Goal: Ask a question: Seek information or help from site administrators or community

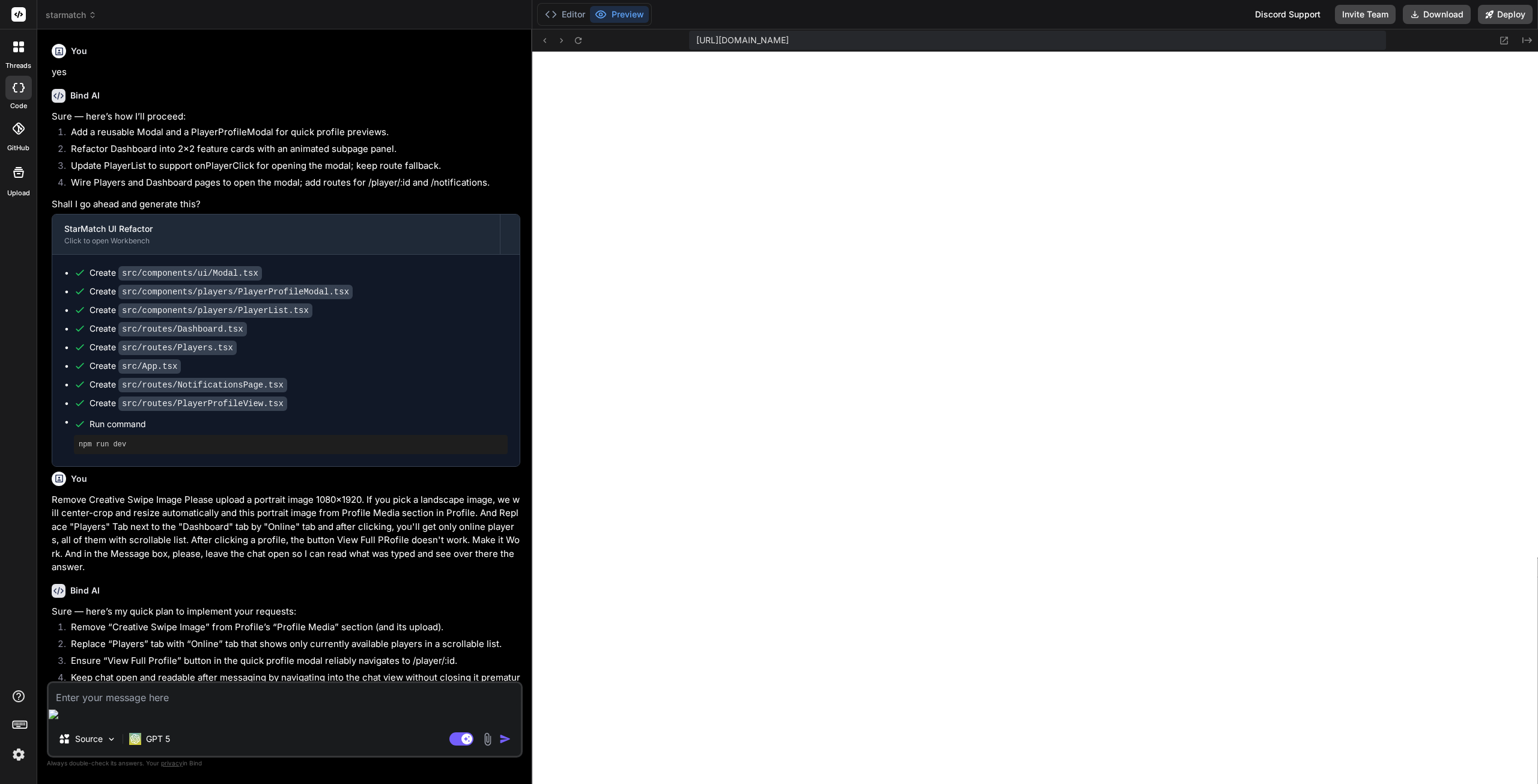
scroll to position [228, 0]
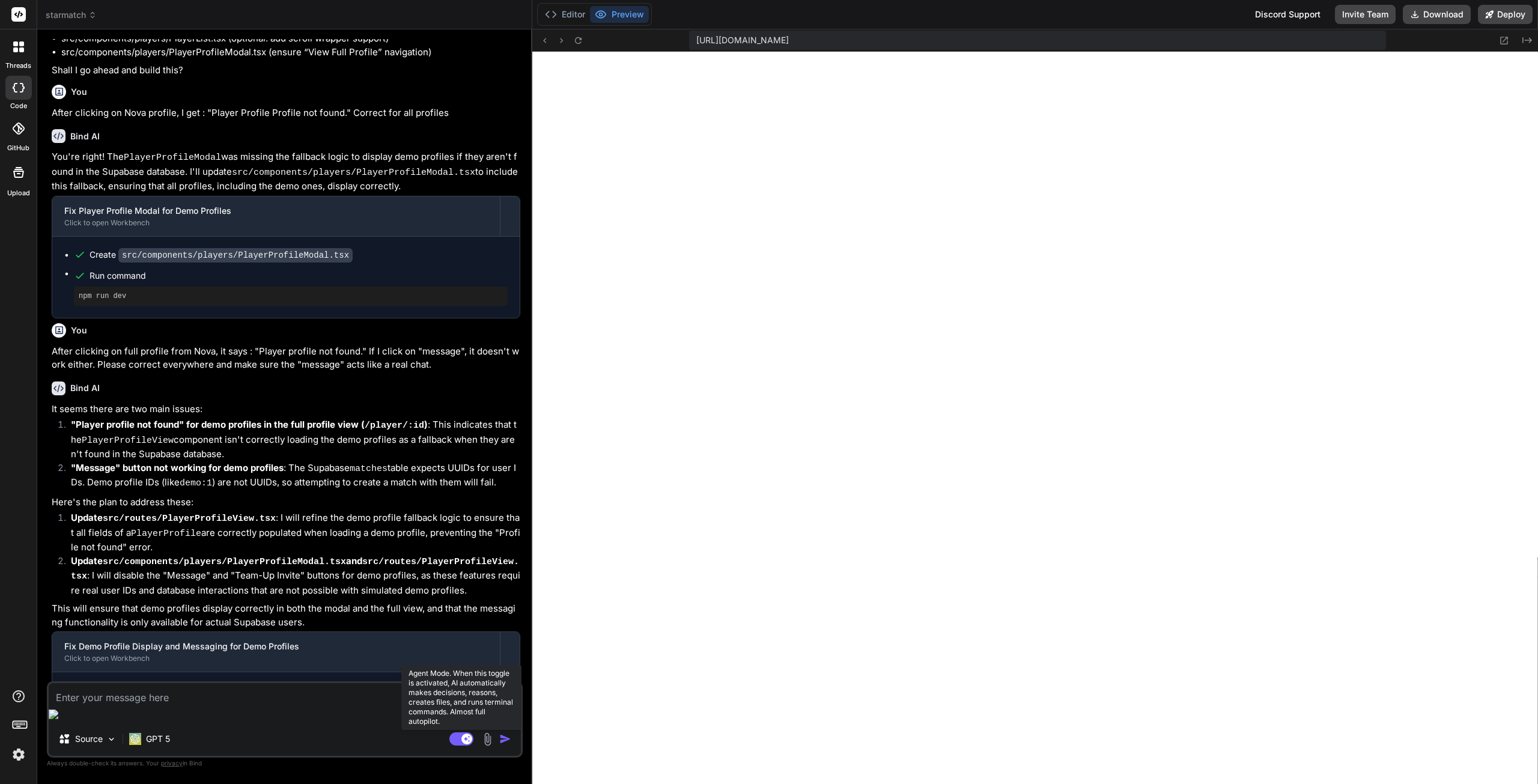
click at [457, 737] on rect at bounding box center [461, 738] width 24 height 13
type textarea "x"
click at [255, 704] on textarea at bounding box center [285, 694] width 473 height 21
type textarea "I"
type textarea "x"
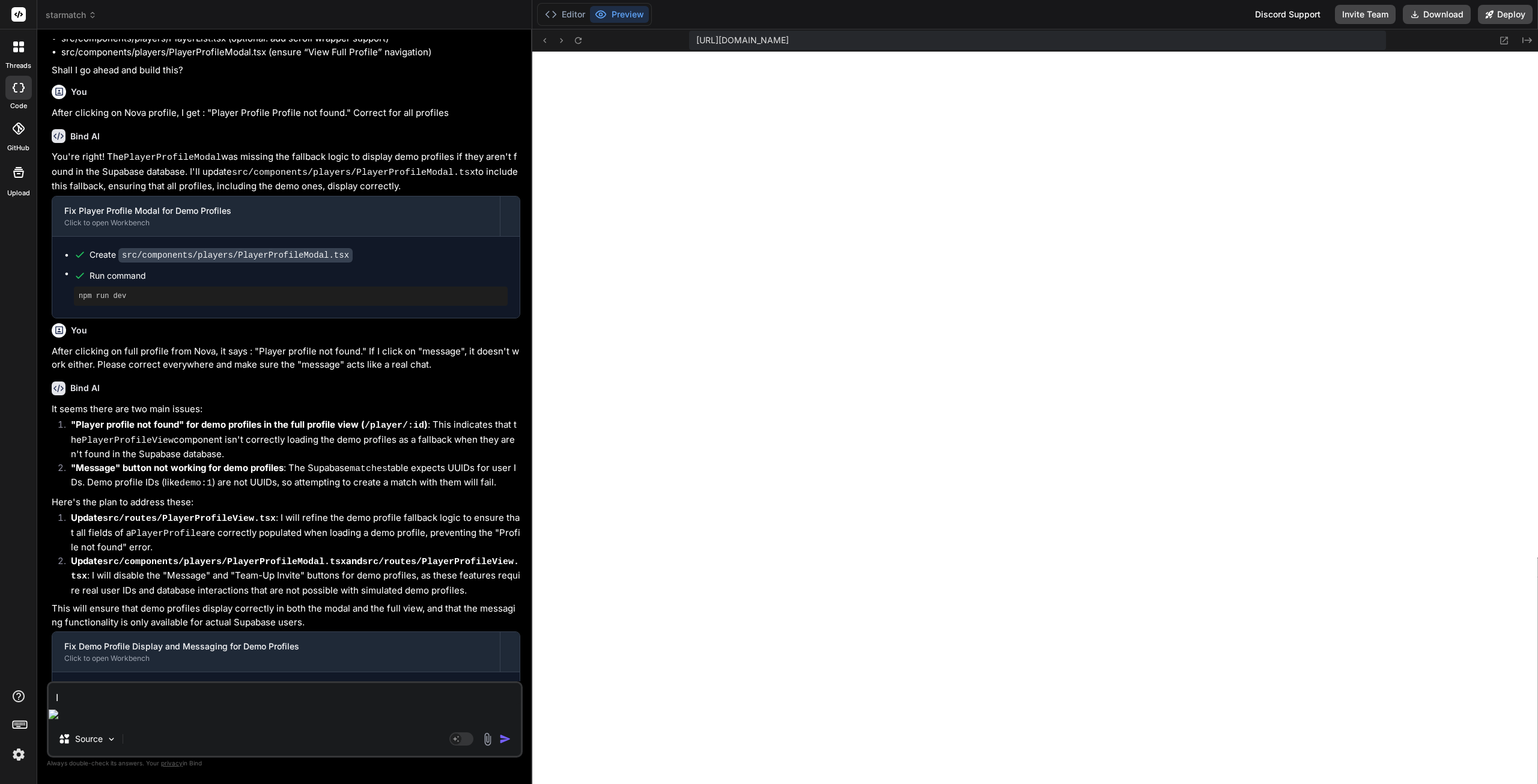
type textarea "In"
type textarea "x"
type textarea "In"
type textarea "x"
type textarea "In s"
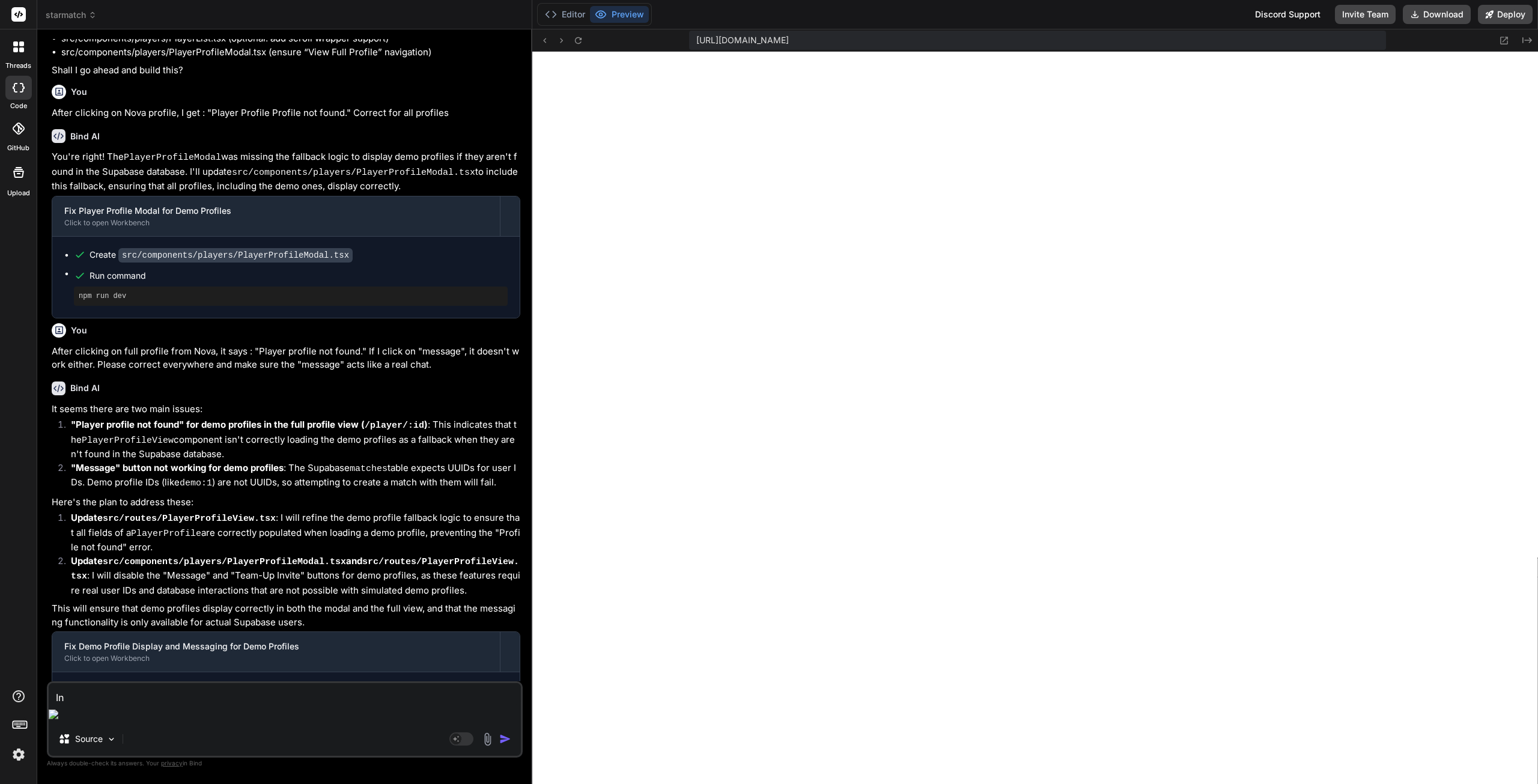
type textarea "x"
type textarea "In su"
type textarea "x"
type textarea "In sup"
type textarea "x"
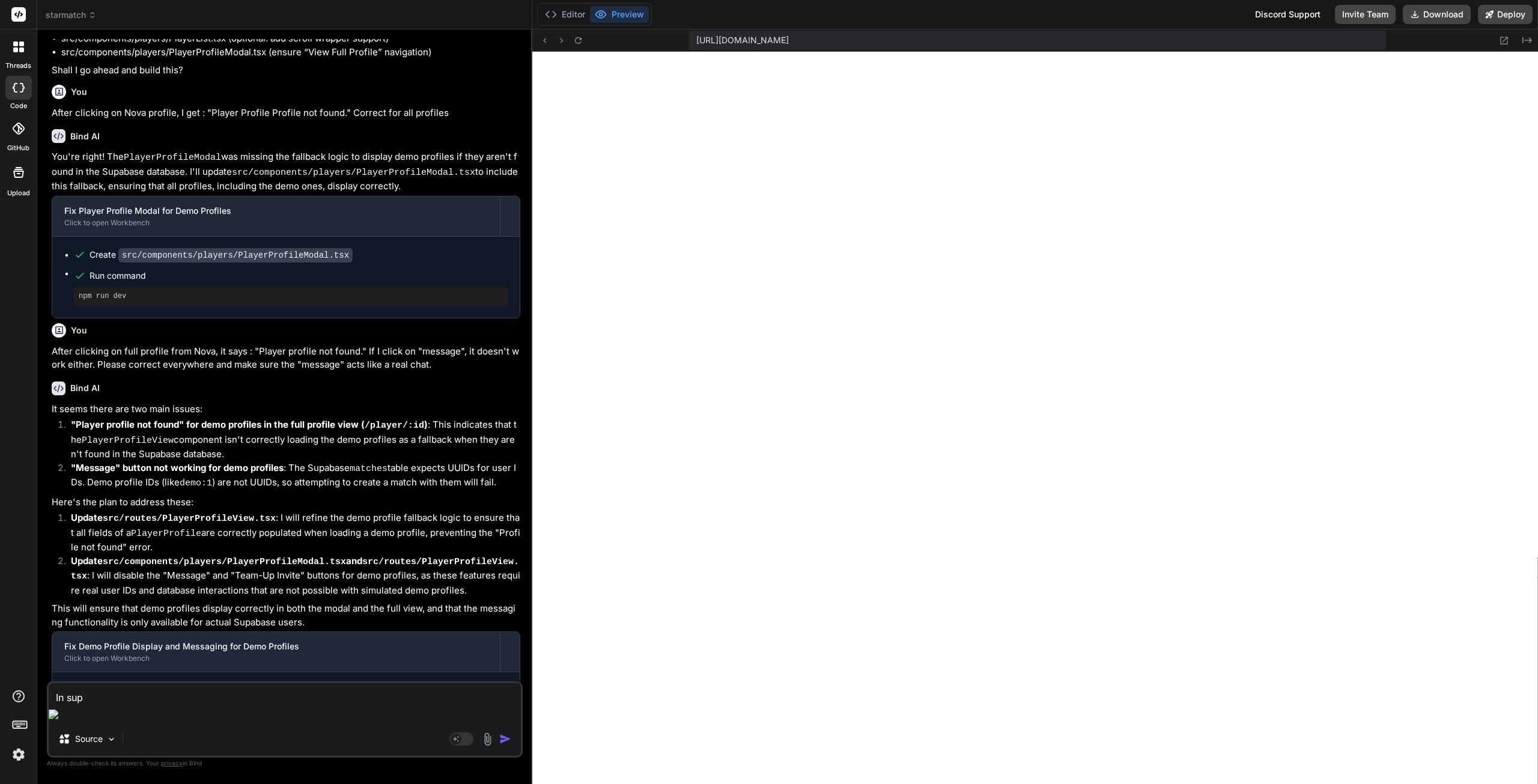
type textarea "In supa"
type textarea "x"
type textarea "In supab"
type textarea "x"
type textarea "In supaba"
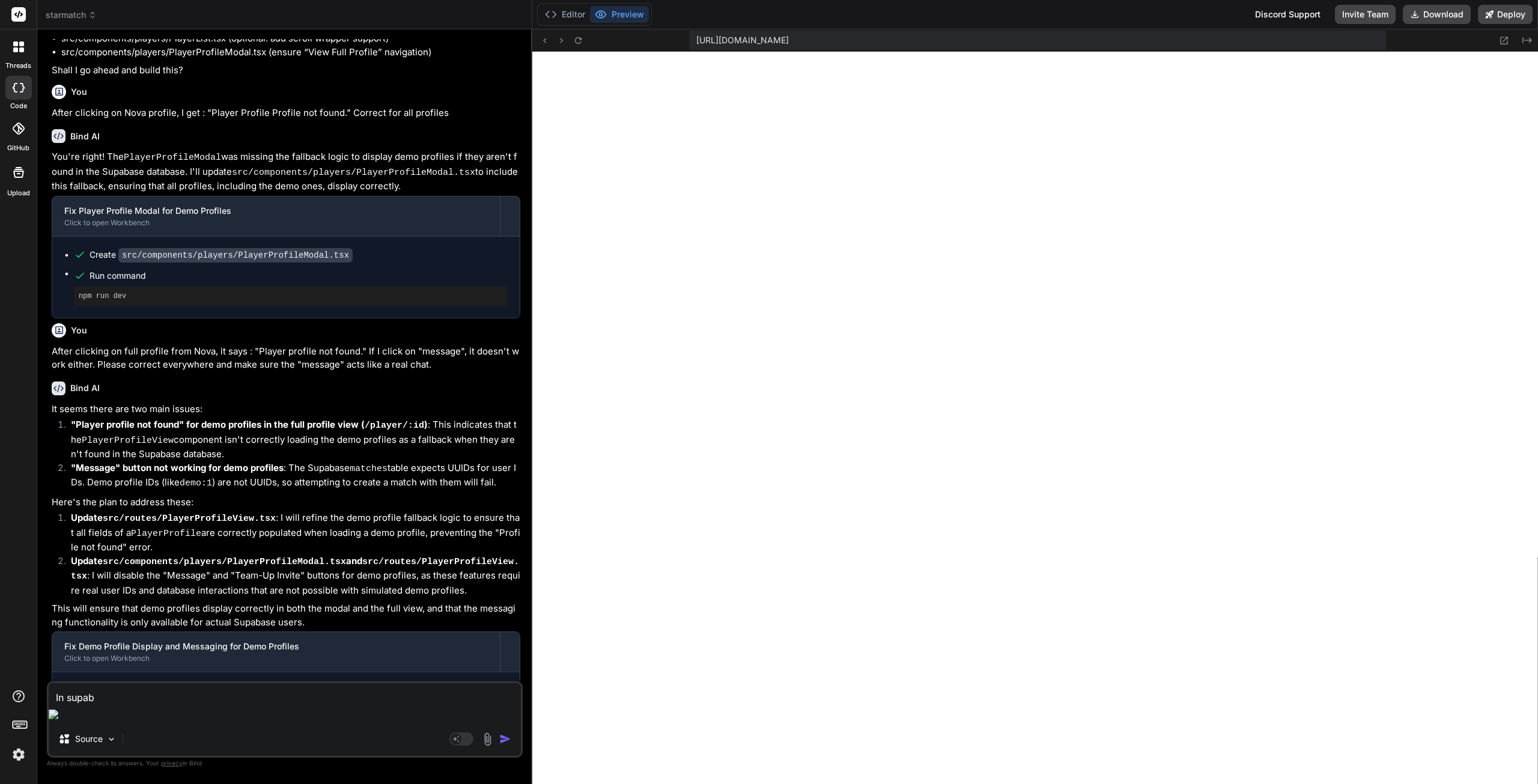
type textarea "x"
type textarea "In supabas"
type textarea "x"
type textarea "In supaba"
type textarea "x"
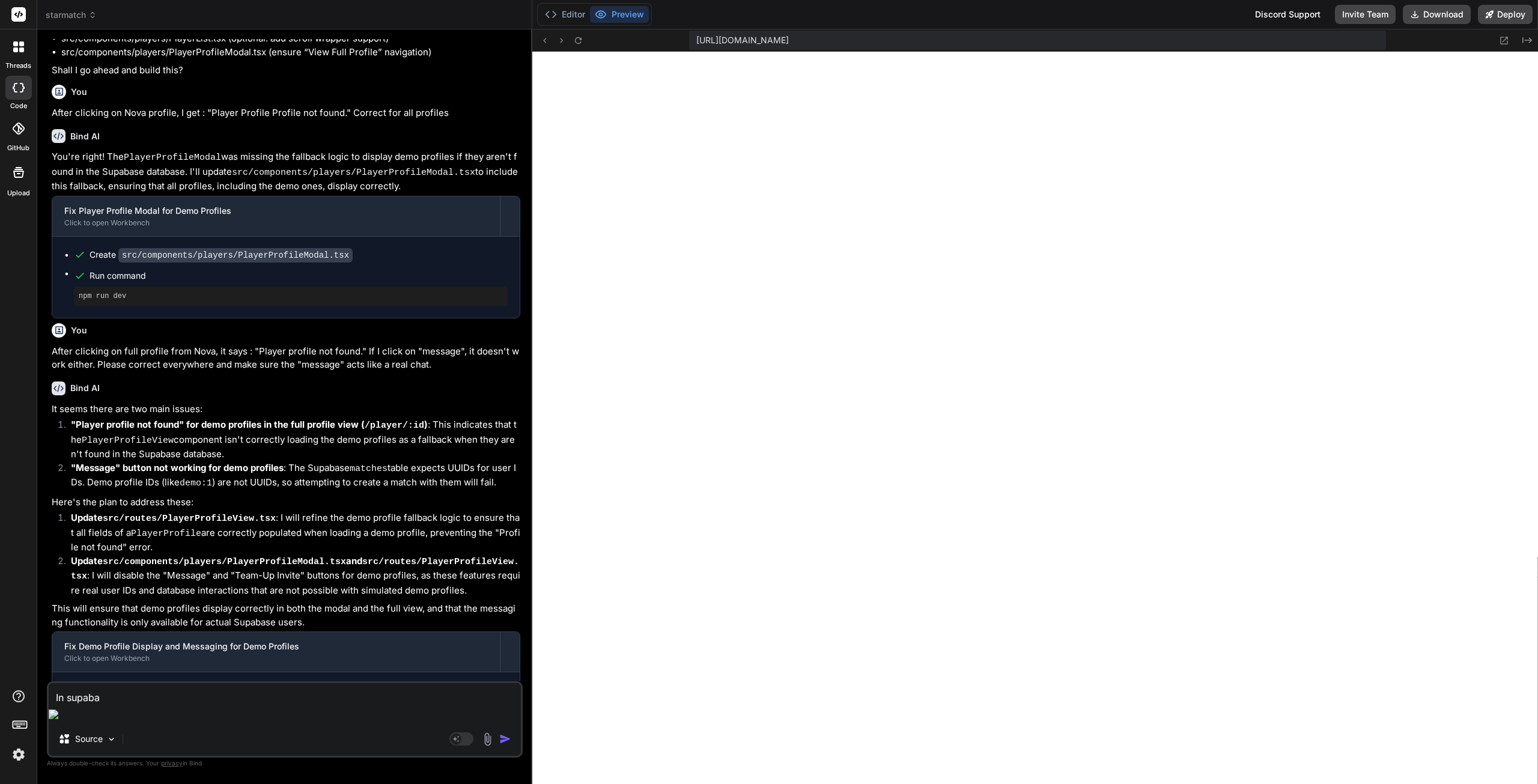
type textarea "In supab"
type textarea "x"
type textarea "In supabs"
type textarea "x"
type textarea "In supabse"
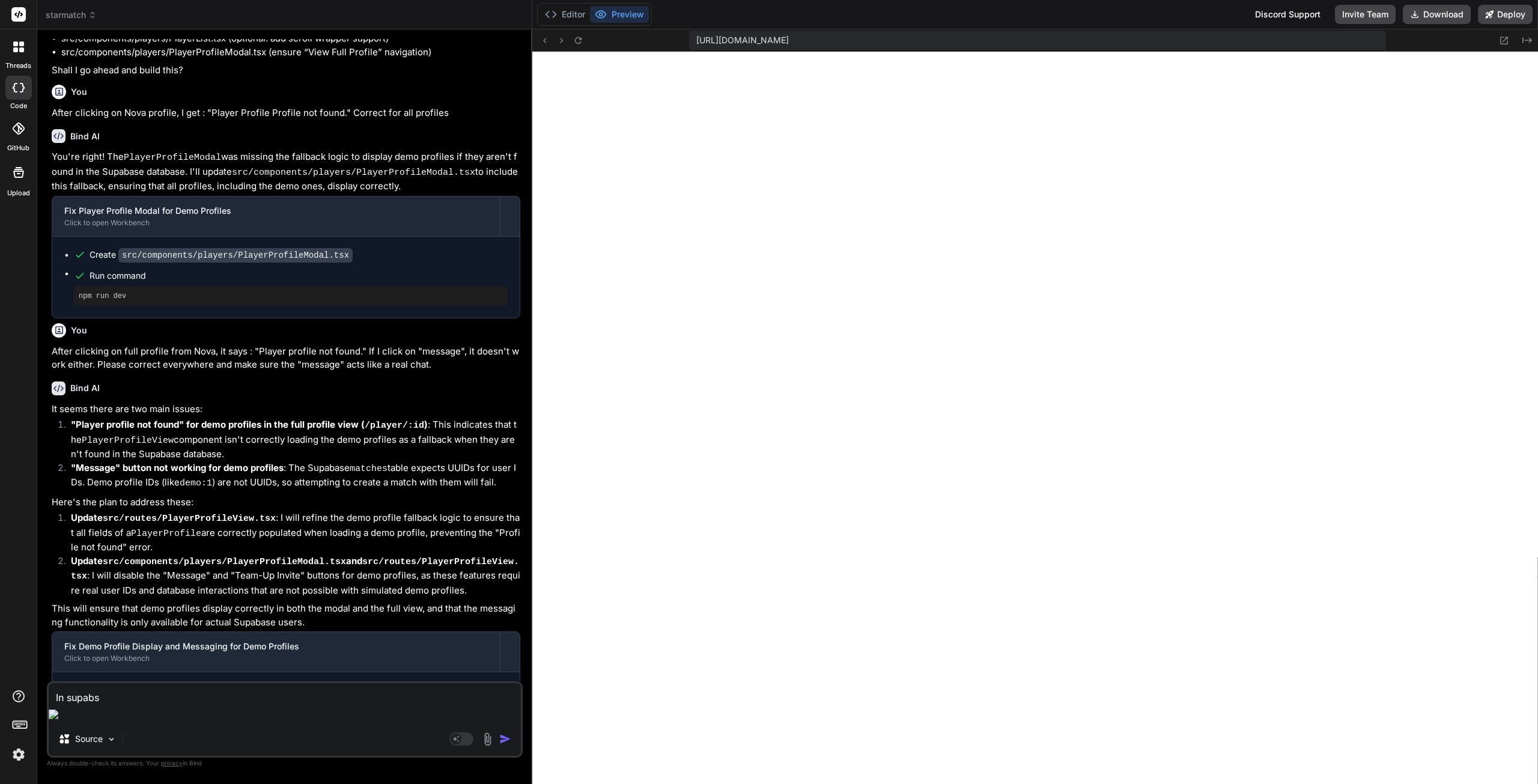
type textarea "x"
type textarea "In supabs"
type textarea "x"
type textarea "In supab"
type textarea "x"
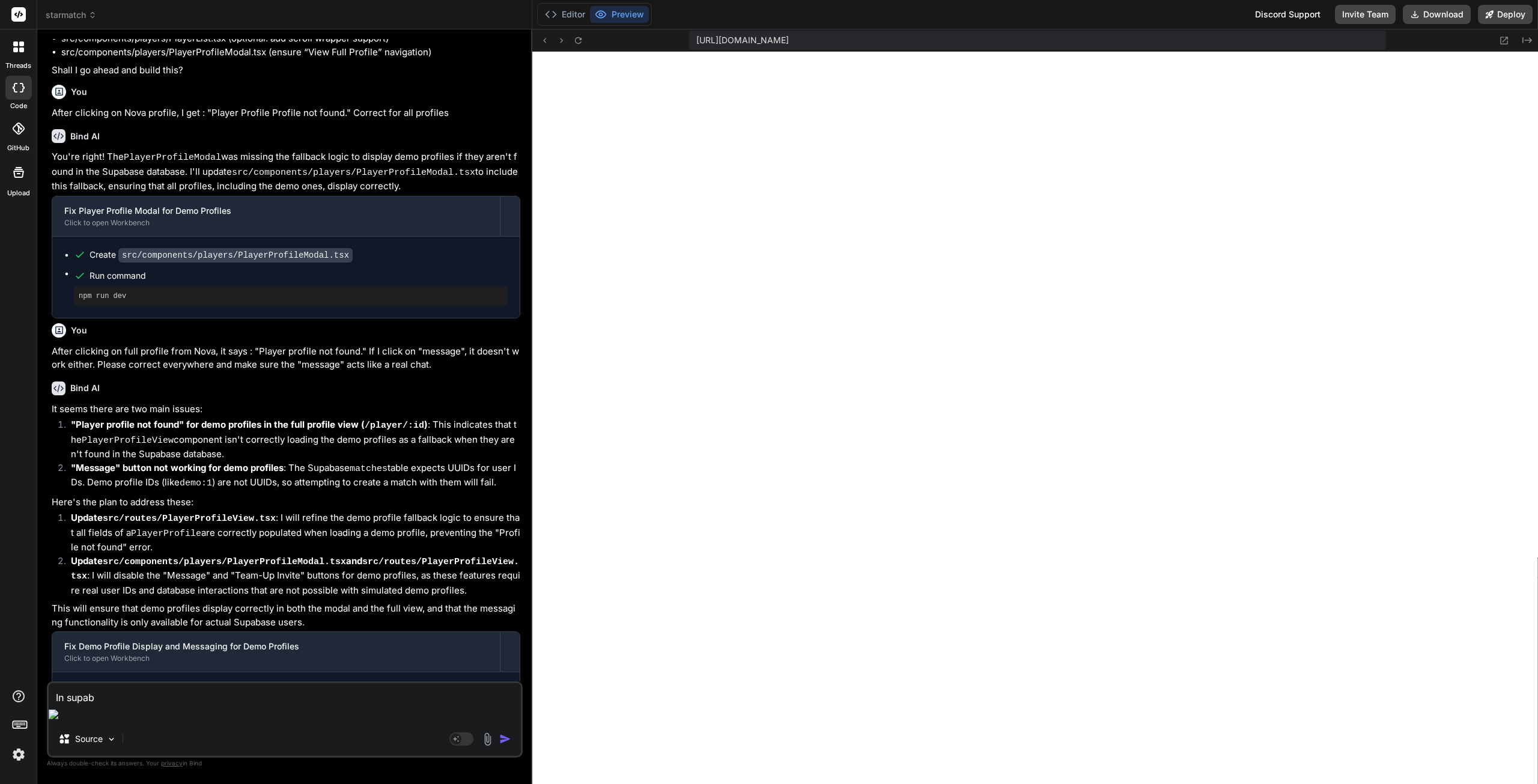
type textarea "In supaba"
type textarea "x"
type textarea "In supabas"
type textarea "x"
type textarea "In supabase"
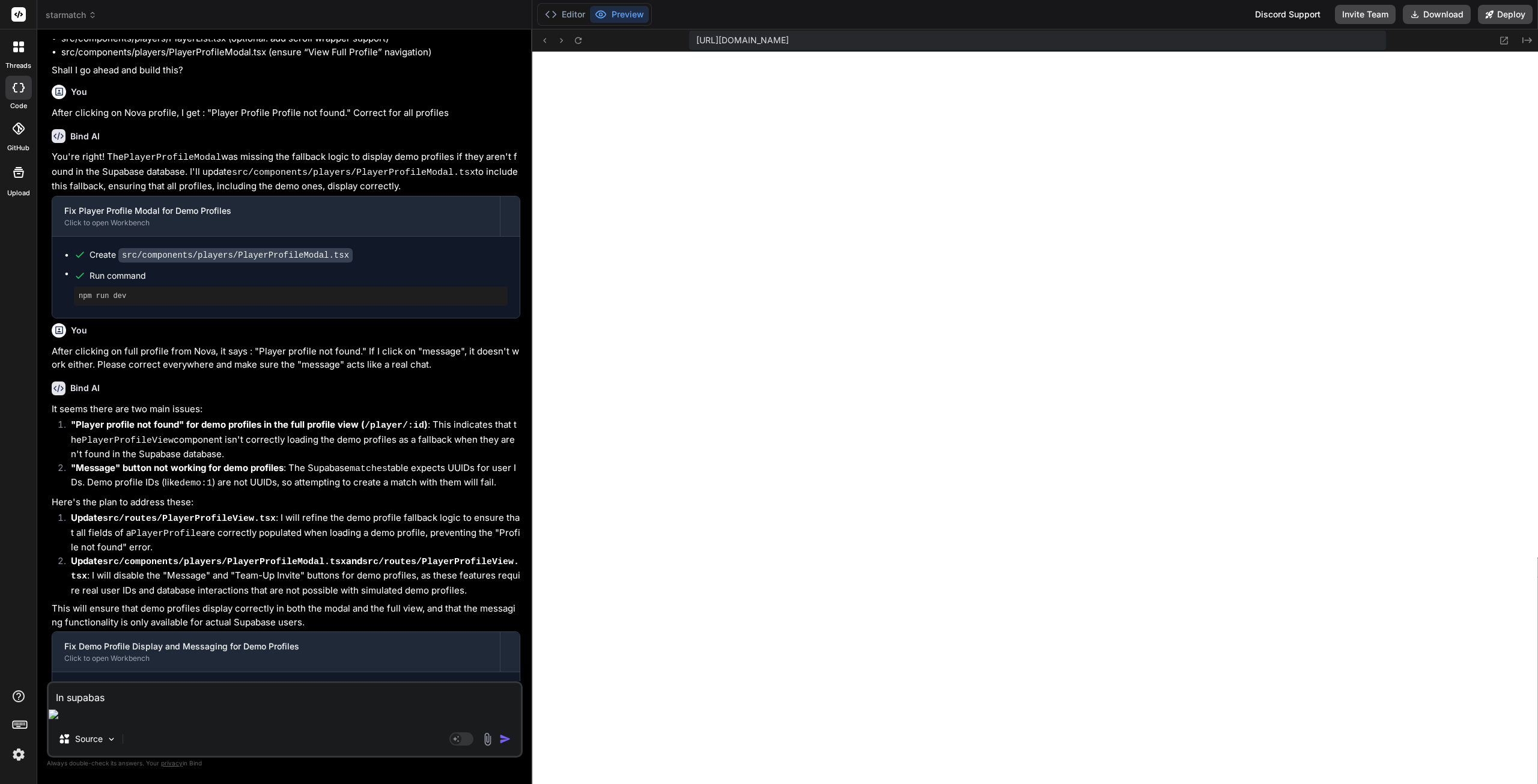
type textarea "x"
type textarea "In supabase"
type textarea "x"
type textarea "In supabase I"
type textarea "x"
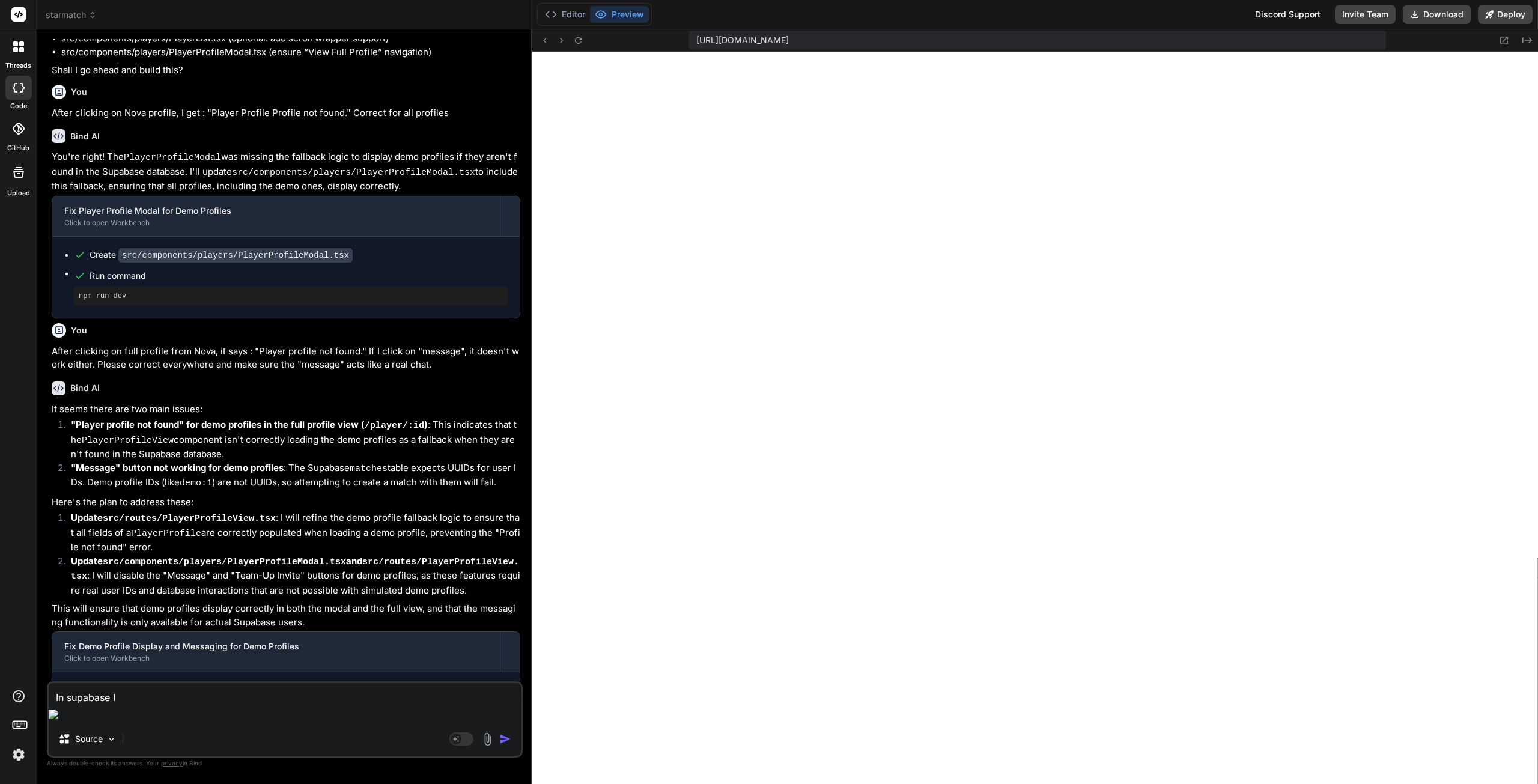
type textarea "In supabase I"
type textarea "x"
type textarea "In supabase I h"
type textarea "x"
type textarea "In supabase I ha"
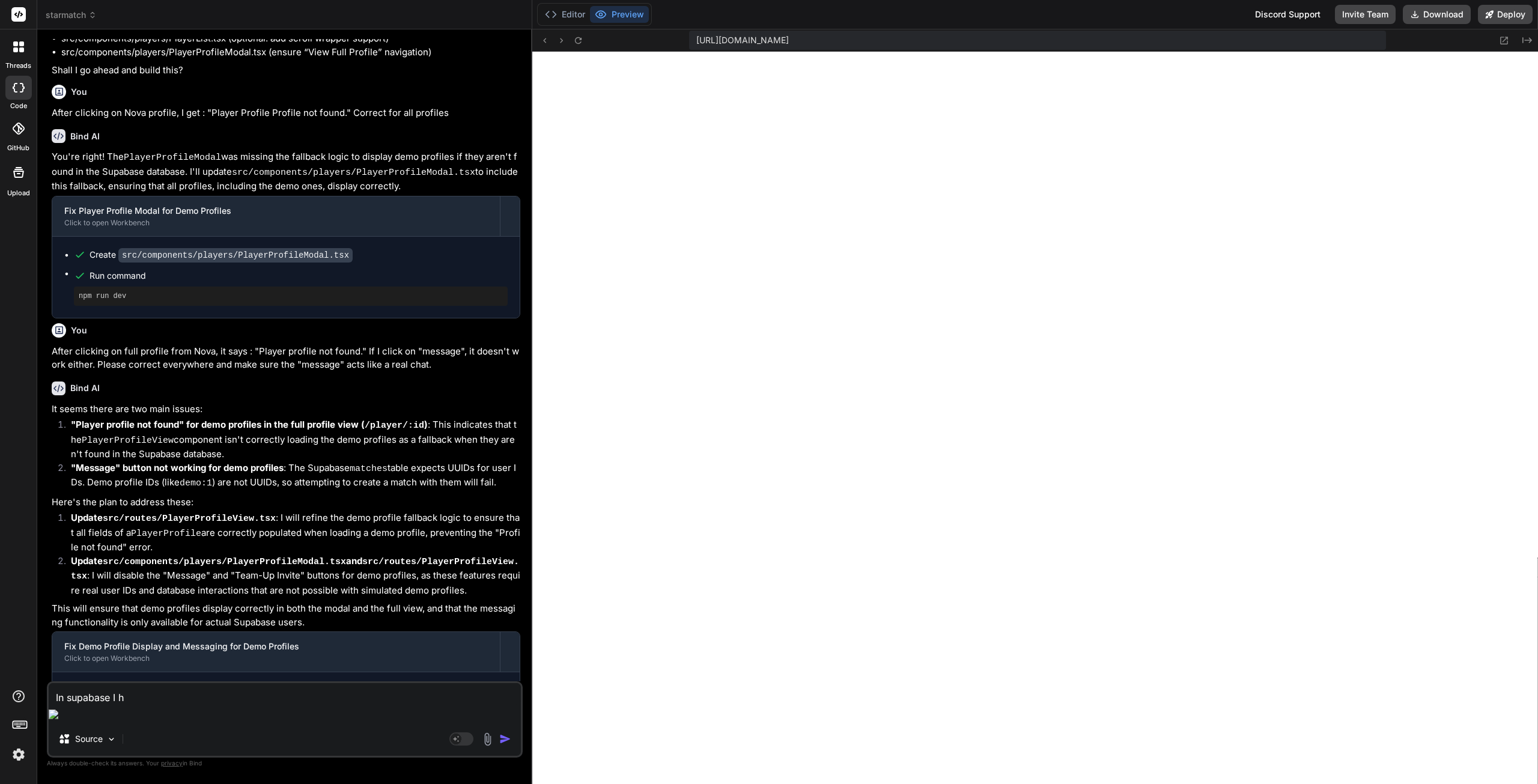
type textarea "x"
type textarea "In supabase I hav"
type textarea "x"
type textarea "In supabase I have"
type textarea "x"
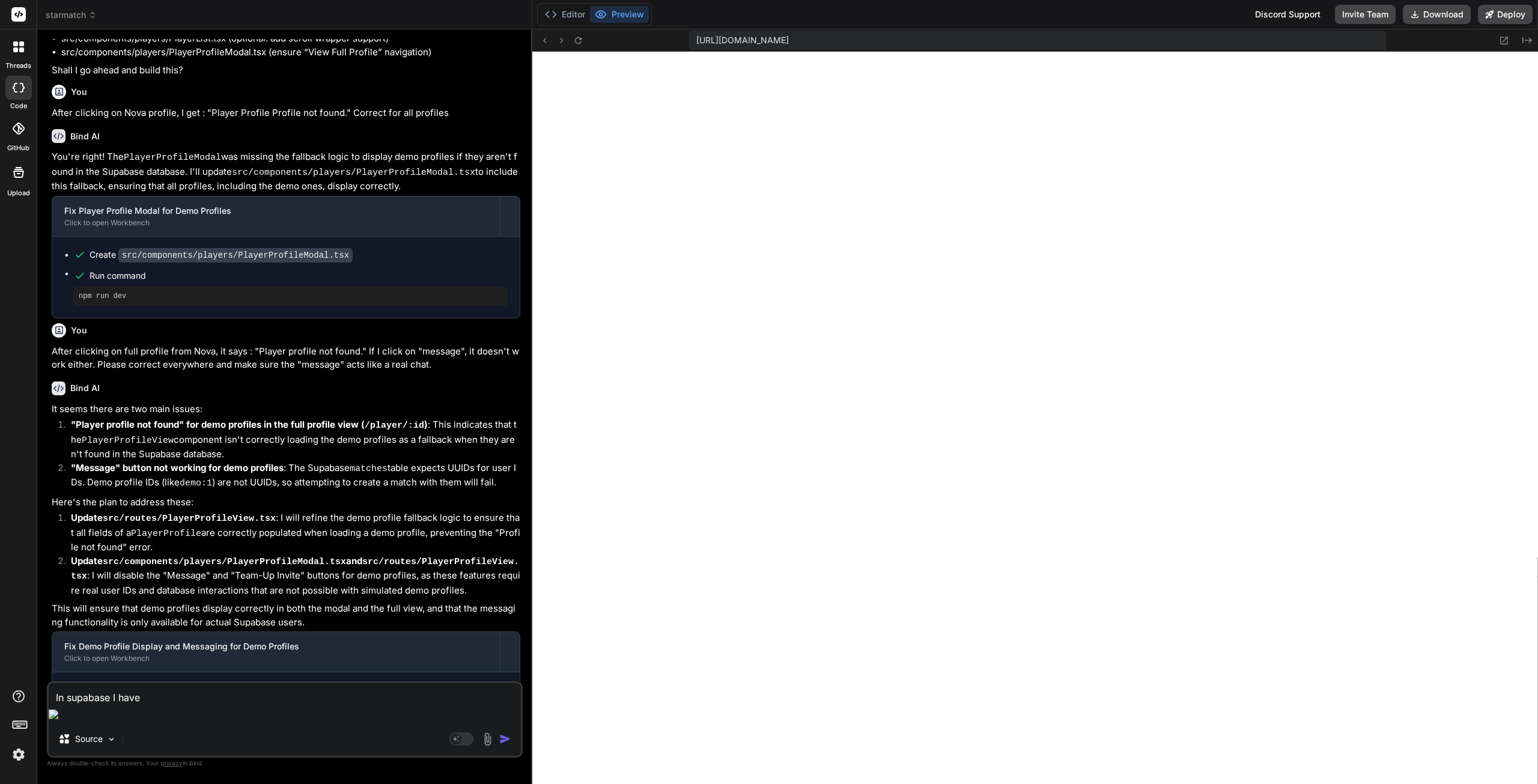
type textarea "In supabase I have"
type textarea "x"
type textarea "In supabase I have a"
type textarea "x"
type textarea "In supabase I have a"
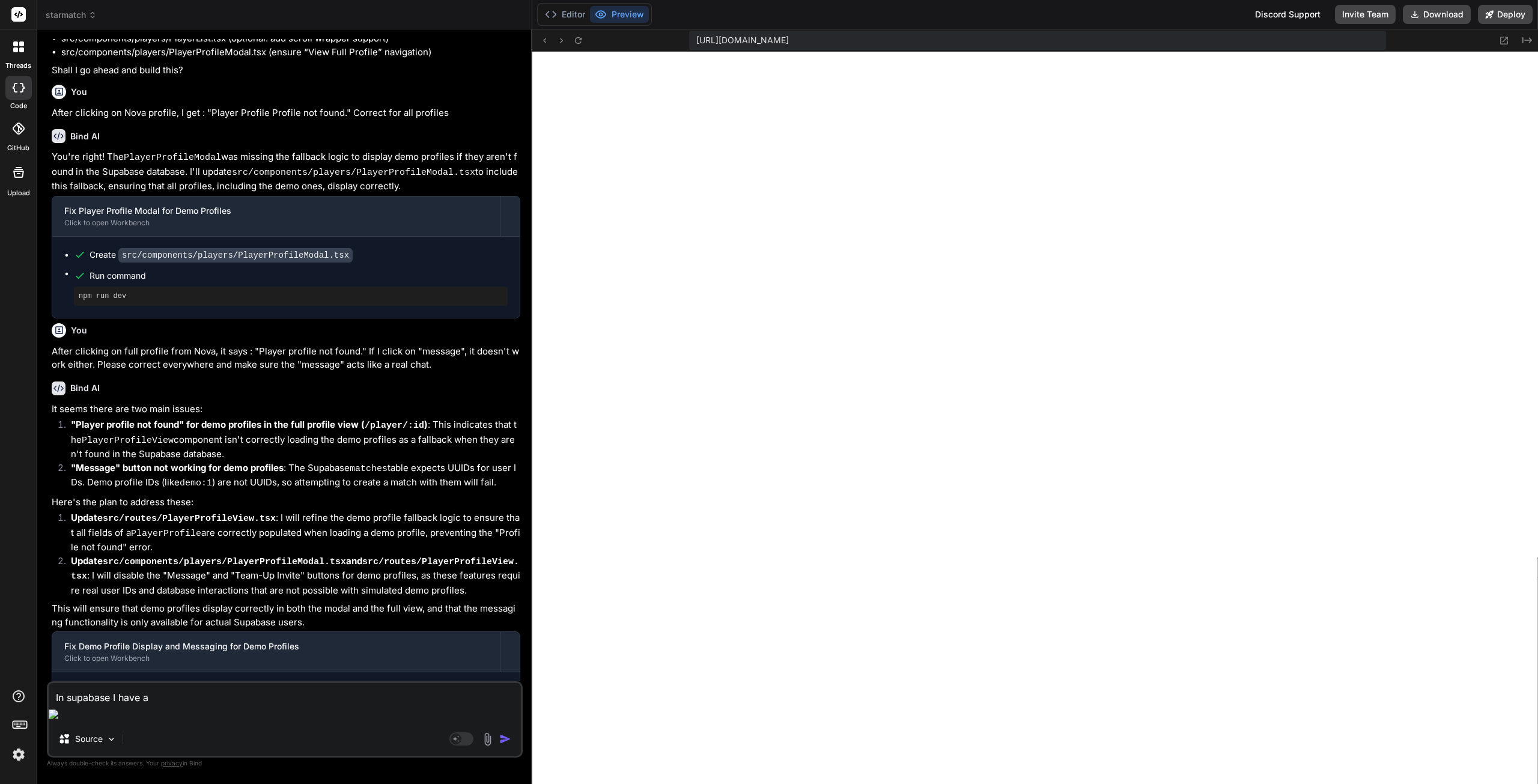
type textarea "x"
type textarea "In supabase I have a t"
type textarea "x"
type textarea "In supabase I have a ta"
type textarea "x"
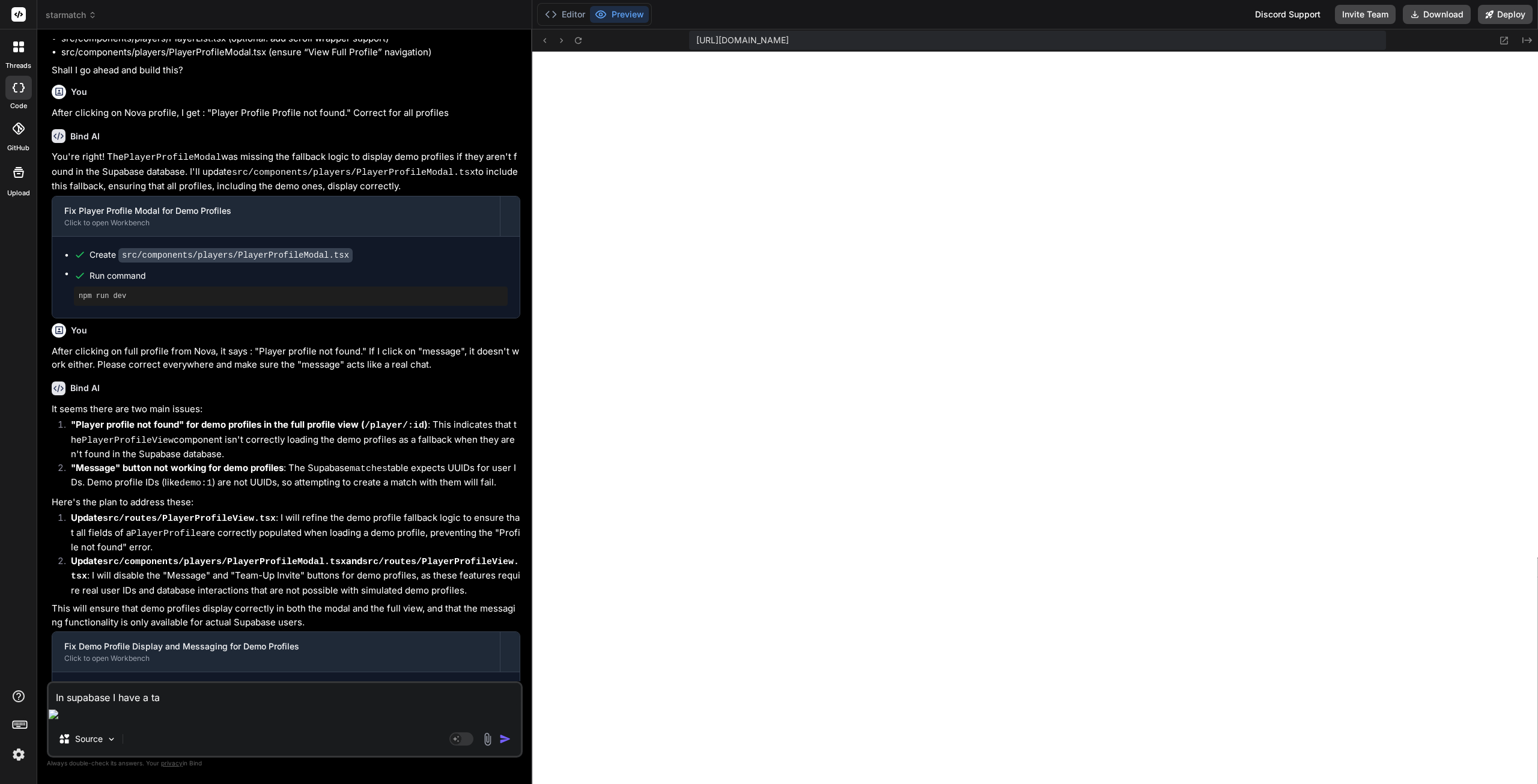
type textarea "In supabase I have a tab"
type textarea "x"
type textarea "In supabase I have a tab"
type textarea "x"
type textarea "In supabase I have a tab n"
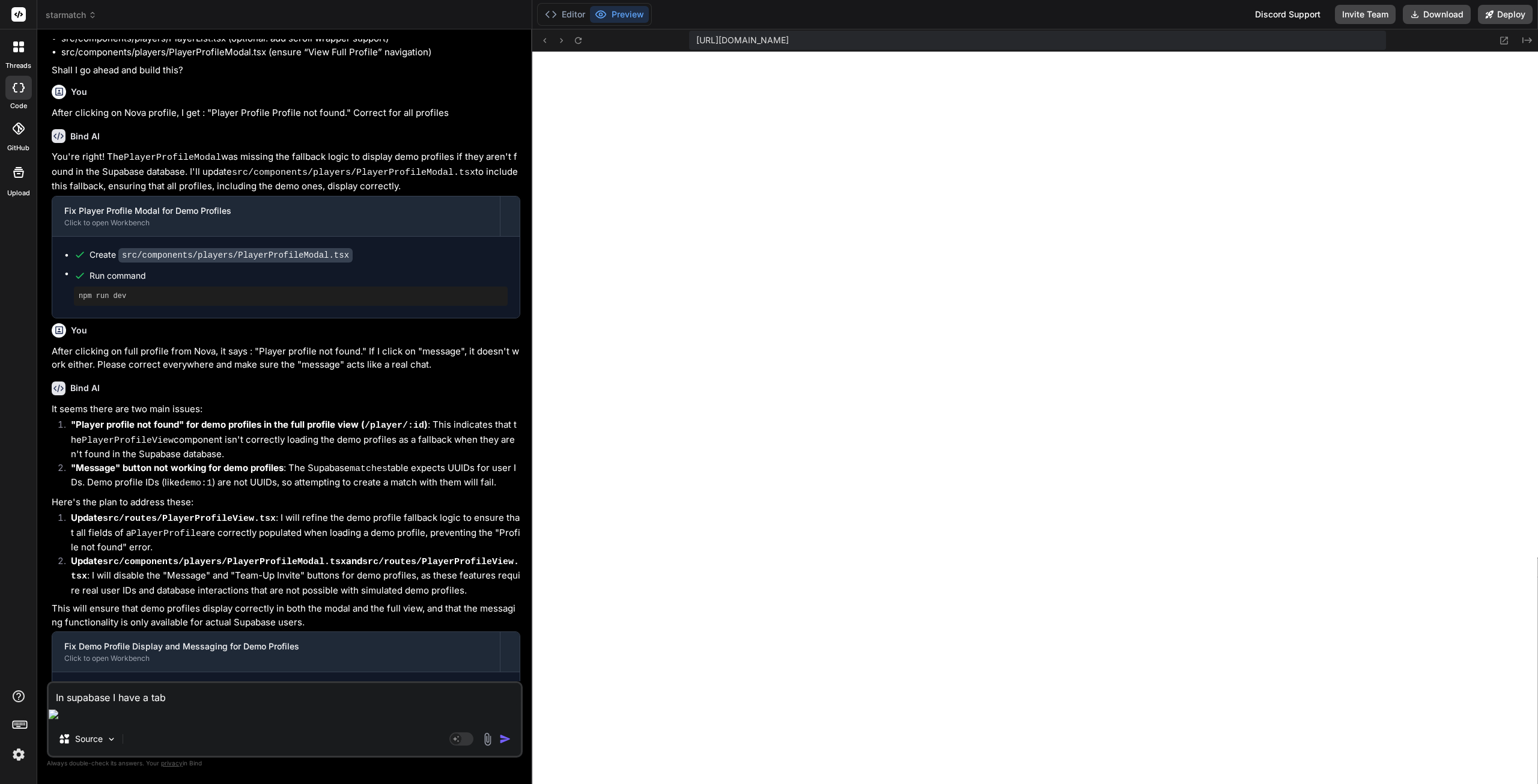
type textarea "x"
type textarea "In supabase I have a tab na"
type textarea "x"
type textarea "In supabase I have a tab nam"
type textarea "x"
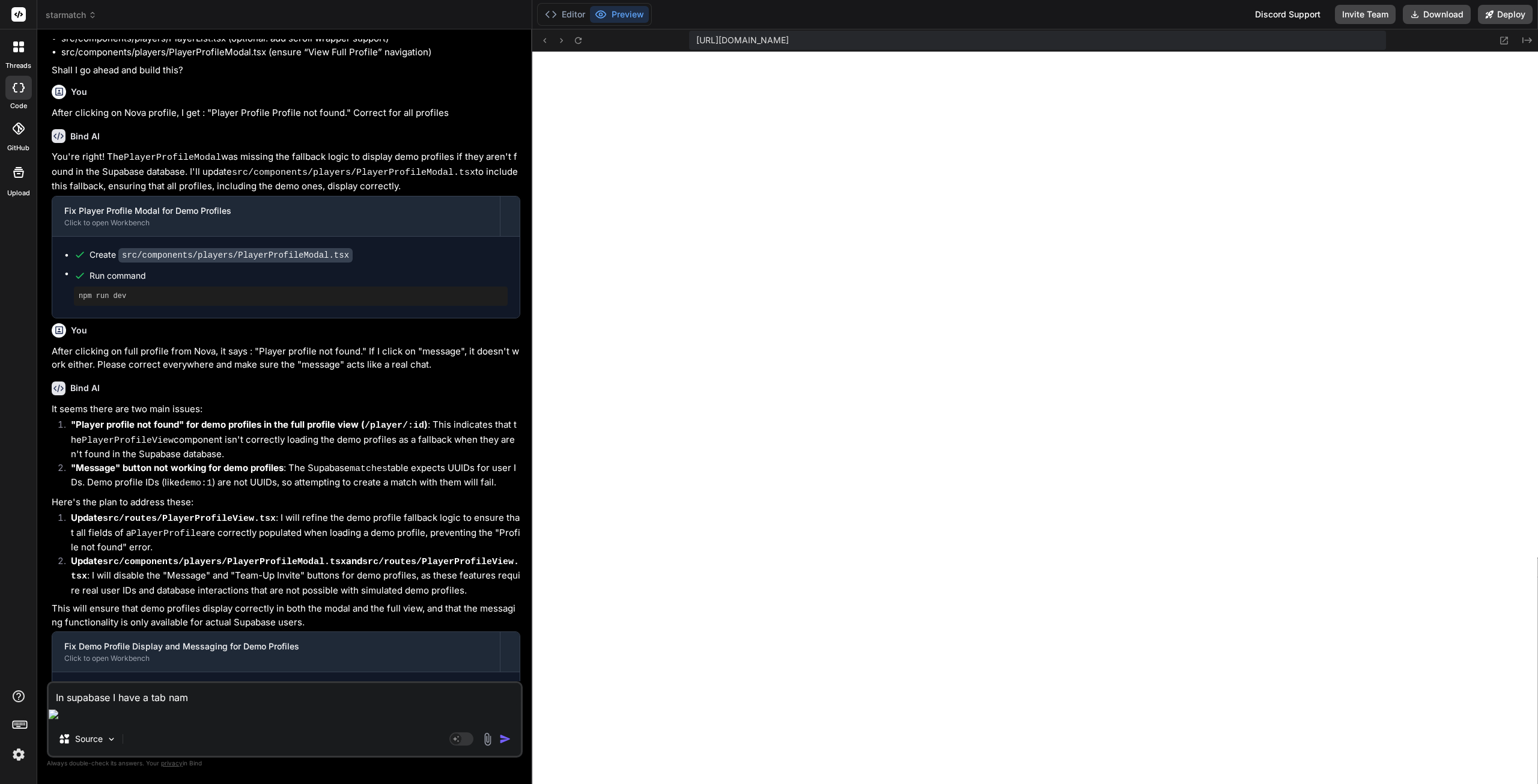
type textarea "In supabase I have a tab name"
type textarea "x"
type textarea "In supabase I have a tab named"
type textarea "x"
type textarea "In supabase I have a tab named"
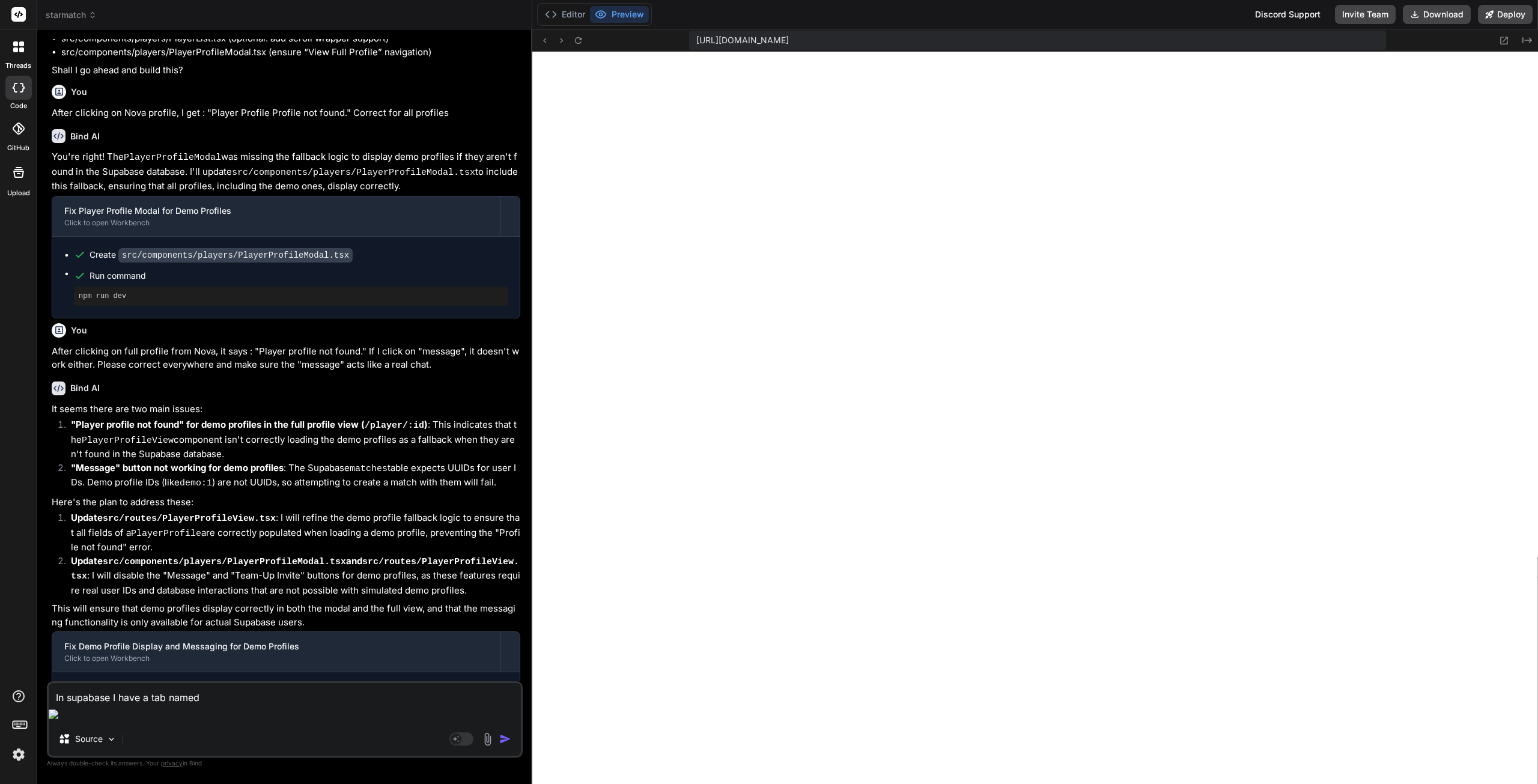
type textarea "x"
type textarea "In supabase I have a tab named :"
type textarea "x"
type textarea "In supabase I have a tab named :"
type textarea "x"
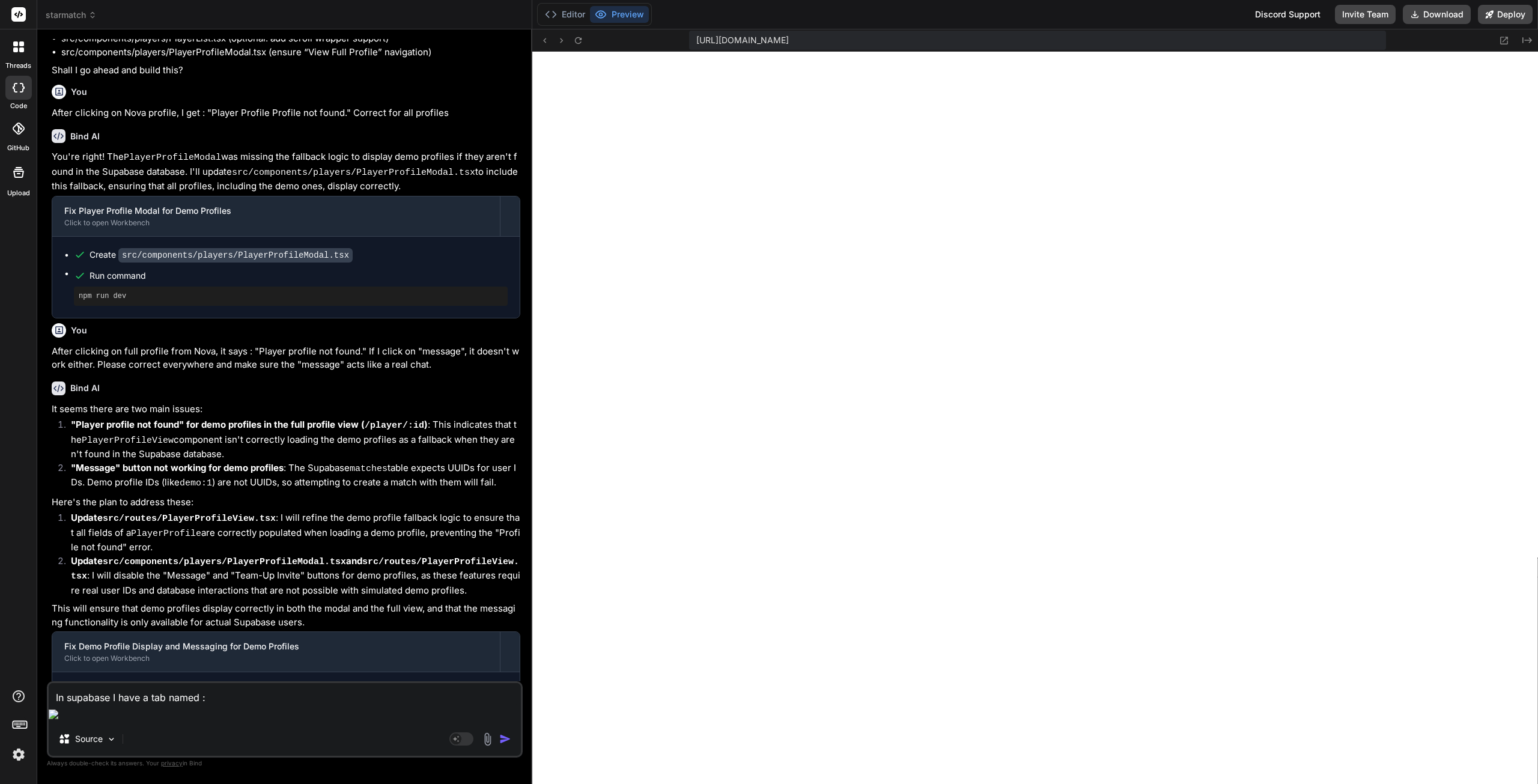
type textarea "In supabase I have a tab named : ""
type textarea "x"
paste textarea "Realtime"
type textarea "In supabase I have a tab named : "Realtime"
type textarea "x"
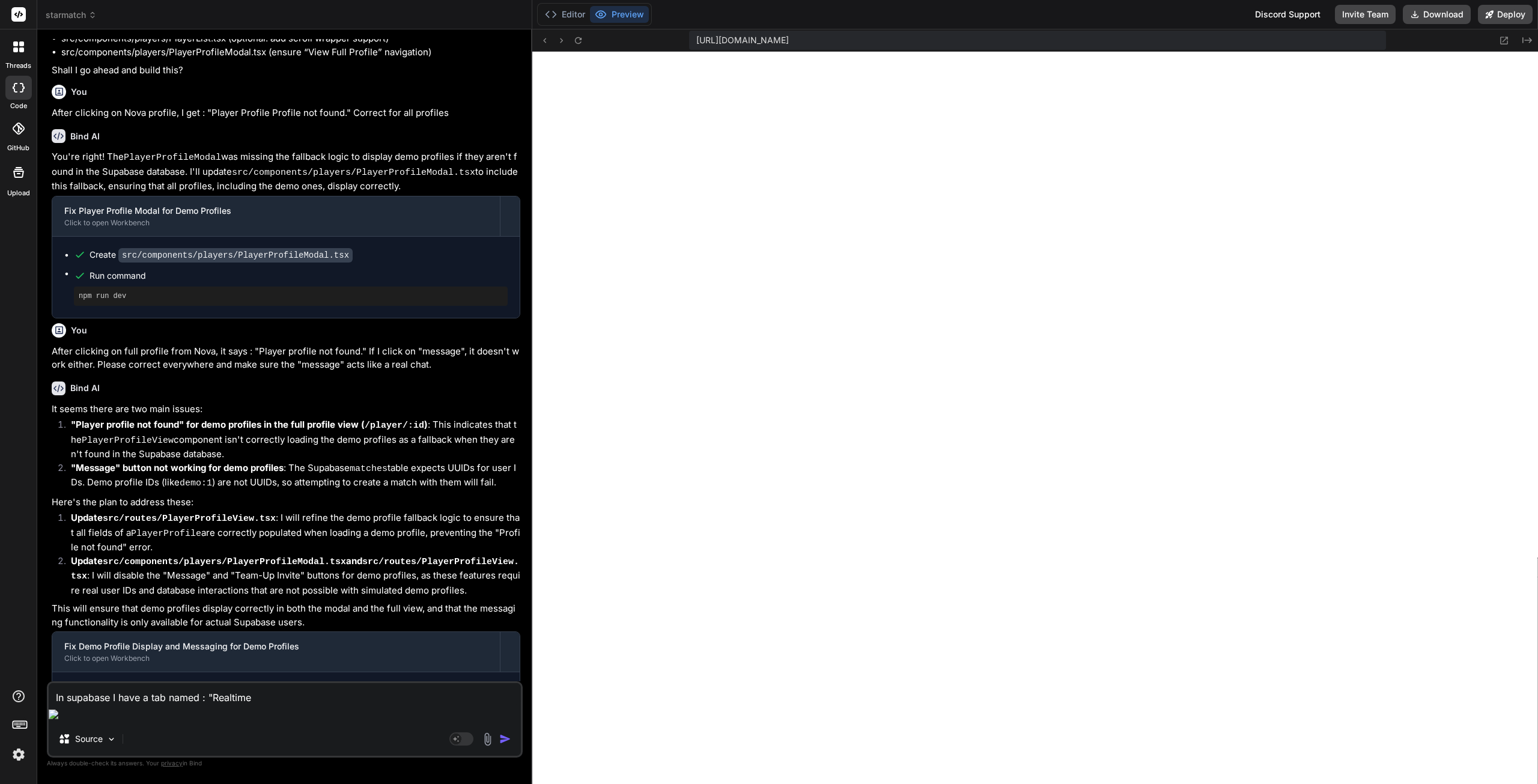
type textarea "In supabase I have a tab named : "Realtime""
type textarea "x"
type textarea "In supabase I have a tab named : "Realtime""
type textarea "x"
click at [293, 704] on textarea "In supabase I have a tab named : "Realtime"" at bounding box center [285, 694] width 473 height 21
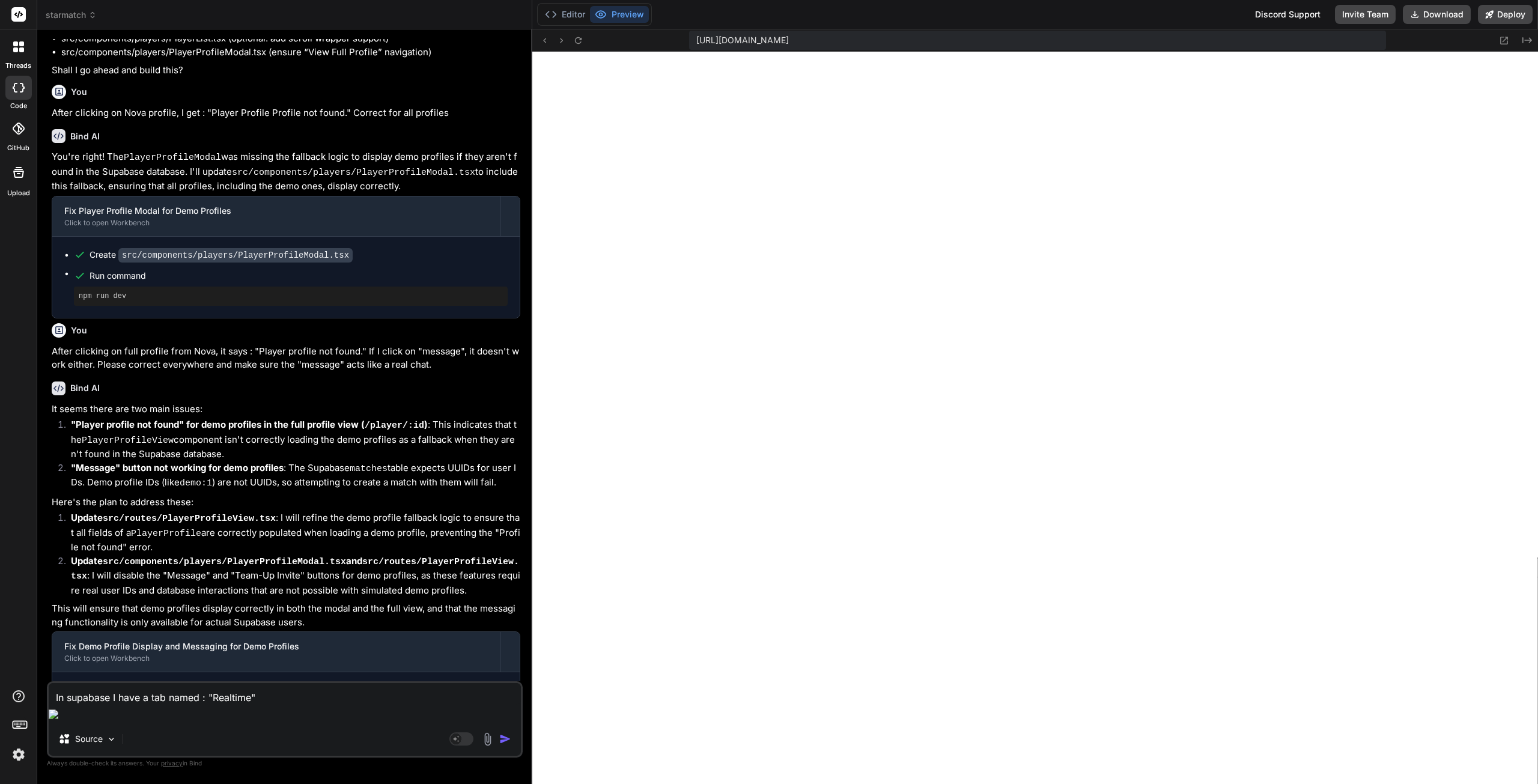
type textarea "In supabase I have a tab named : "Realtime""
type textarea "x"
type textarea "In supabase I have a tab named : "Realtime"."
type textarea "x"
type textarea "In supabase I have a tab named : "Realtime"."
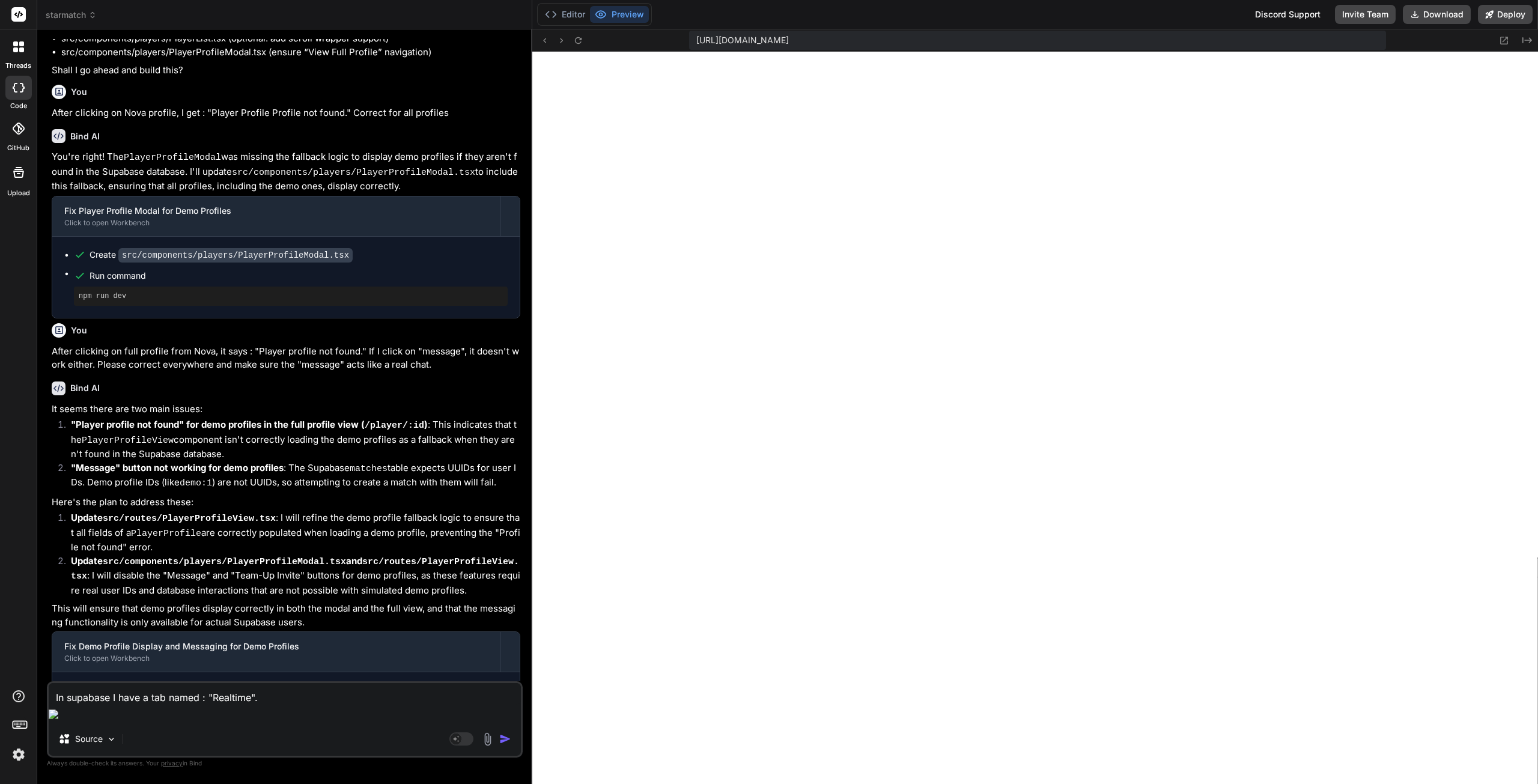
type textarea "x"
type textarea "In supabase I have a tab named : "Realtime". I"
type textarea "x"
type textarea "In supabase I have a tab named : "Realtime". It"
type textarea "x"
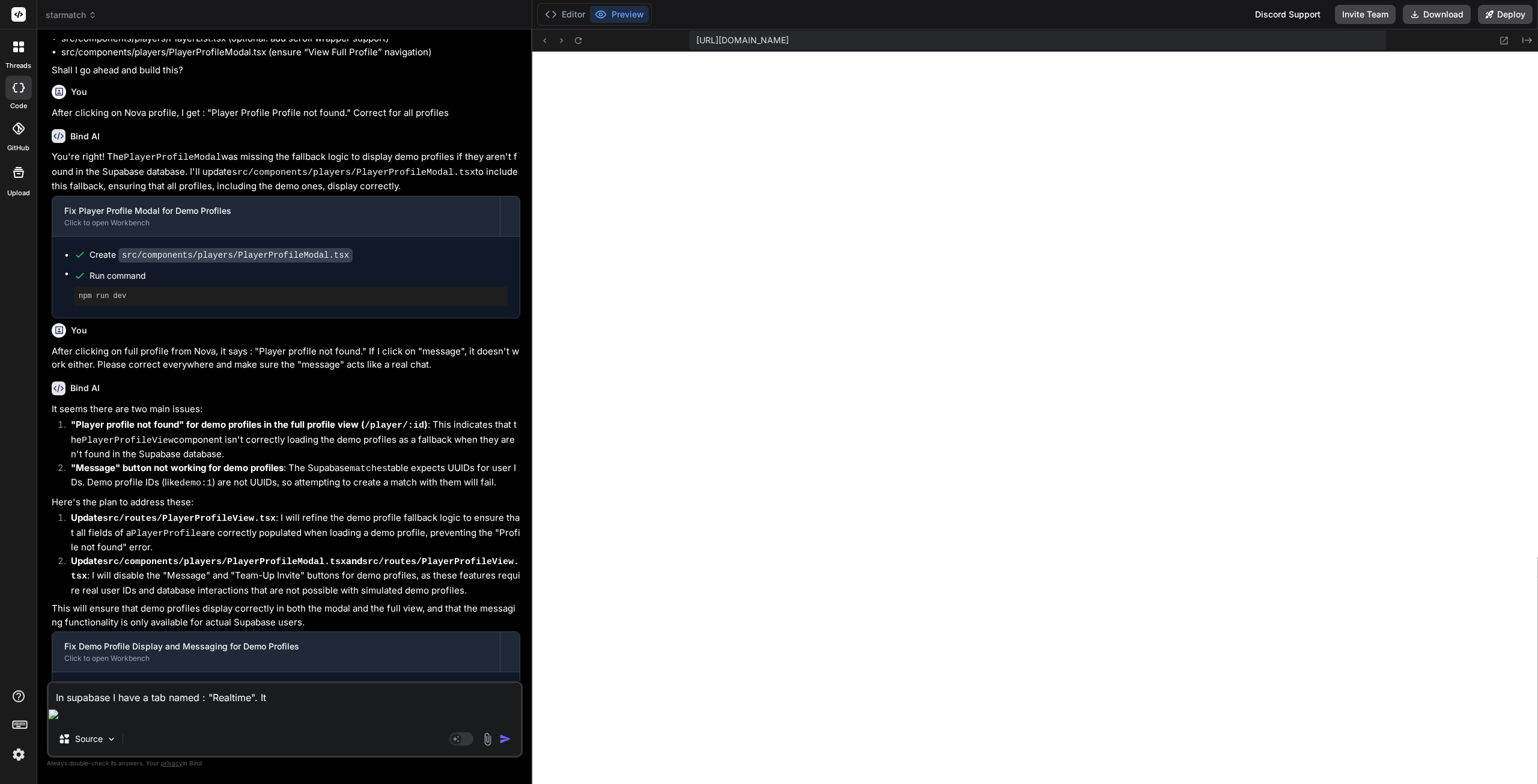
type textarea "In supabase I have a tab named : "Realtime". It"
type textarea "x"
type textarea "In supabase I have a tab named : "Realtime". It s"
type textarea "x"
type textarea "In supabase I have a tab named : "Realtime". It sa"
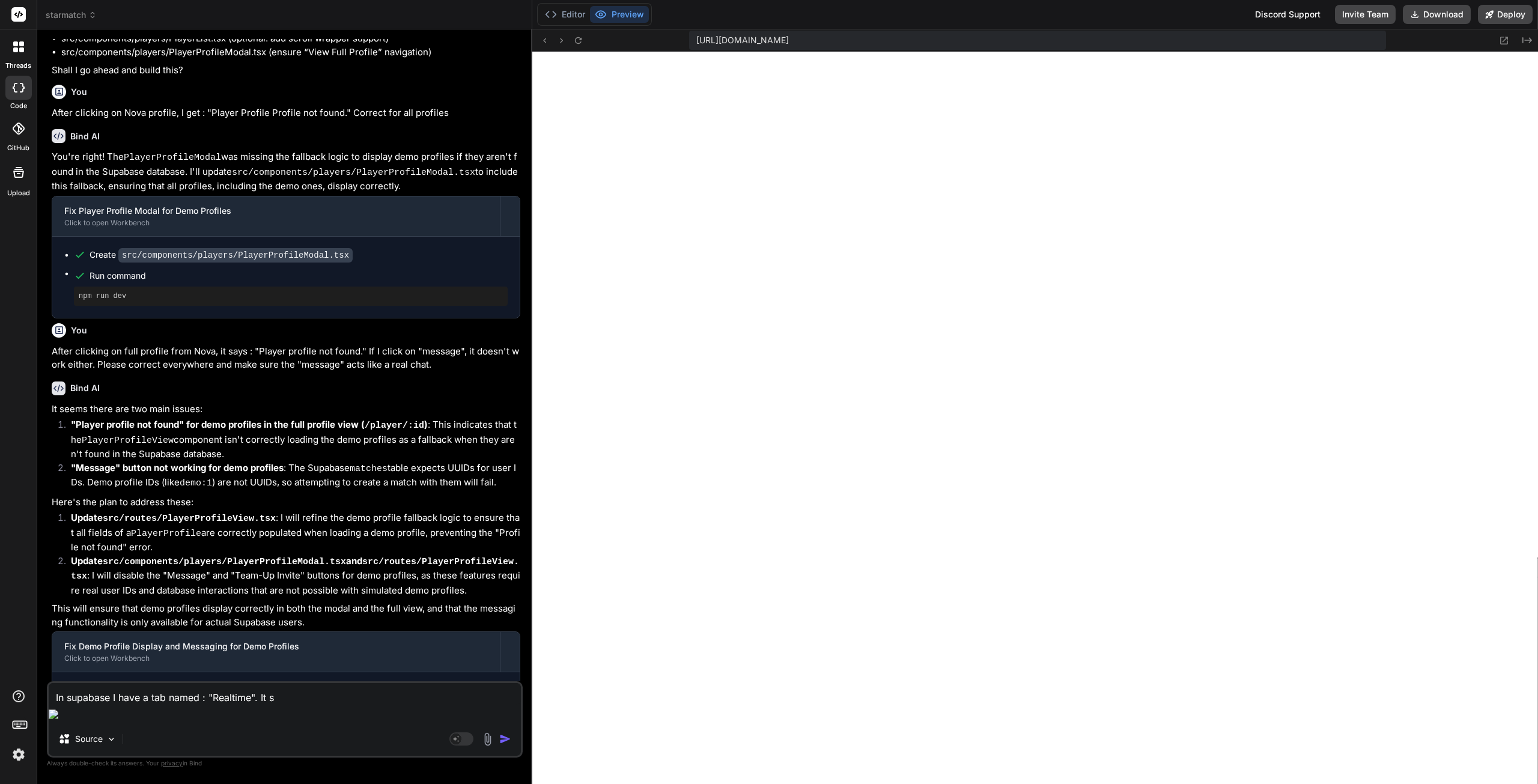
type textarea "x"
type textarea "In supabase I have a tab named : "Realtime". It say"
type textarea "x"
type textarea "In supabase I have a tab named : "Realtime". It says"
type textarea "x"
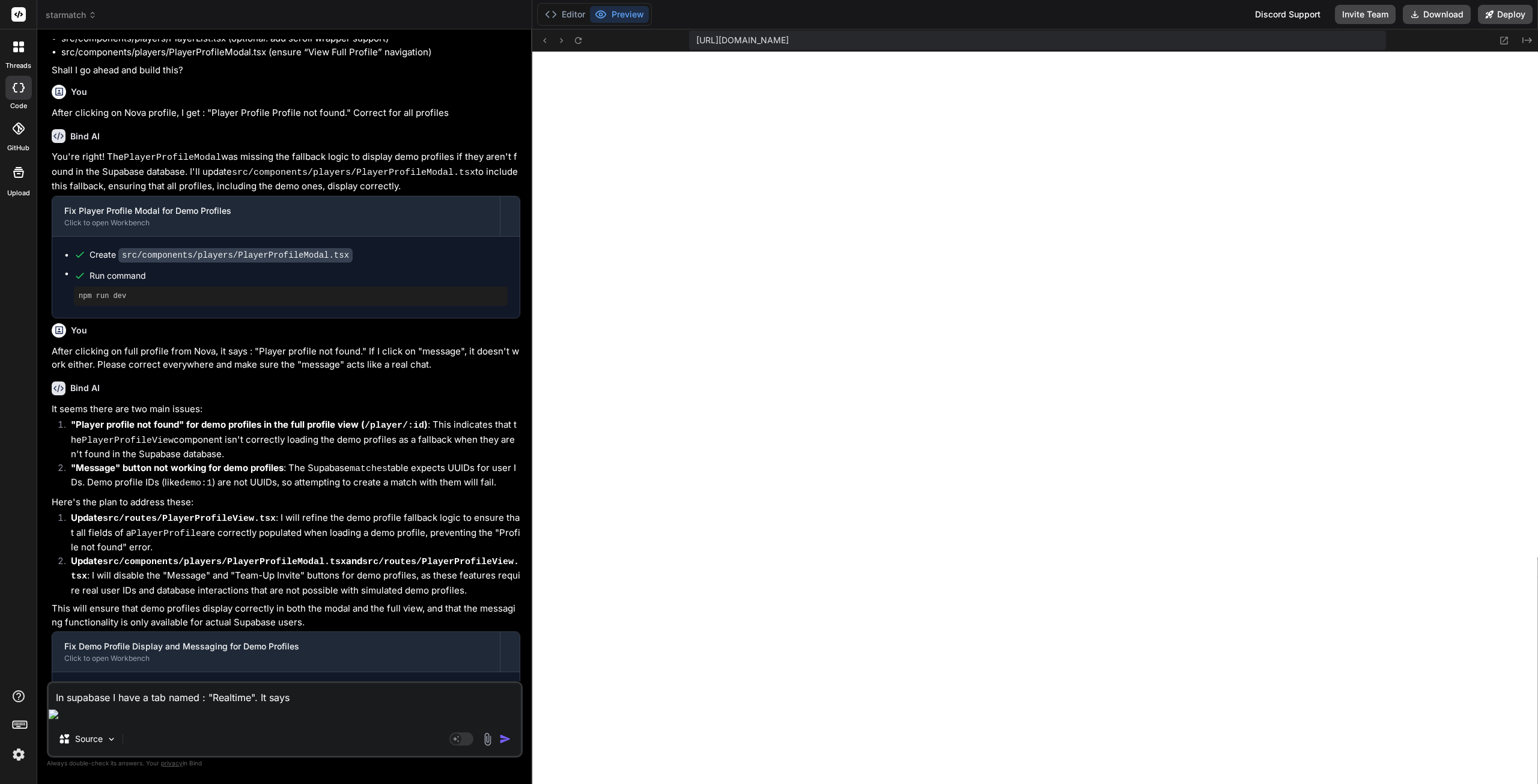
type textarea "In supabase I have a tab named : "Realtime". It says"
type textarea "x"
type textarea "In supabase I have a tab named : "Realtime". It says t"
type textarea "x"
type textarea "In supabase I have a tab named : "Realtime". It says th"
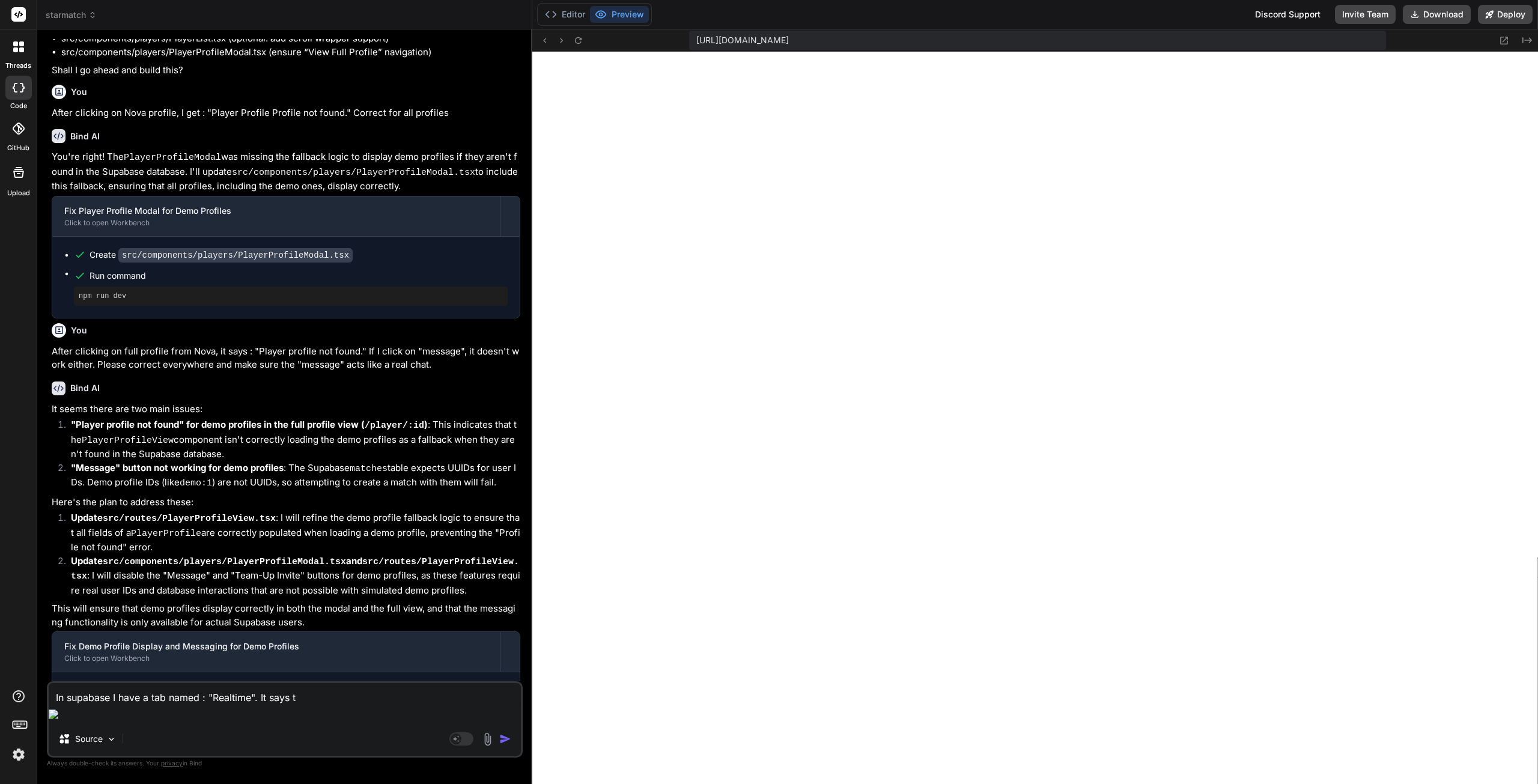
type textarea "x"
type textarea "In supabase I have a tab named : "Realtime". It says tha"
type textarea "x"
type textarea "In supabase I have a tab named : "Realtime". It says that"
type textarea "x"
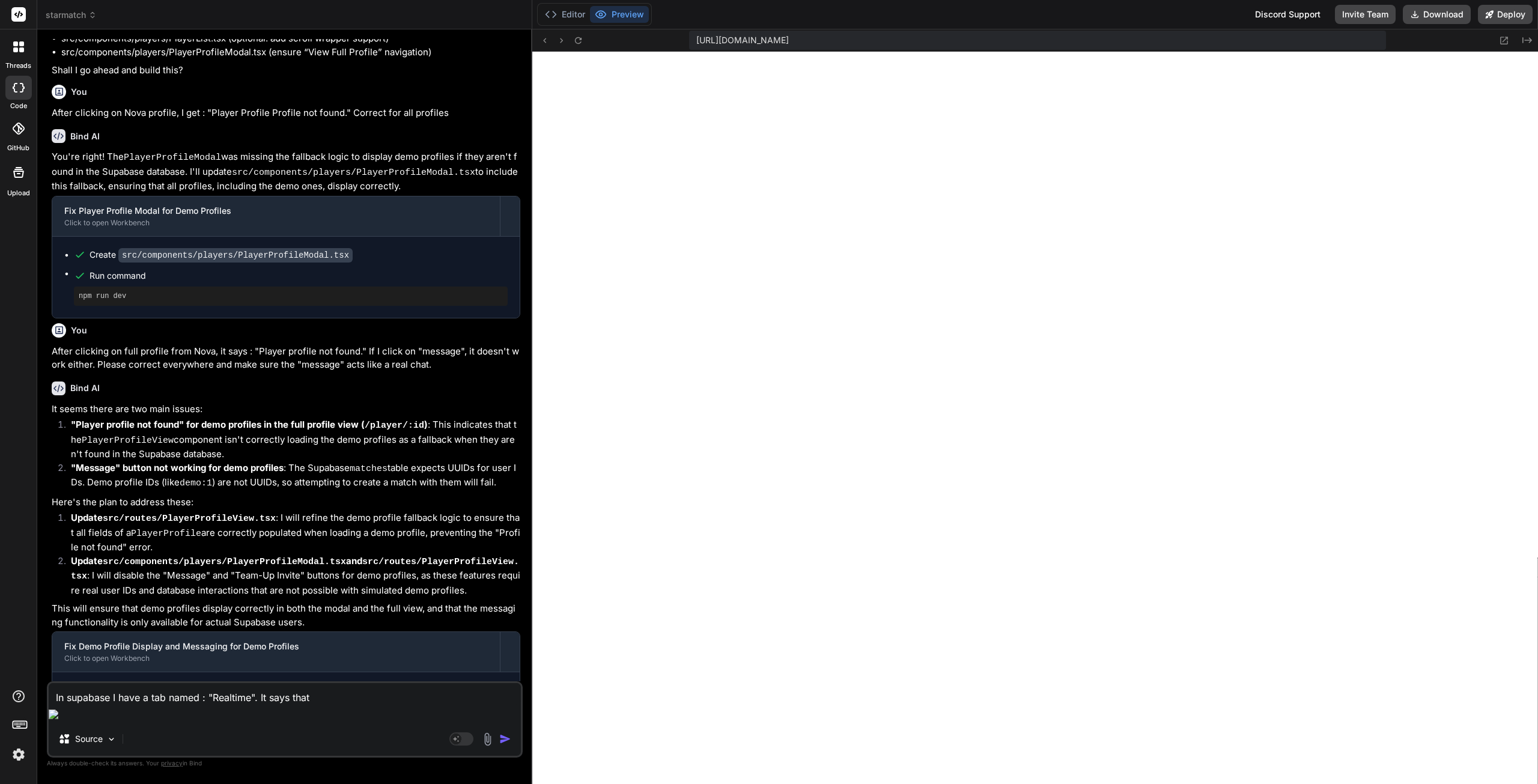
type textarea "In supabase I have a tab named : "Realtime". It says that"
type textarea "x"
type textarea "In supabase I have a tab named : "Realtime". It says that c"
type textarea "x"
type textarea "In supabase I have a tab named : "Realtime". It says that ch"
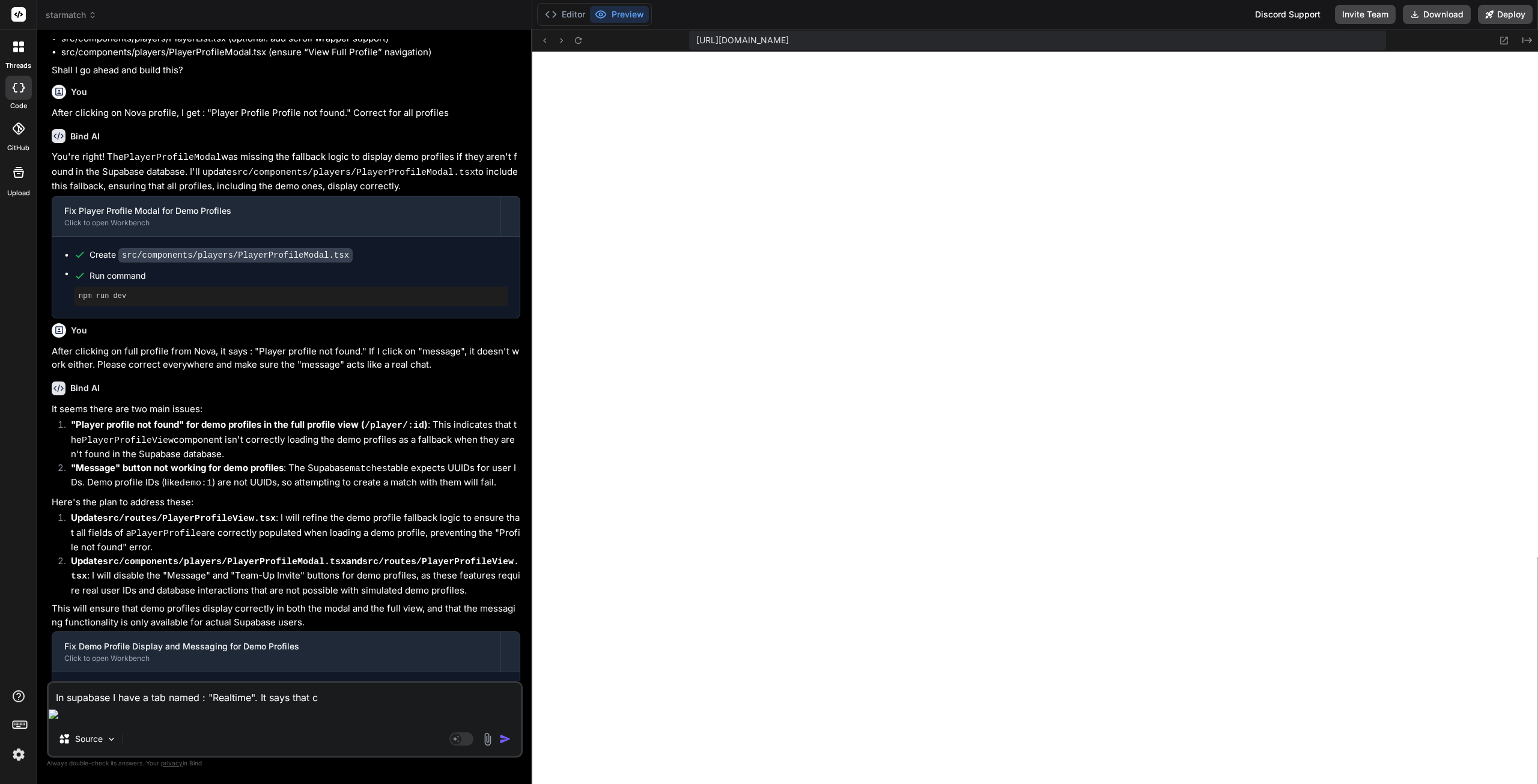
type textarea "x"
type textarea "In supabase I have a tab named : "Realtime". It says that cha"
type textarea "x"
type textarea "In supabase I have a tab named : "Realtime". It says that [PERSON_NAME]"
type textarea "x"
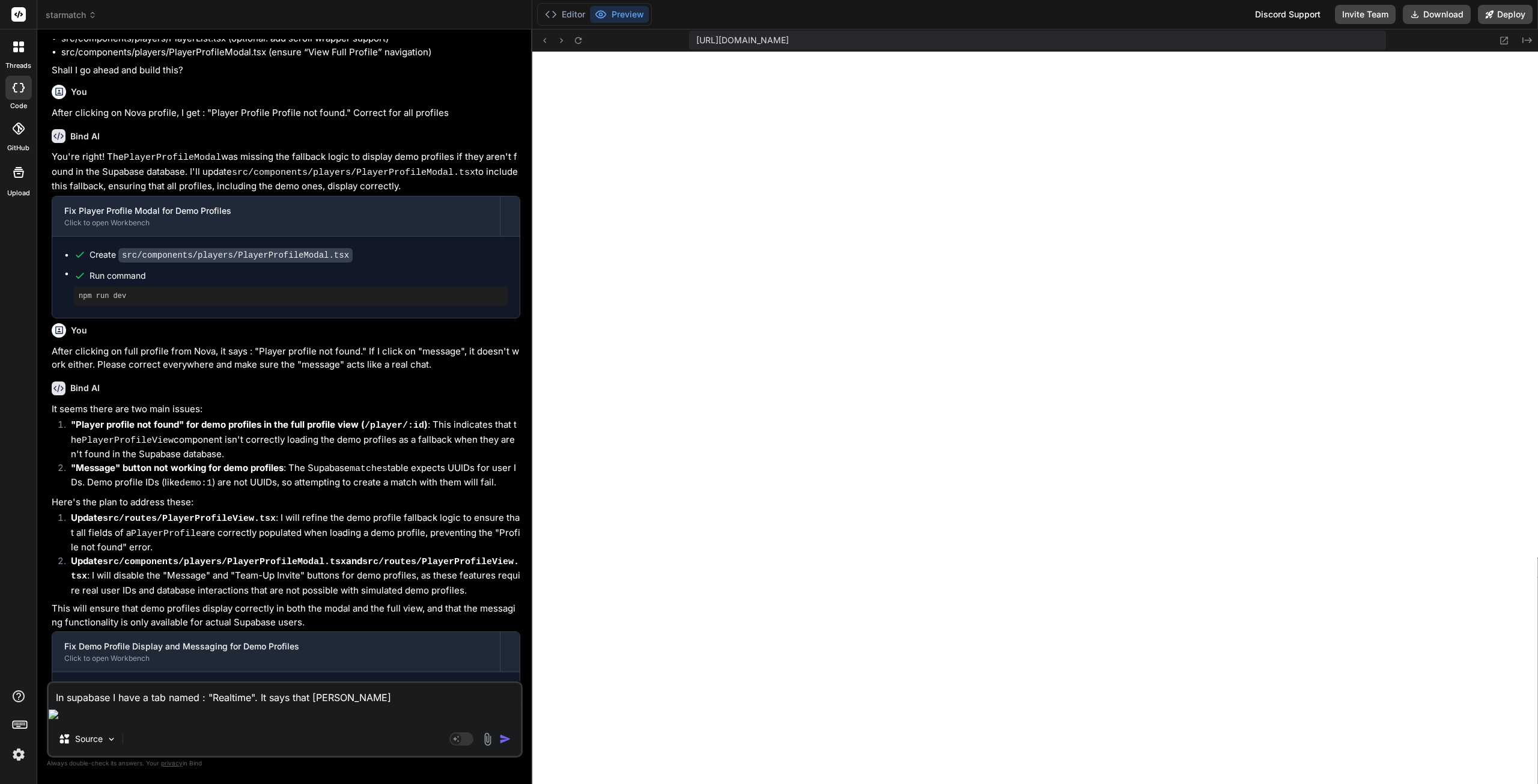
type textarea "In supabase I have a tab named : "Realtime". It says that chann"
type textarea "x"
type textarea "In supabase I have a tab named : "Realtime". It says that channe"
type textarea "x"
type textarea "In supabase I have a tab named : "Realtime". It says that channel"
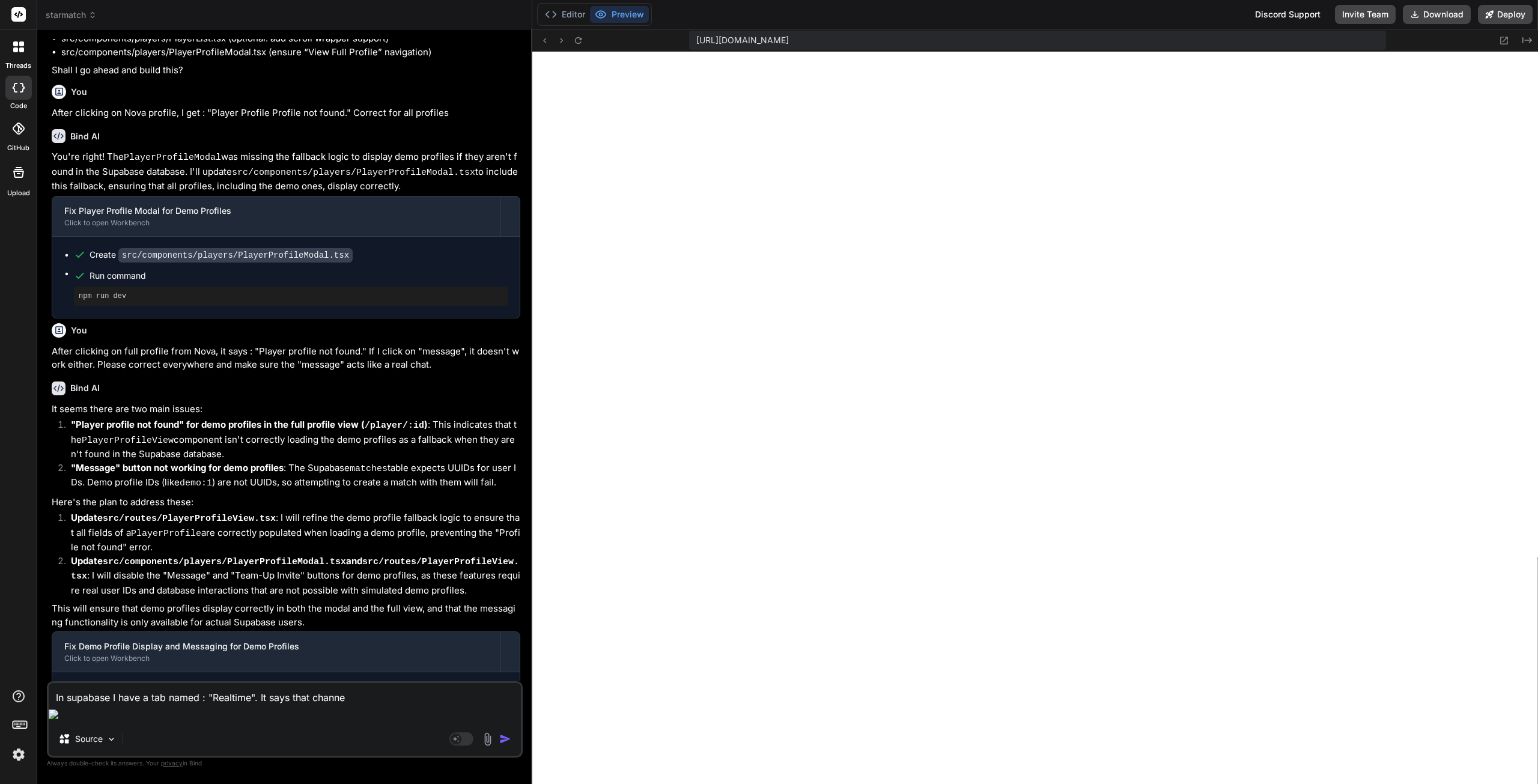
type textarea "x"
type textarea "In supabase I have a tab named : "Realtime". It says that channels"
type textarea "x"
type textarea "In supabase I have a tab named : "Realtime". It says that channels"
type textarea "x"
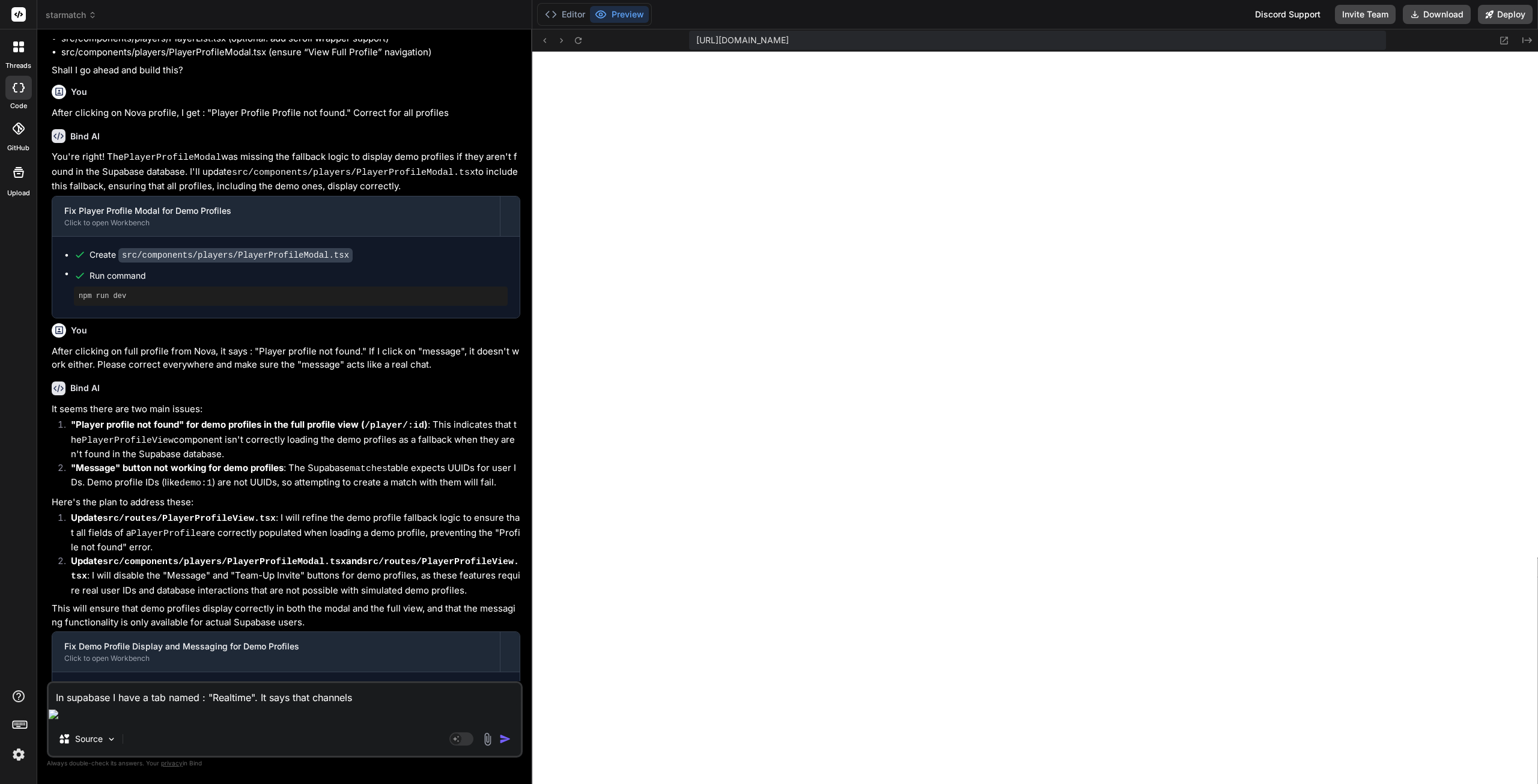
type textarea "In supabase I have a tab named : "Realtime". It says that channels a"
type textarea "x"
type textarea "In supabase I have a tab named : "Realtime". It says that channels ar"
type textarea "x"
type textarea "In supabase I have a tab named : "Realtime". It says that channels are"
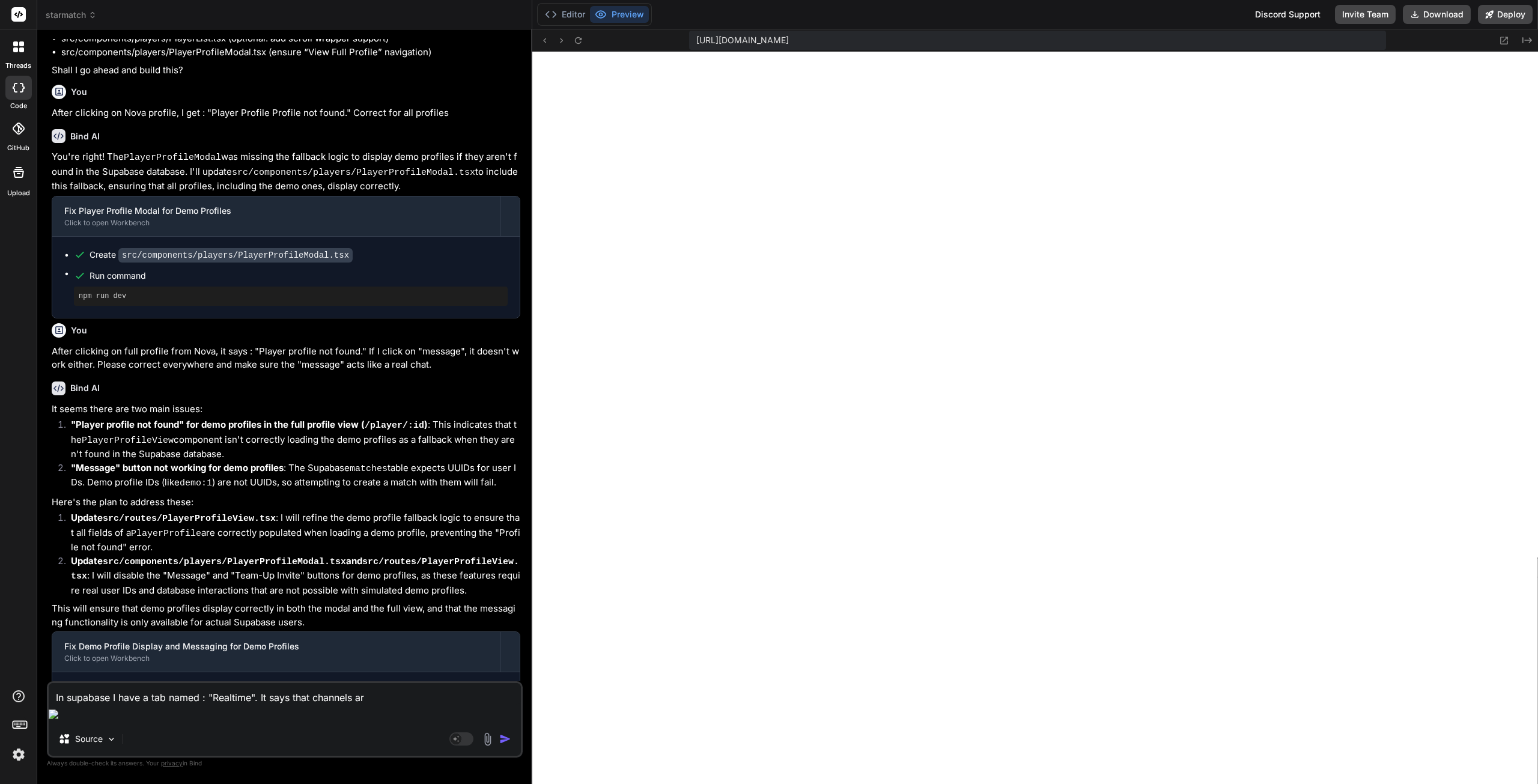
type textarea "x"
type textarea "In supabase I have a tab named : "Realtime". It says that channels are"
type textarea "x"
type textarea "In supabase I have a tab named : "Realtime". It says that channels are b"
type textarea "x"
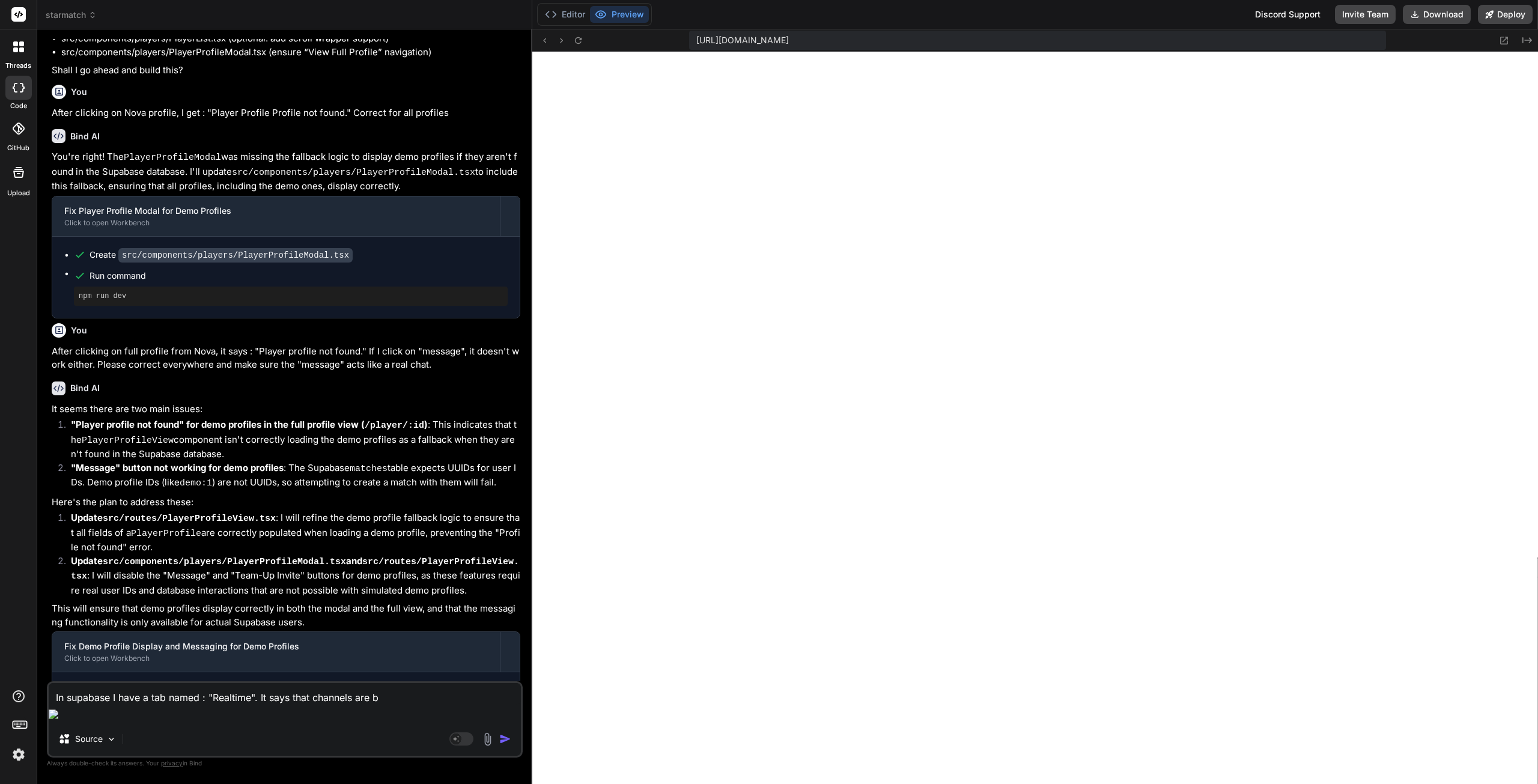
type textarea "In supabase I have a tab named : "Realtime". It says that channels are bu"
type textarea "x"
type textarea "In supabase I have a tab named : "Realtime". It says that channels are [PERSON_…"
type textarea "x"
type textarea "In supabase I have a tab named : "Realtime". It says that channels are buil"
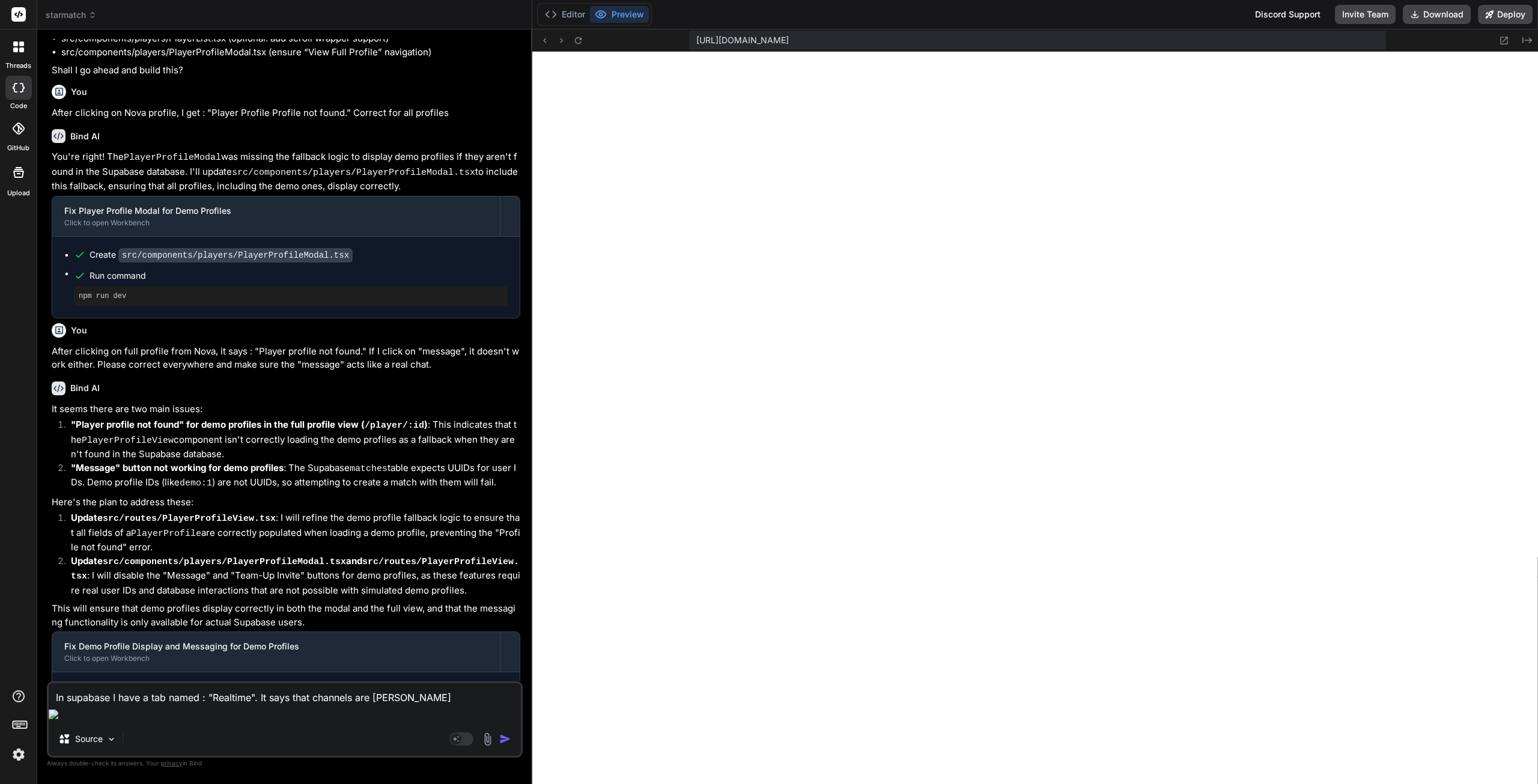
type textarea "x"
type textarea "In supabase I have a tab named : "Realtime". It says that channels are build"
type textarea "x"
type textarea "In supabase I have a tab named : "Realtime". It says that channels are buildi"
type textarea "x"
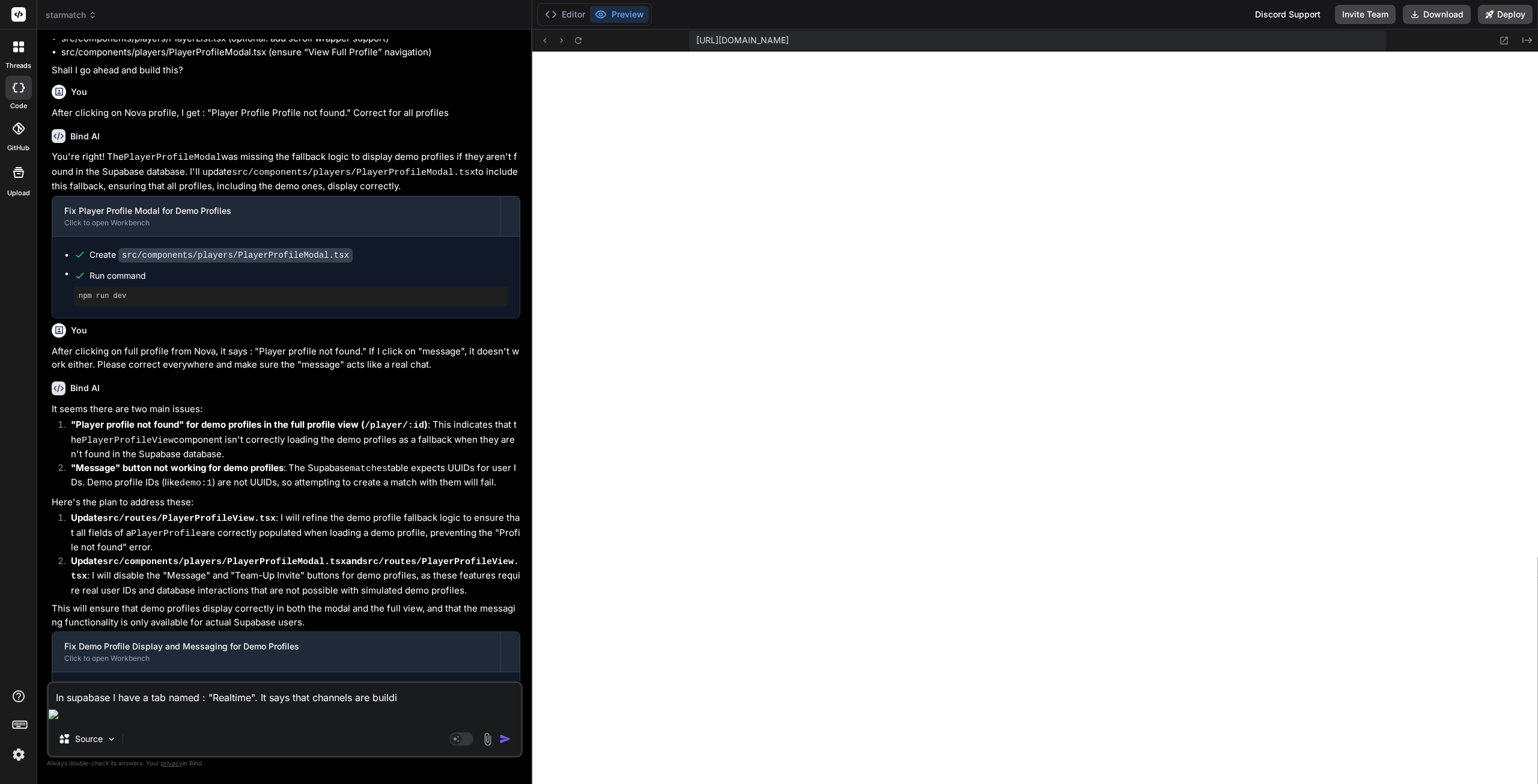
type textarea "In supabase I have a tab named : "Realtime". It says that channels are buildin"
type textarea "x"
type textarea "In supabase I have a tab named : "Realtime". It says that channels are building"
type textarea "x"
type textarea "In supabase I have a tab named : "Realtime". It says that channels are building"
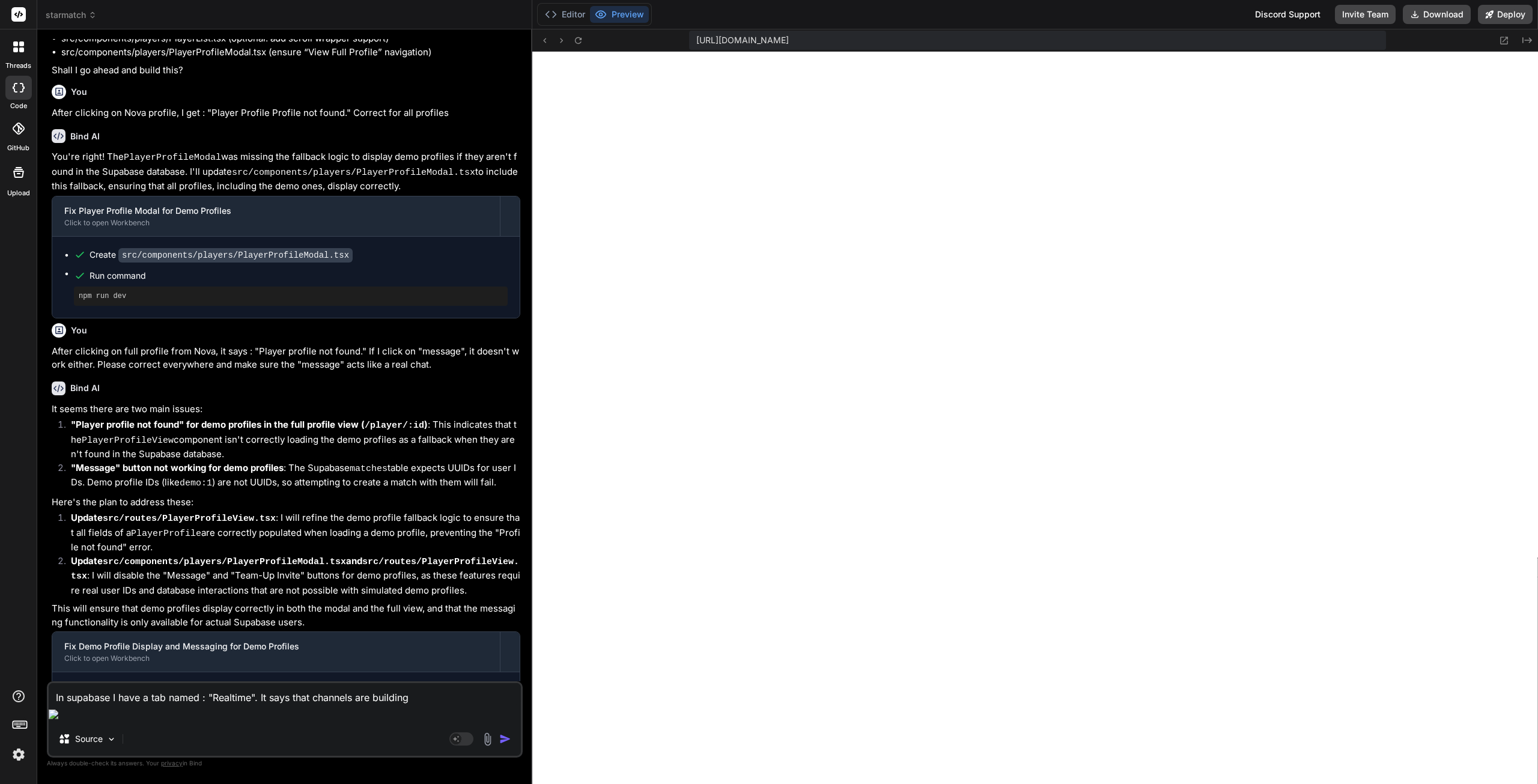
type textarea "x"
type textarea "In supabase I have a tab named : "Realtime". It says that channels are building…"
type textarea "x"
type textarea "In supabase I have a tab named : "Realtime". It says that channels are building…"
type textarea "x"
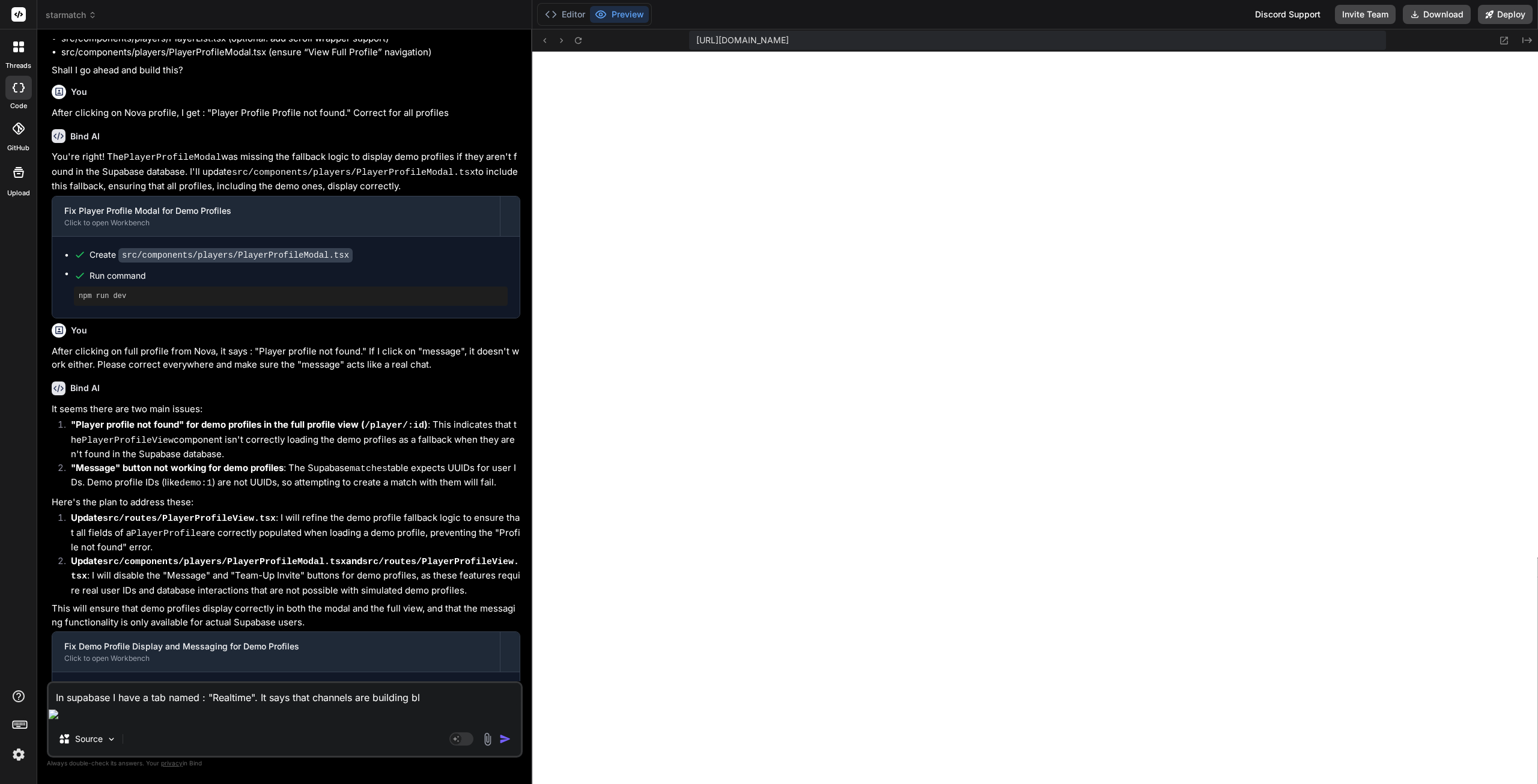
type textarea "In supabase I have a tab named : "Realtime". It says that channels are building…"
type textarea "x"
type textarea "In supabase I have a tab named : "Realtime". It says that channels are building…"
type textarea "x"
type textarea "In supabase I have a tab named : "Realtime". It says that channels are building…"
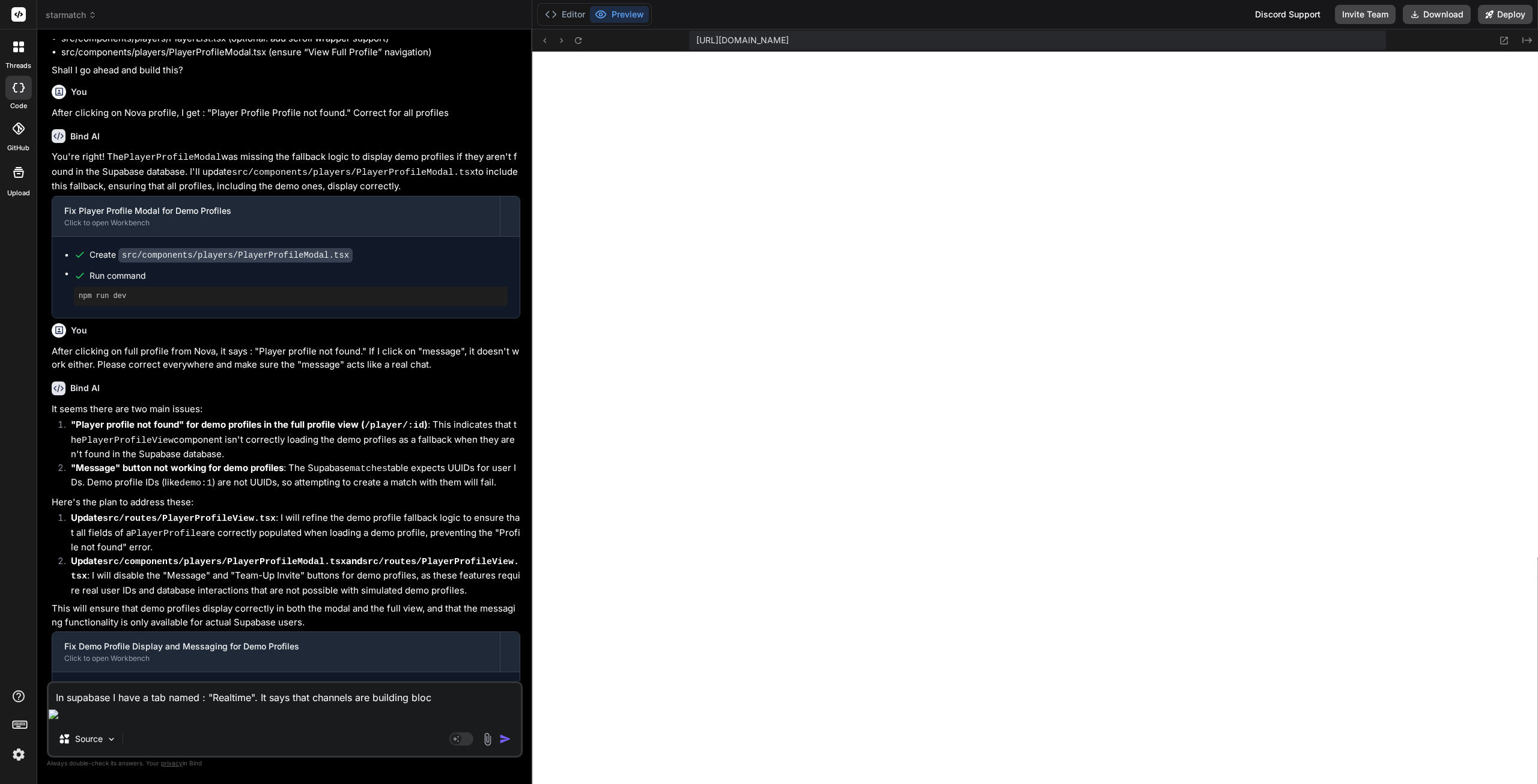
type textarea "x"
type textarea "In supabase I have a tab named : "Realtime". It says that channels are building…"
type textarea "x"
type textarea "In supabase I have a tab named : "Realtime". It says that channels are building…"
type textarea "x"
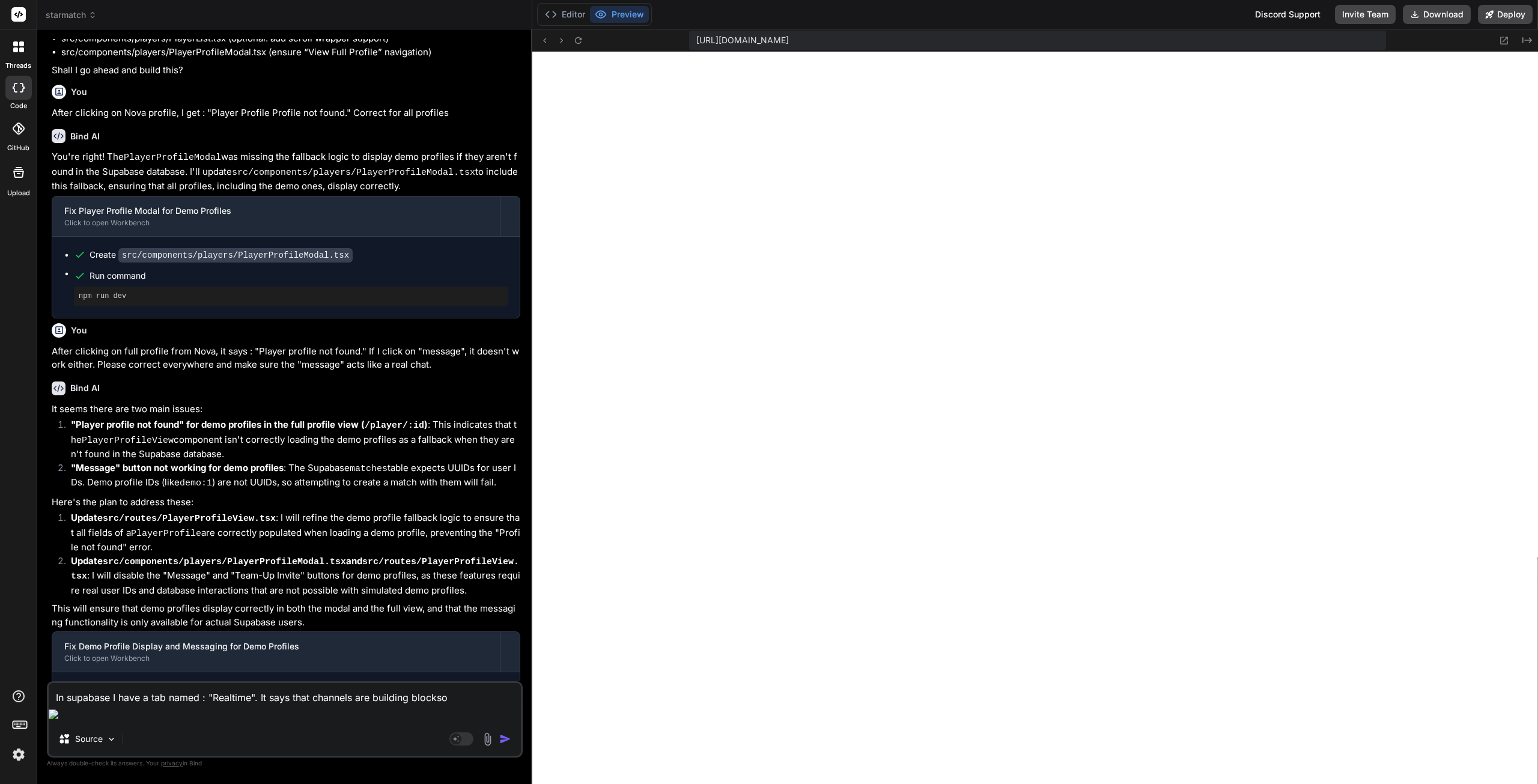
type textarea "In supabase I have a tab named : "Realtime". It says that channels are building…"
type textarea "x"
type textarea "In supabase I have a tab named : "Realtime". It says that channels are building…"
type textarea "x"
type textarea "In supabase I have a tab named : "Realtime". It says that channels are building…"
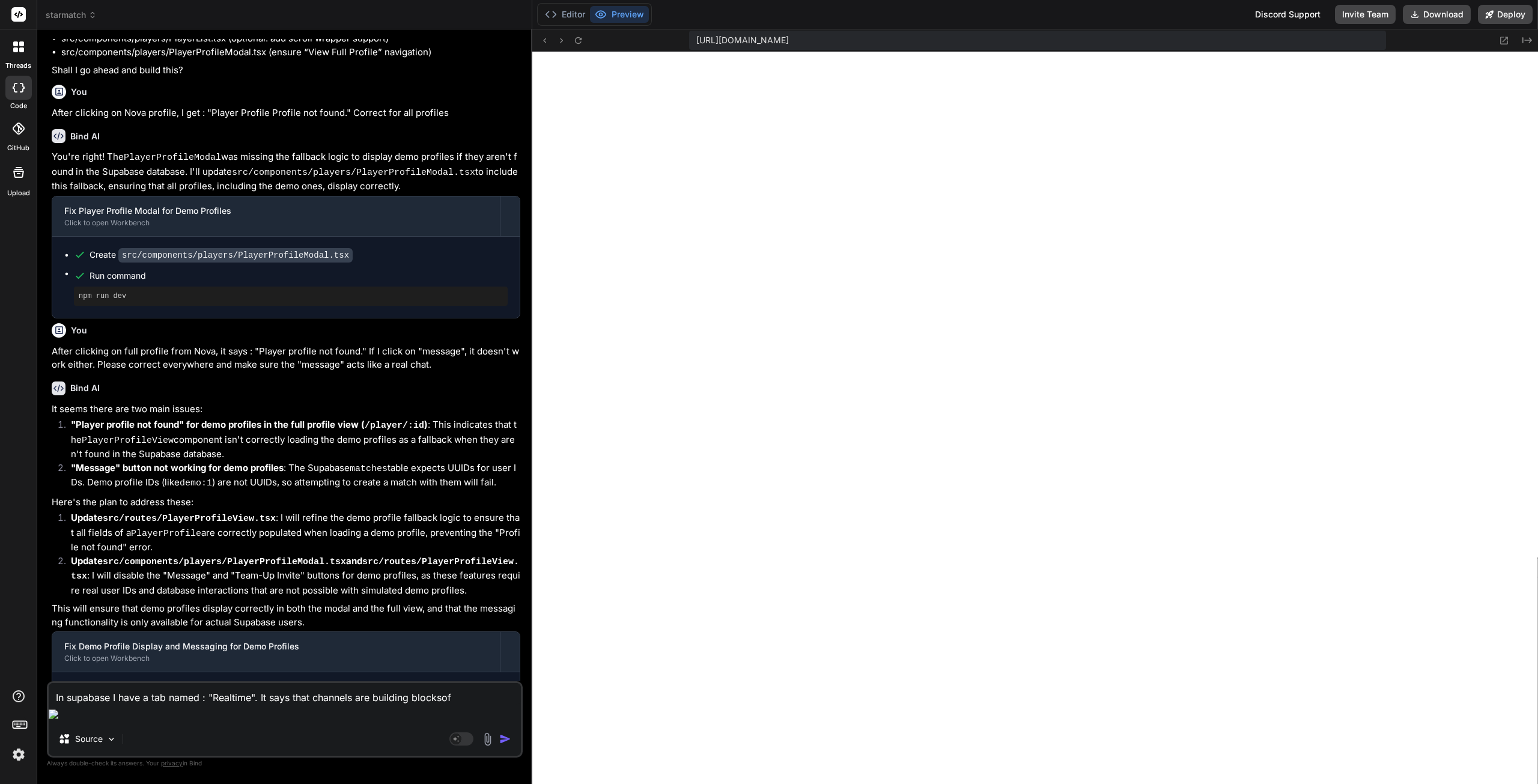
type textarea "x"
type textarea "In supabase I have a tab named : "Realtime". It says that channels are building…"
type textarea "x"
type textarea "In supabase I have a tab named : "Realtime". It says that channels are building…"
type textarea "x"
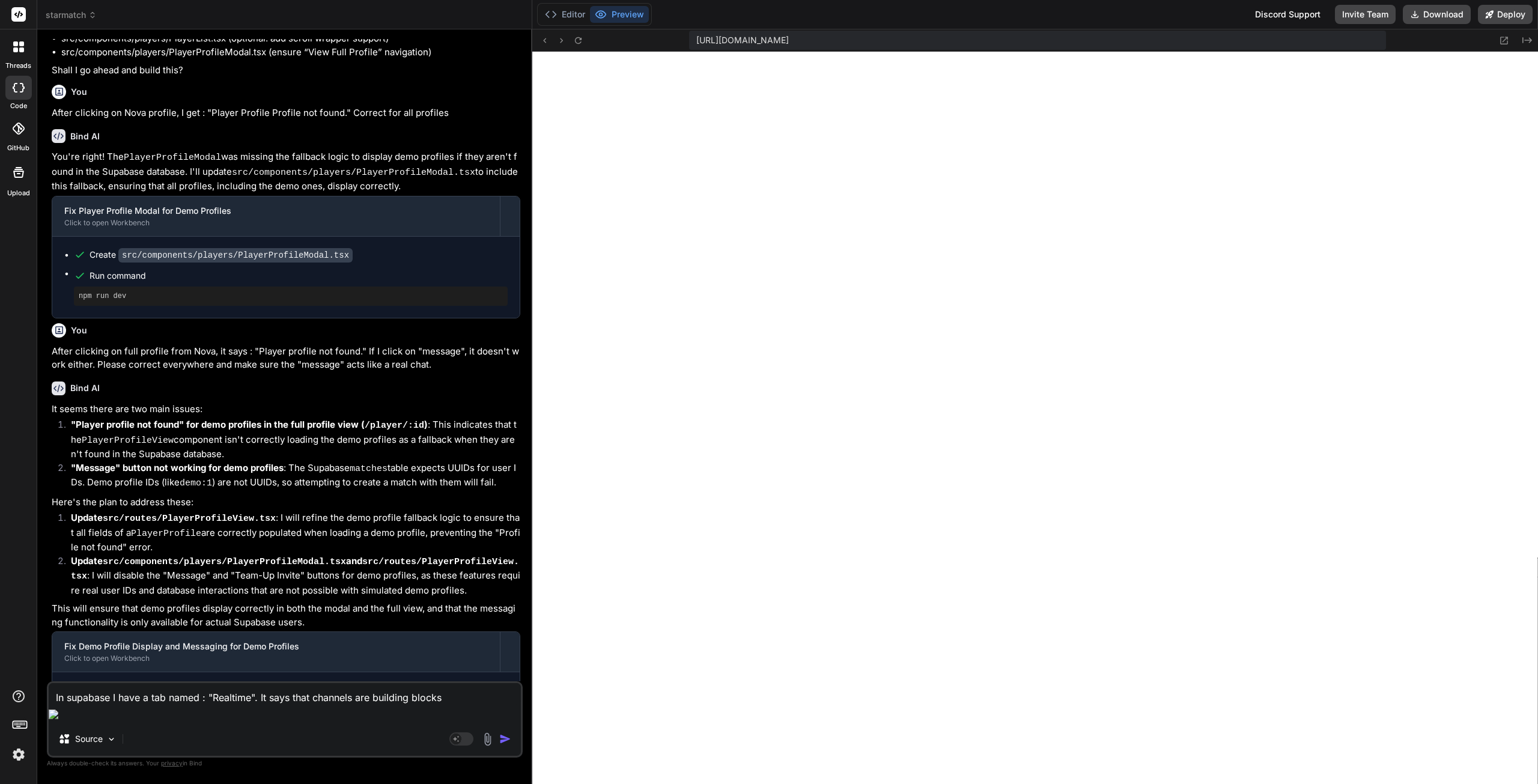
type textarea "In supabase I have a tab named : "Realtime". It says that channels are building…"
type textarea "x"
type textarea "In supabase I have a tab named : "Realtime". It says that channels are building…"
type textarea "x"
type textarea "In supabase I have a tab named : "Realtime". It says that channels are building…"
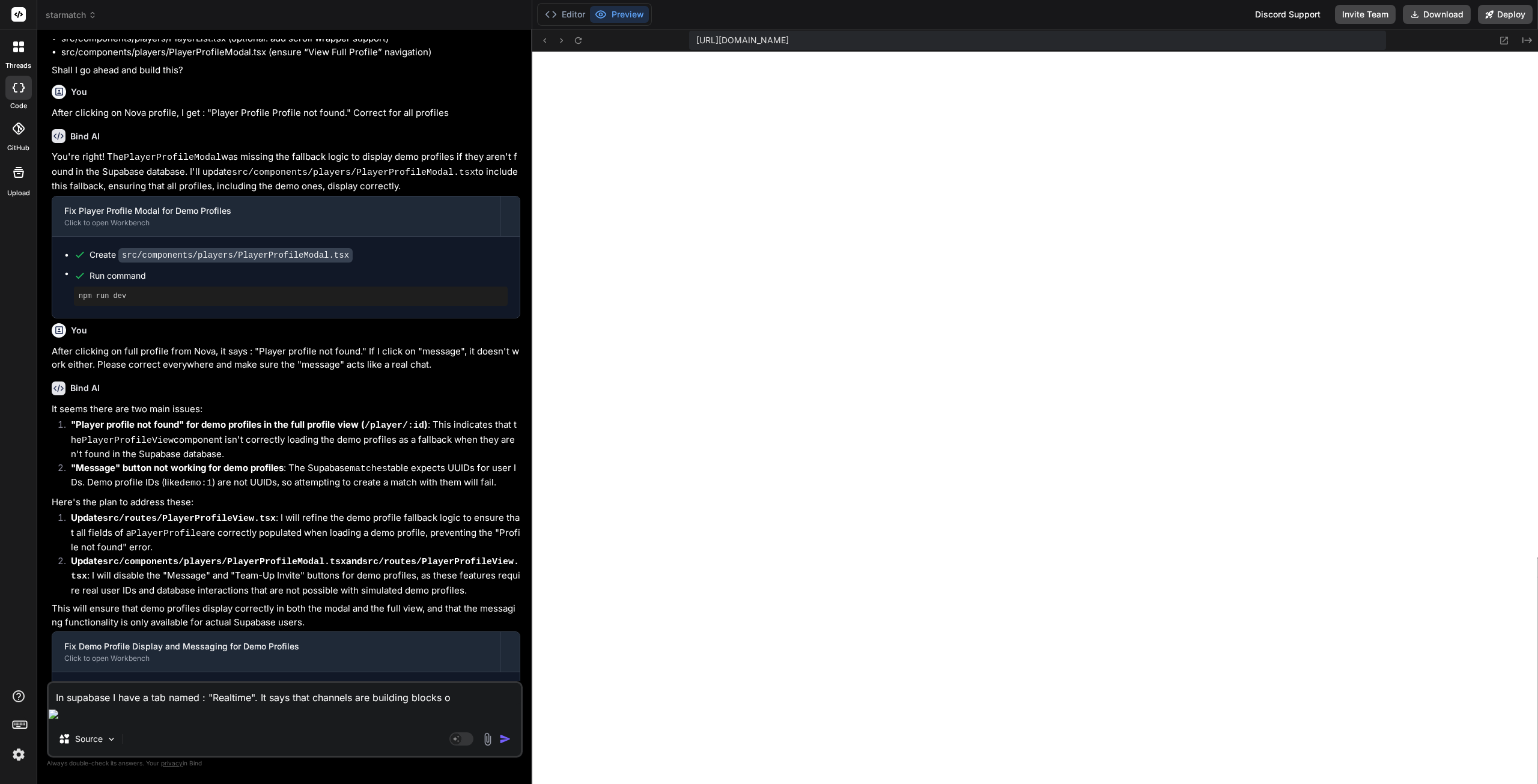
type textarea "x"
type textarea "In supabase I have a tab named : "Realtime". It says that channels are building…"
type textarea "x"
type textarea "In supabase I have a tab named : "Realtime". It says that channels are building…"
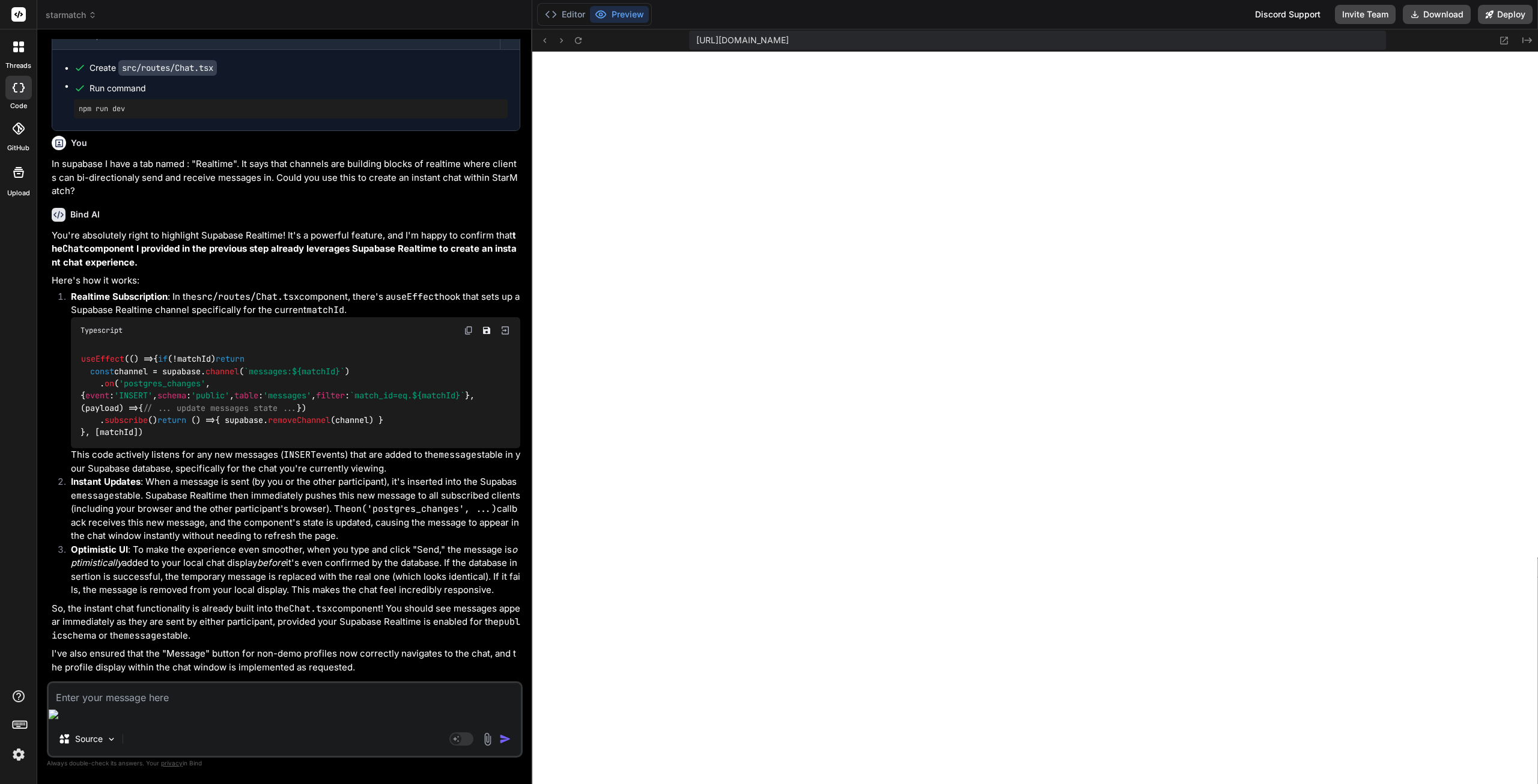
scroll to position [1813, 0]
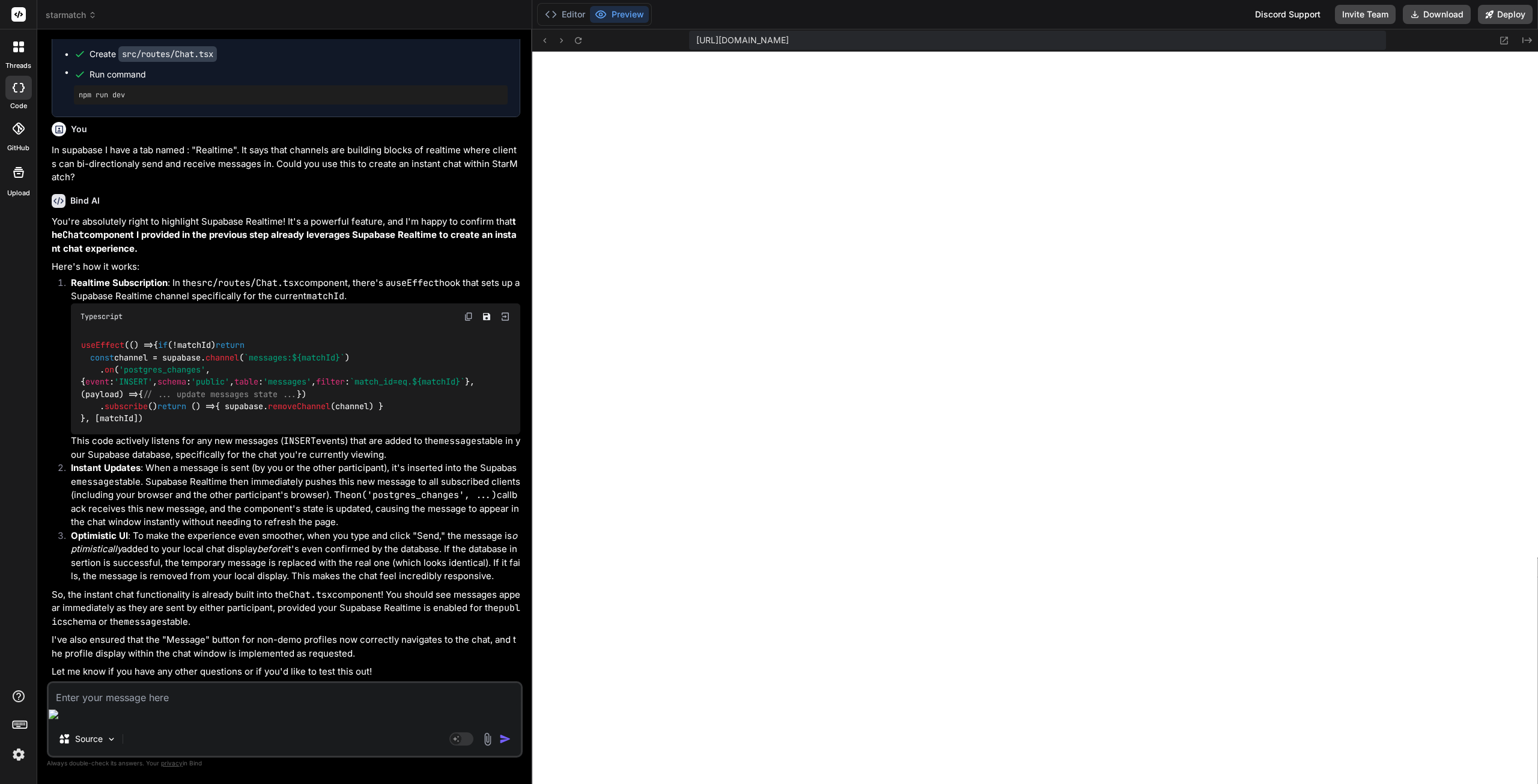
click at [162, 704] on textarea at bounding box center [285, 694] width 473 height 21
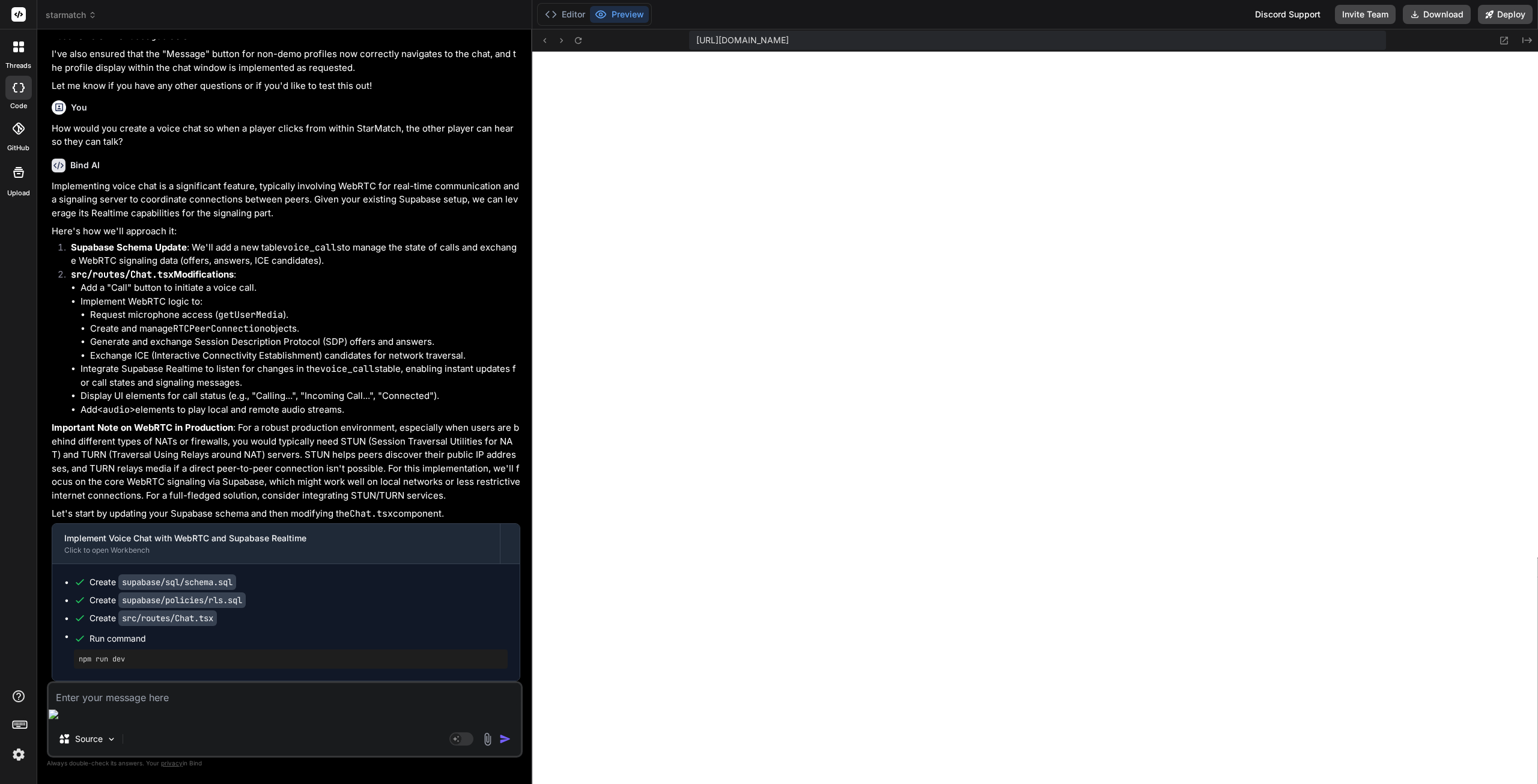
scroll to position [2399, 0]
click at [569, 11] on button "Editor" at bounding box center [565, 14] width 50 height 17
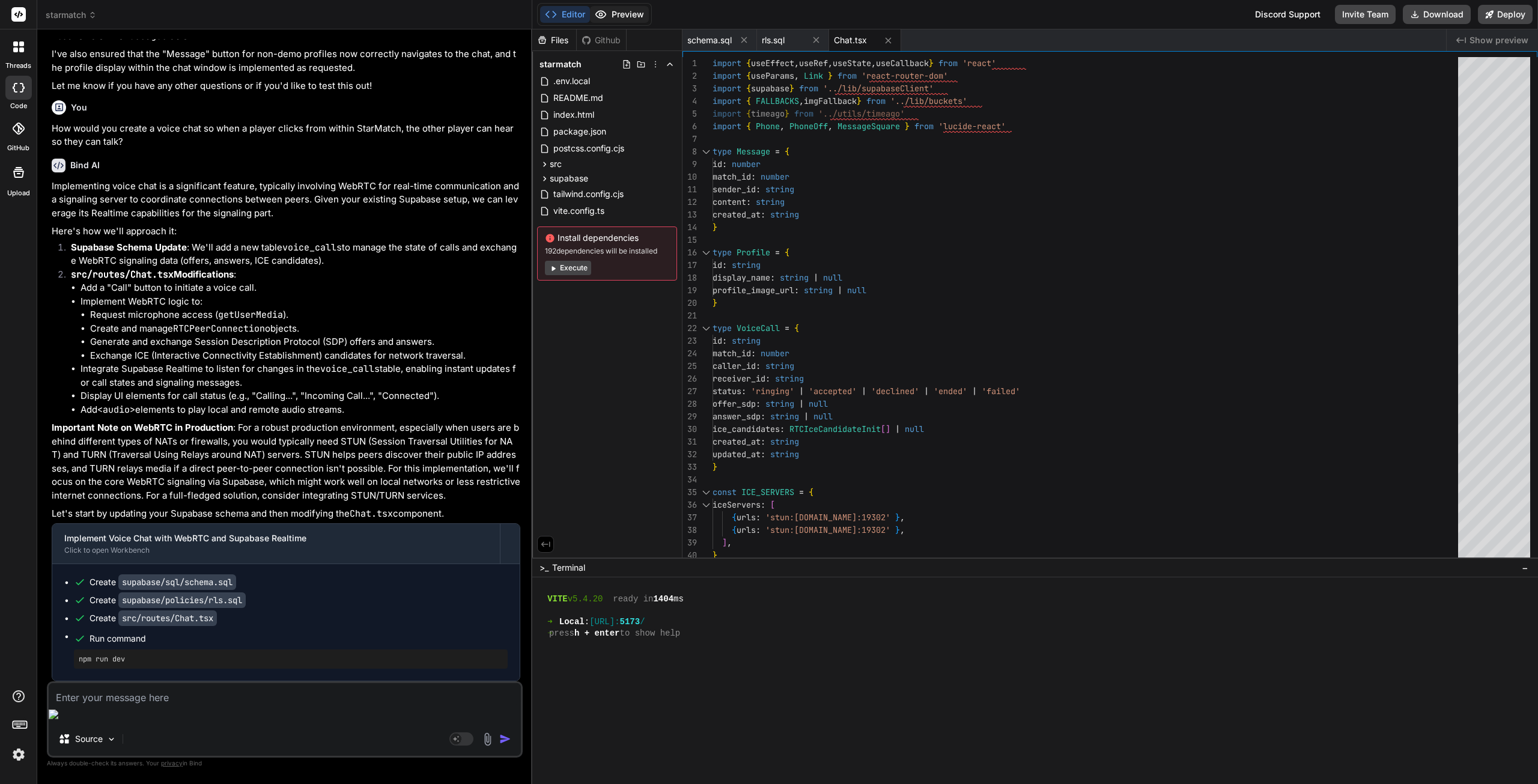
click at [619, 17] on button "Preview" at bounding box center [619, 14] width 59 height 17
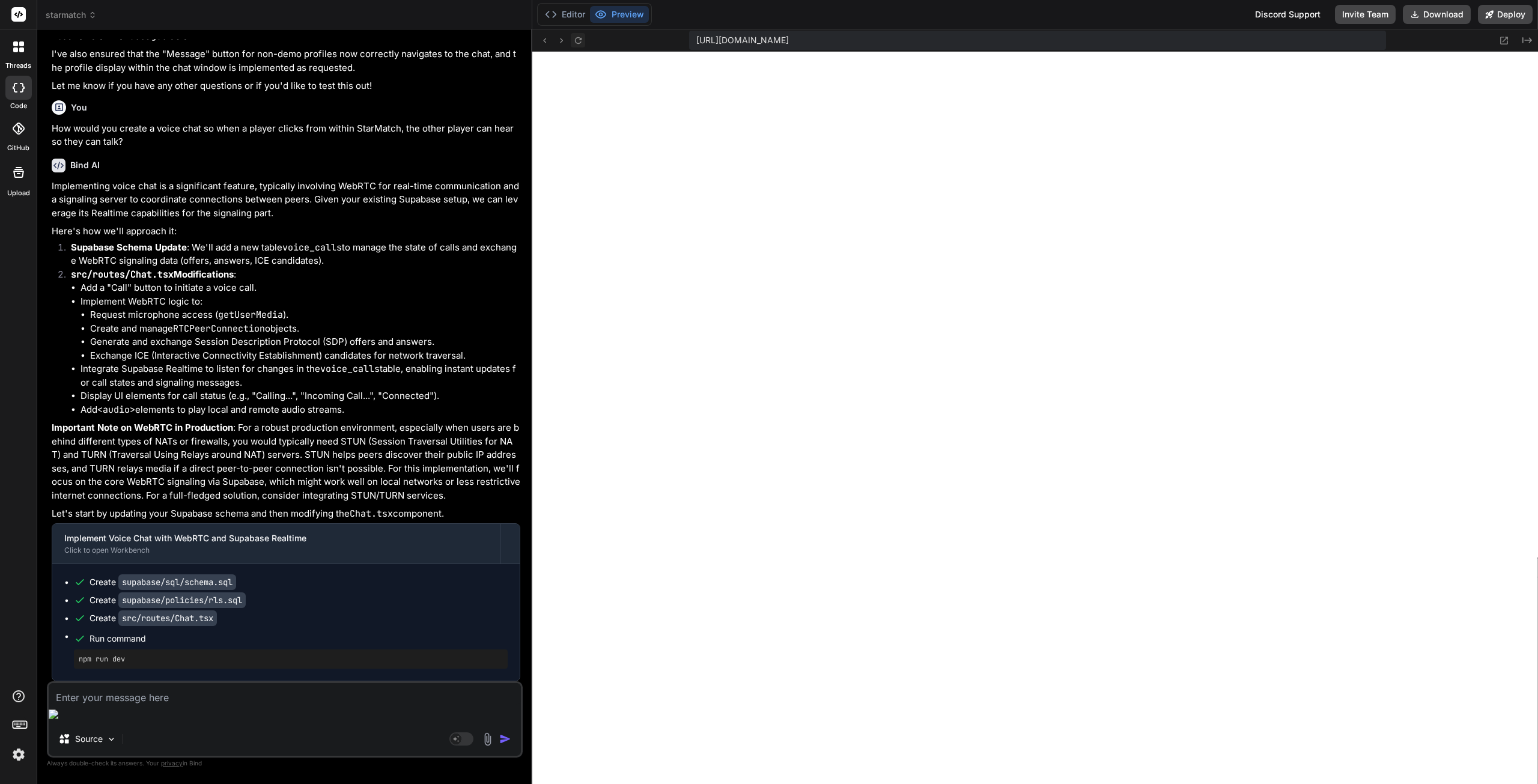
click at [576, 39] on icon at bounding box center [577, 39] width 6 height 6
click at [565, 13] on button "Editor" at bounding box center [565, 14] width 50 height 17
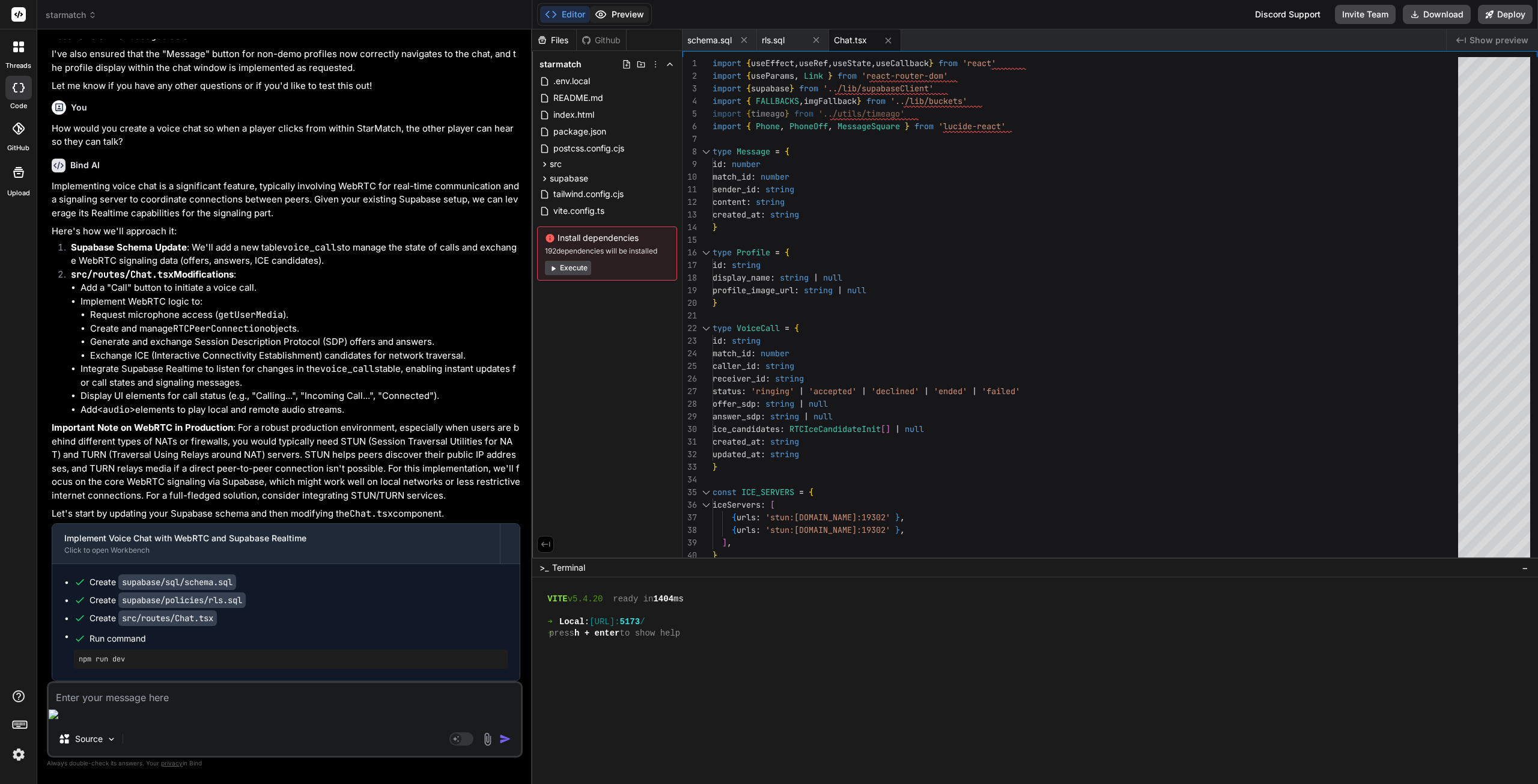
click at [613, 16] on button "Preview" at bounding box center [619, 14] width 59 height 17
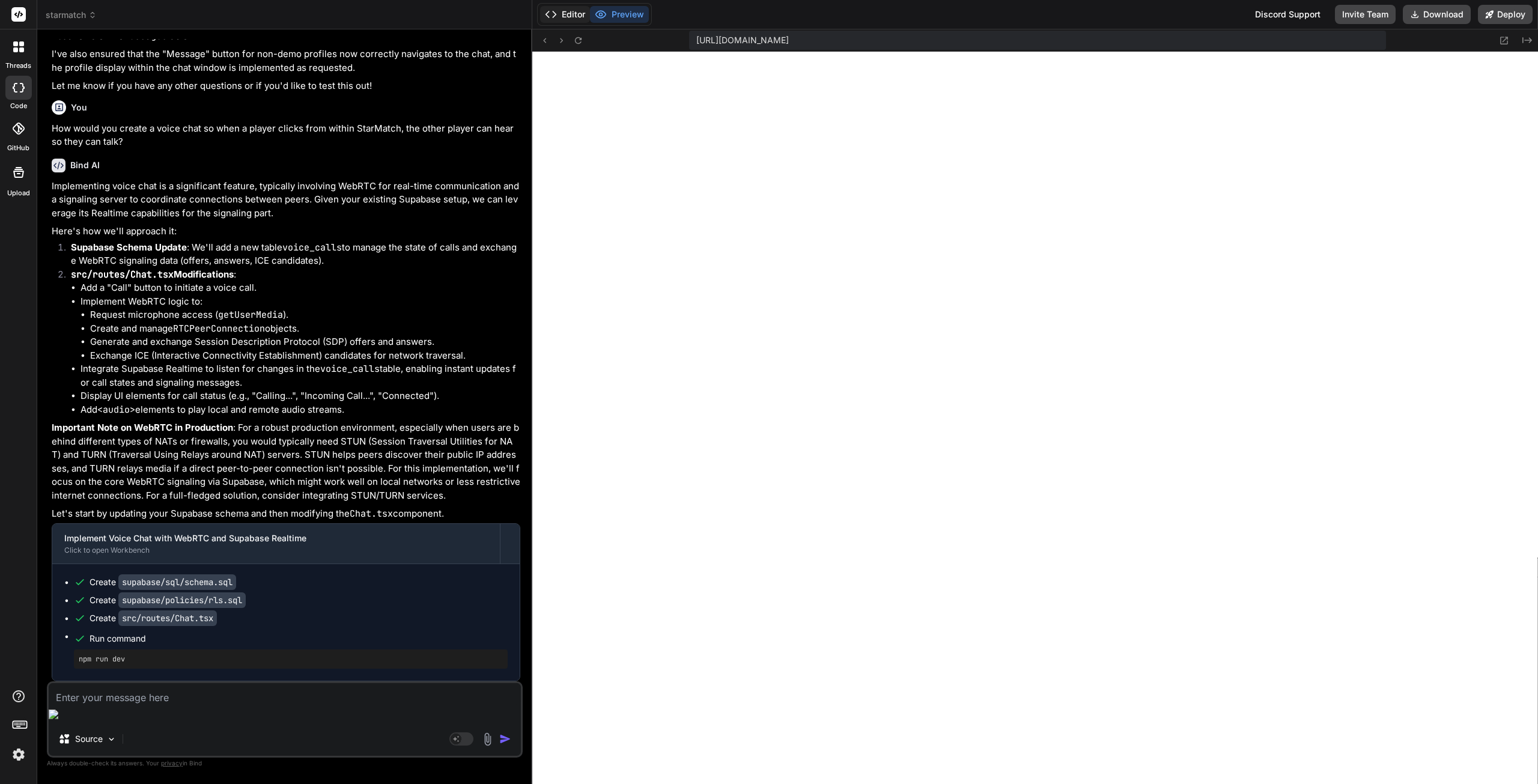
click at [574, 16] on button "Editor" at bounding box center [565, 14] width 50 height 17
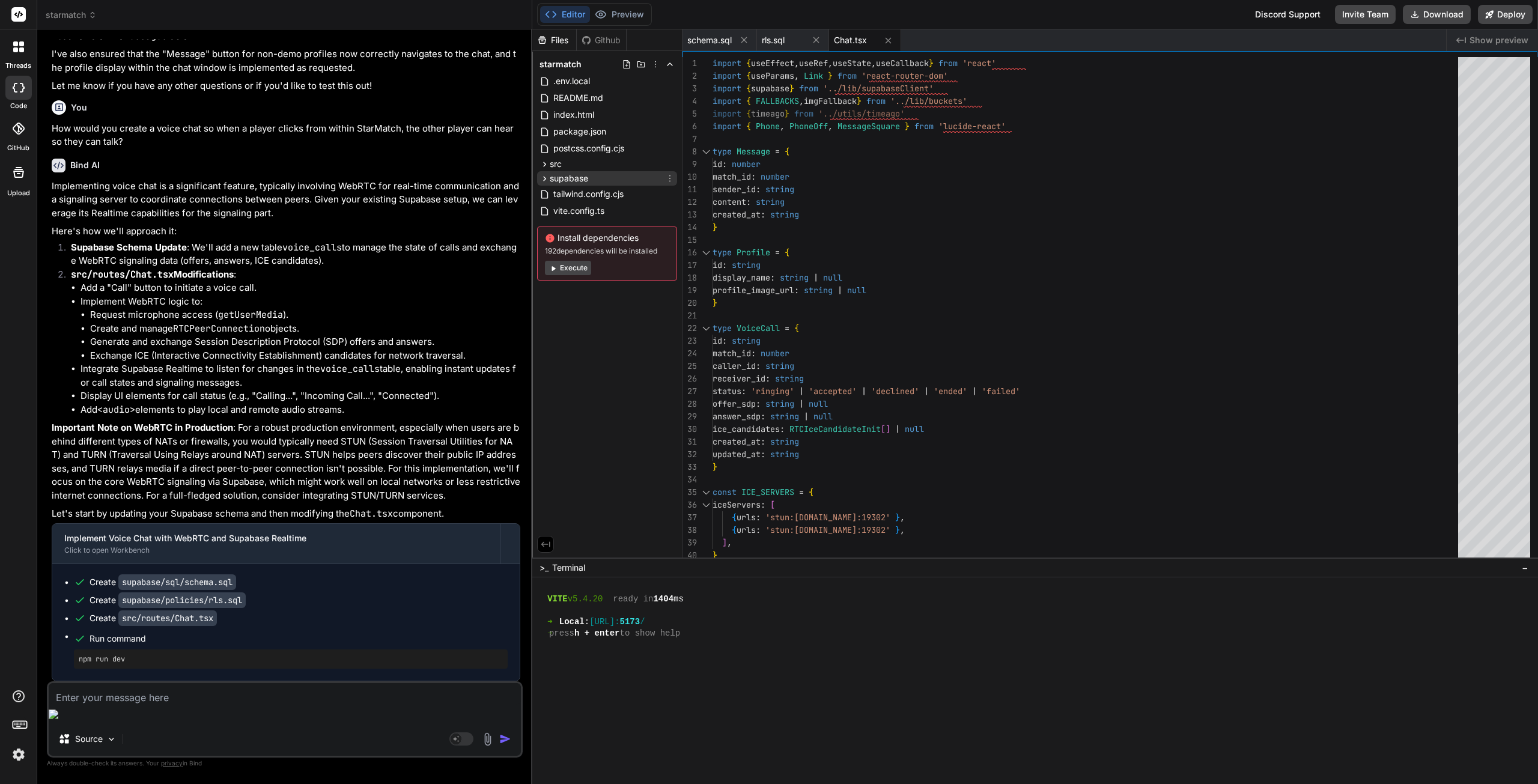
click at [560, 175] on span "supabase" at bounding box center [568, 178] width 38 height 12
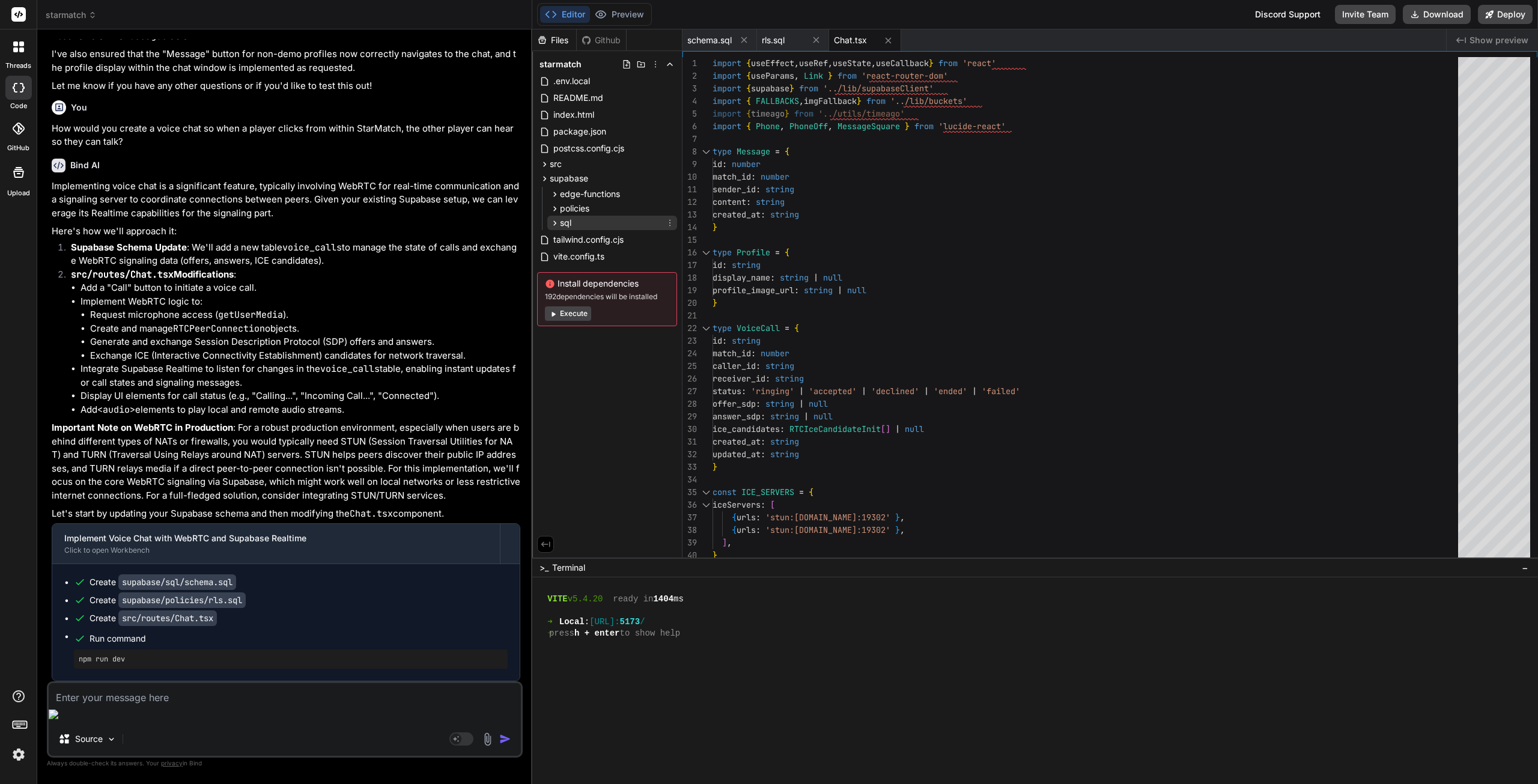
click at [588, 216] on div "sql" at bounding box center [611, 223] width 130 height 14
click at [592, 243] on span "schema.sql" at bounding box center [596, 240] width 47 height 14
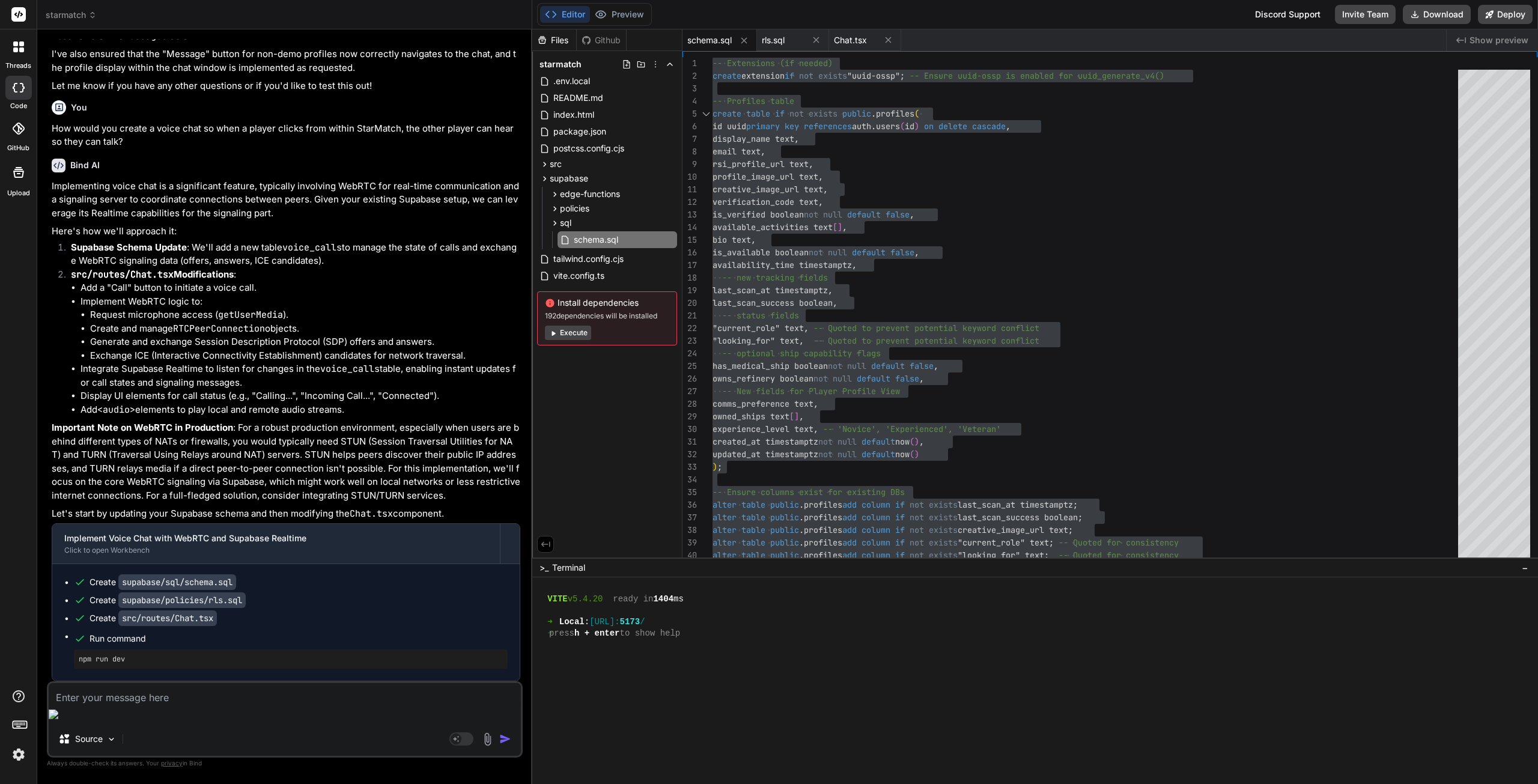
click at [201, 724] on div "Source Agent Mode. When this toggle is activated, AI automatically makes decisi…" at bounding box center [285, 719] width 476 height 76
click at [178, 704] on textarea at bounding box center [285, 694] width 473 height 21
paste textarea "ERROR: 42601: syntax error at or near "\" LINE 130: user_a uuid not null refere…"
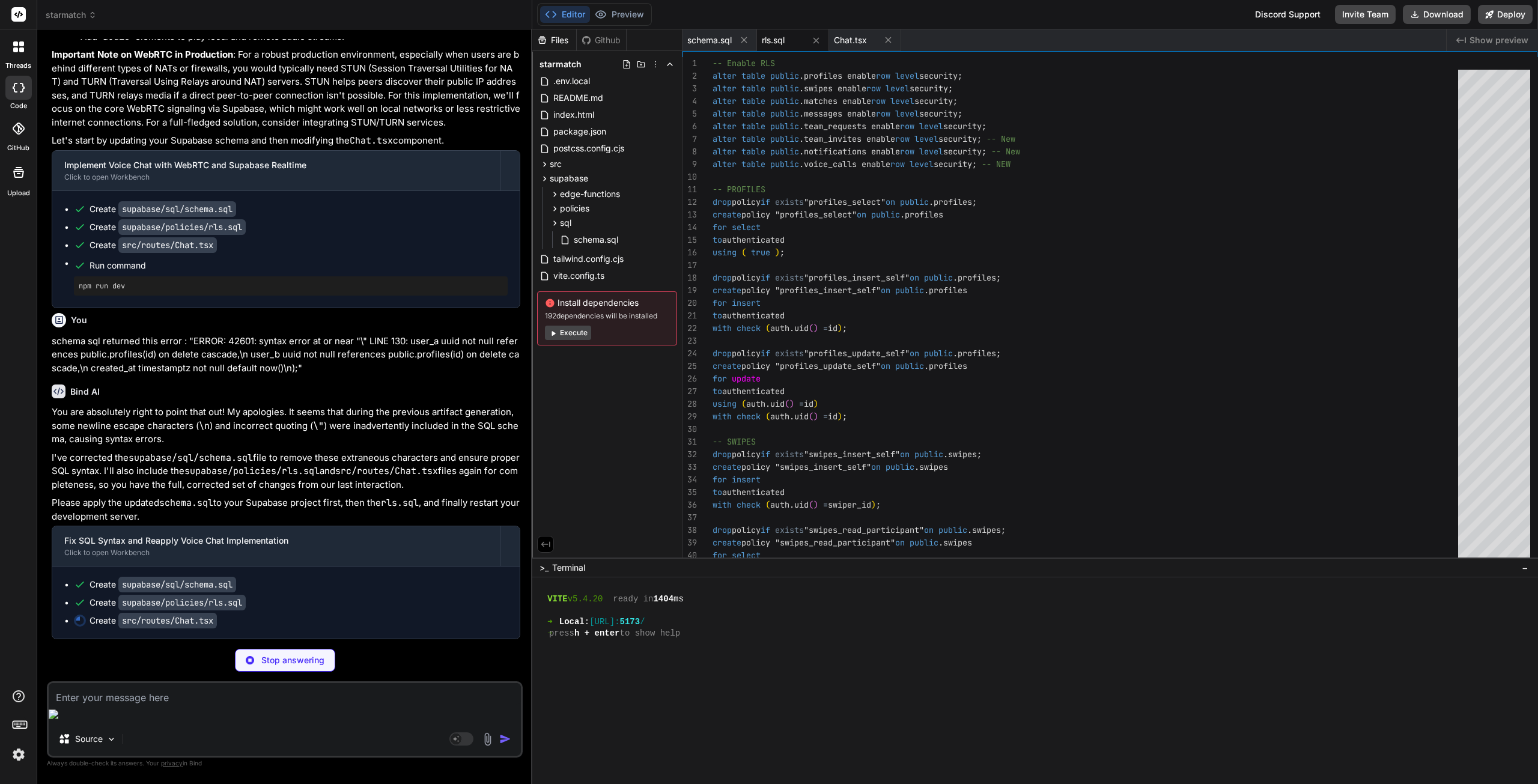
scroll to position [2772, 0]
click at [602, 238] on span "schema.sql" at bounding box center [596, 240] width 47 height 14
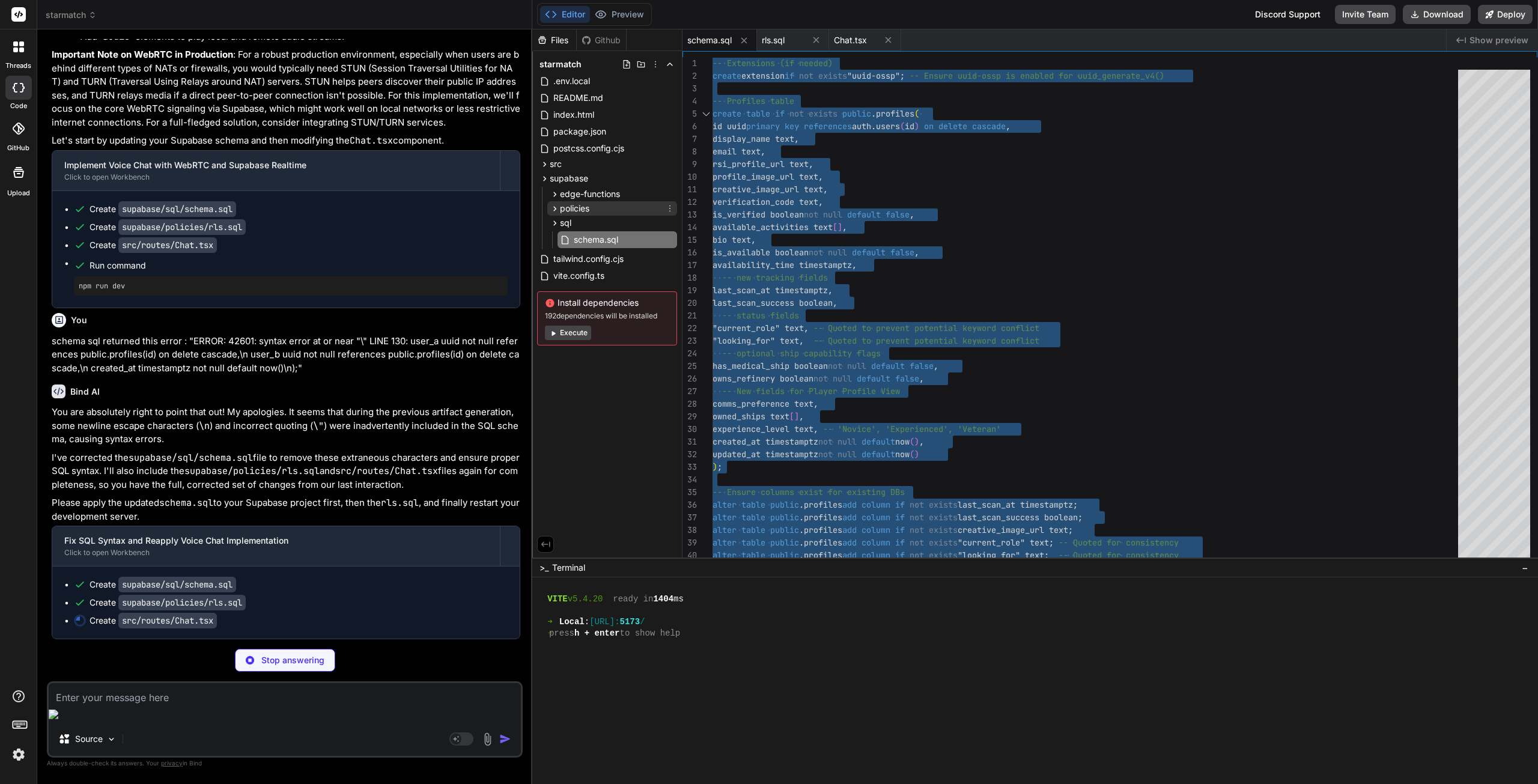
click at [571, 209] on span "policies" at bounding box center [575, 208] width 30 height 12
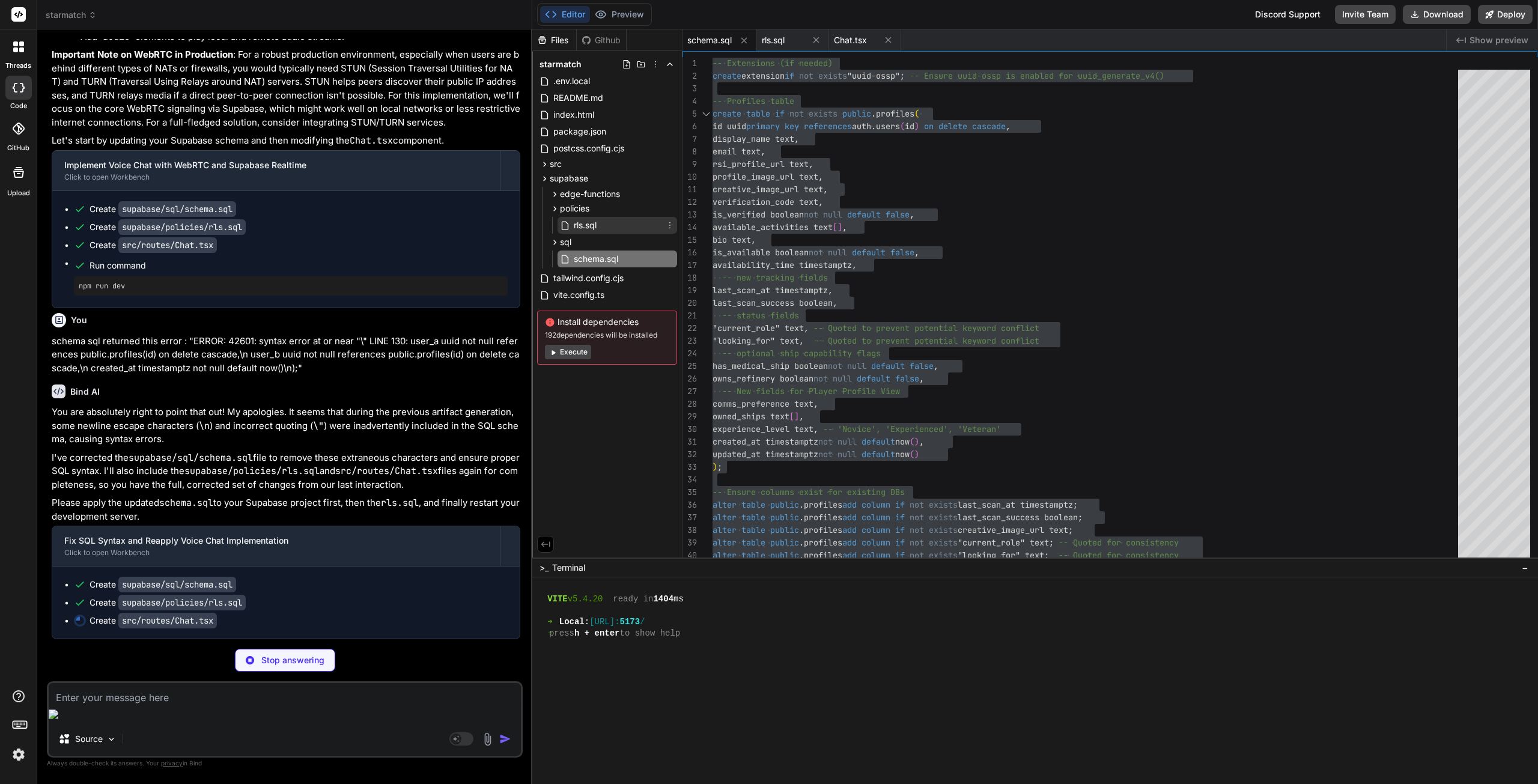
click at [582, 220] on span "rls.sql" at bounding box center [585, 226] width 25 height 14
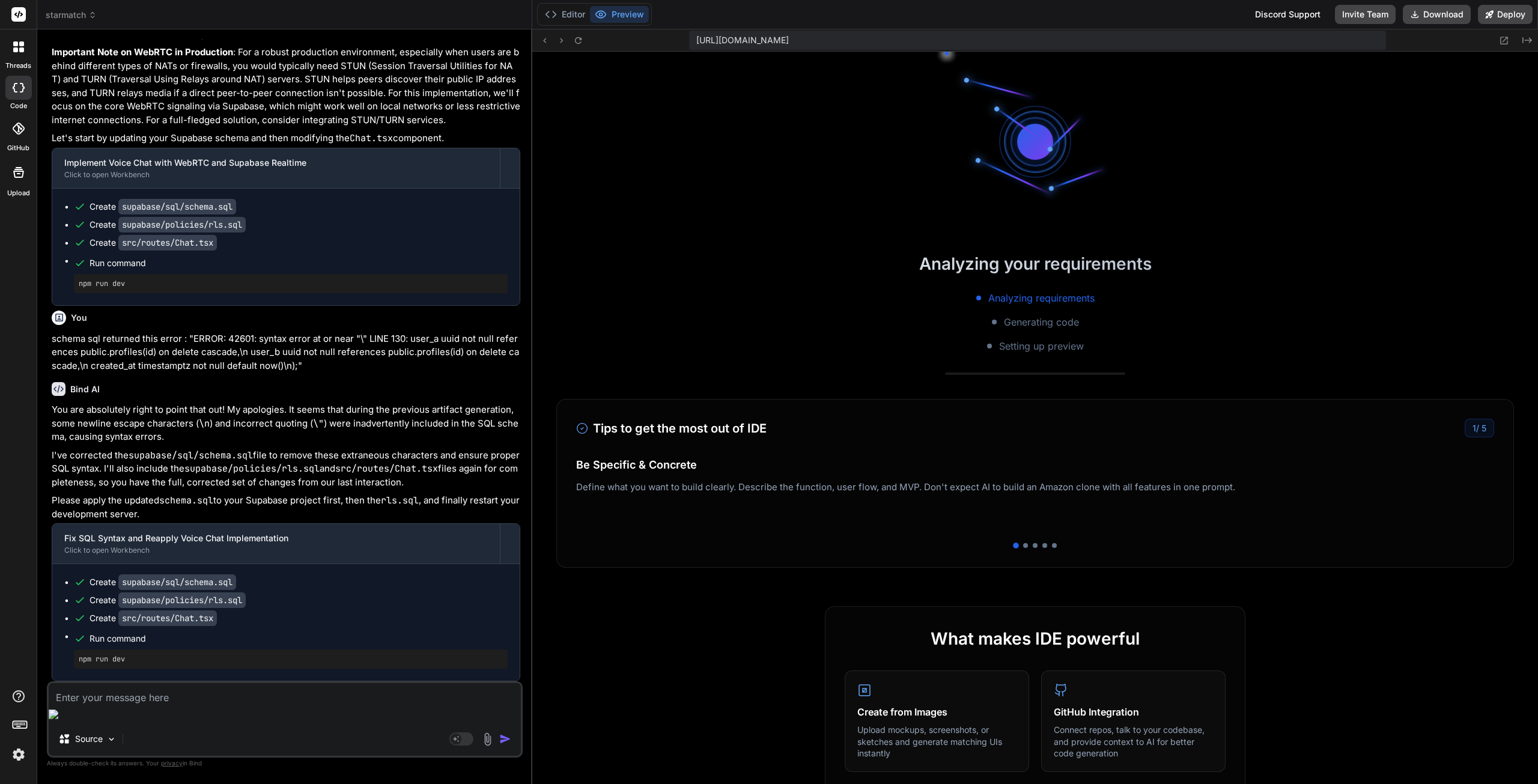
scroll to position [582, 0]
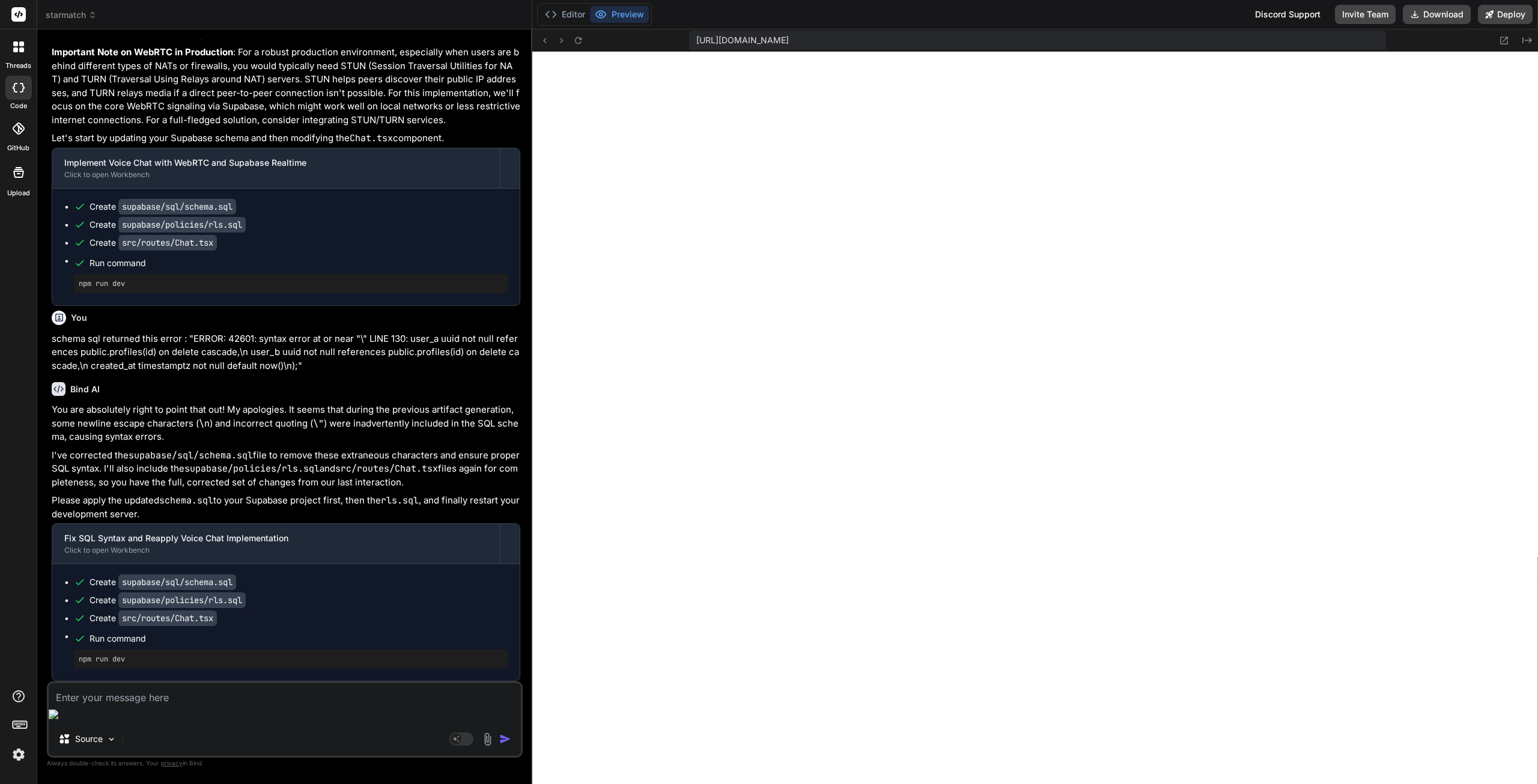
click at [615, 15] on button "Preview" at bounding box center [619, 14] width 59 height 17
click at [578, 40] on icon at bounding box center [577, 40] width 10 height 10
click at [575, 15] on button "Editor" at bounding box center [565, 14] width 50 height 17
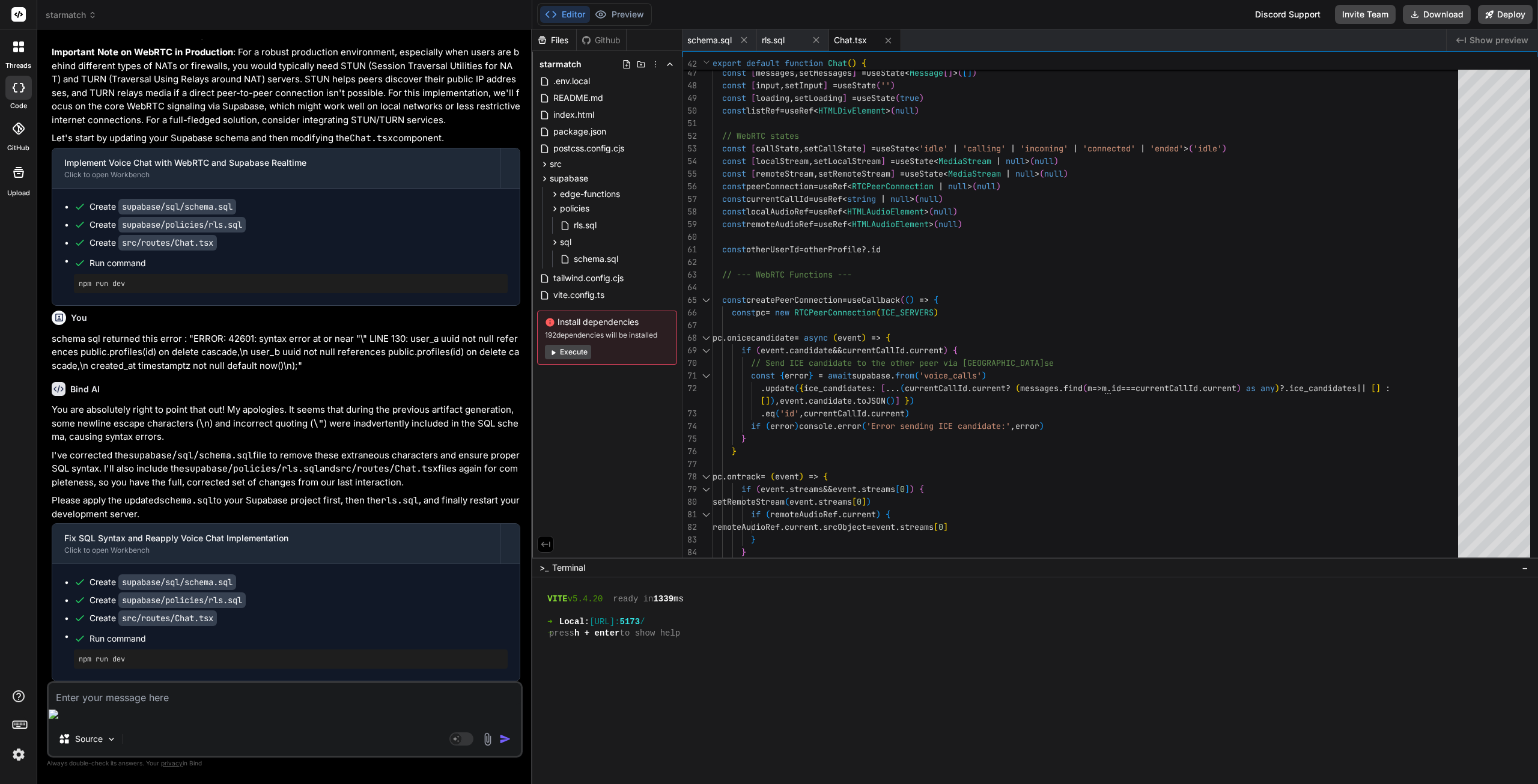
click at [265, 704] on textarea at bounding box center [285, 694] width 473 height 21
click at [459, 741] on icon at bounding box center [457, 738] width 6 height 6
click at [239, 704] on textarea at bounding box center [285, 694] width 473 height 21
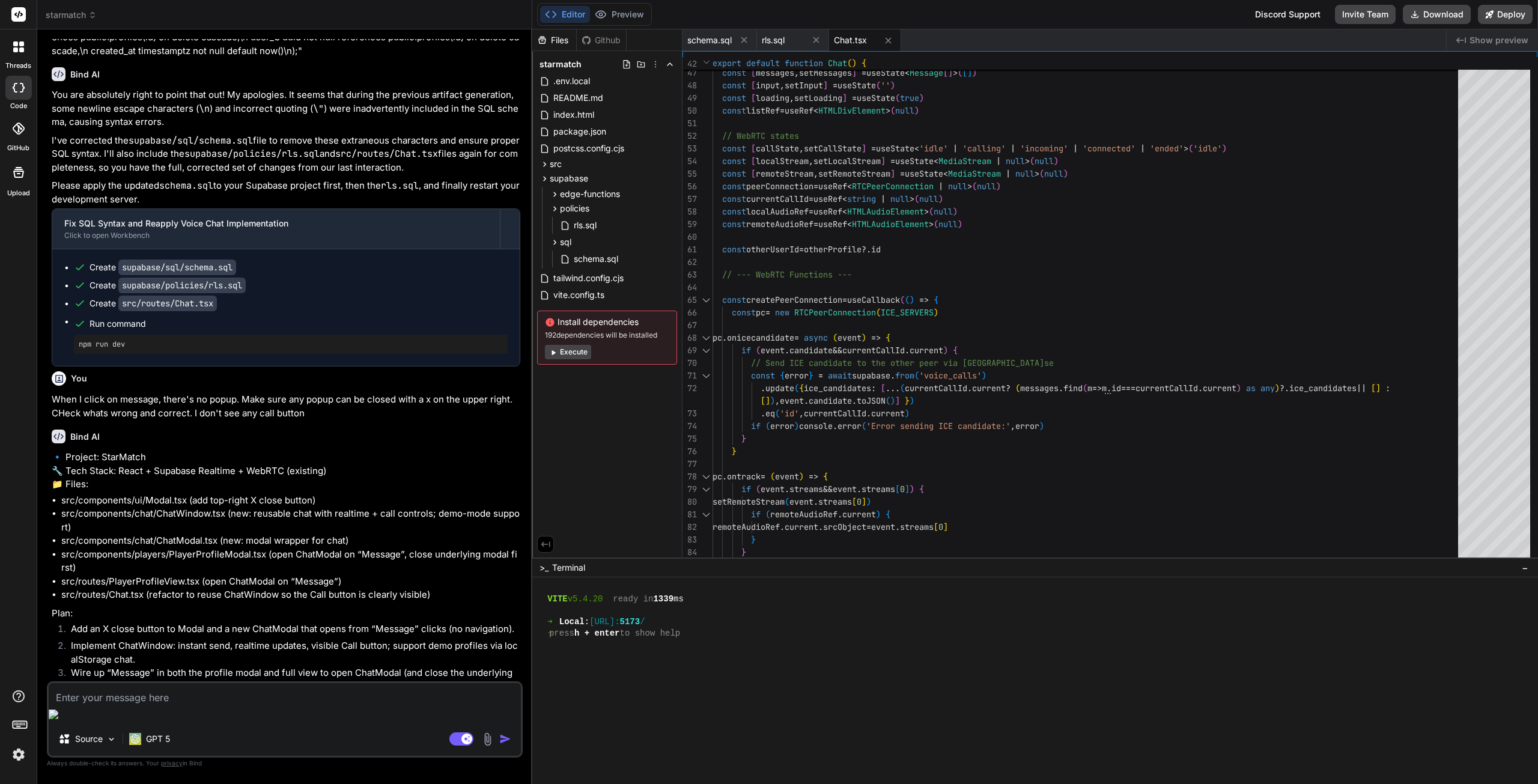
scroll to position [3149, 0]
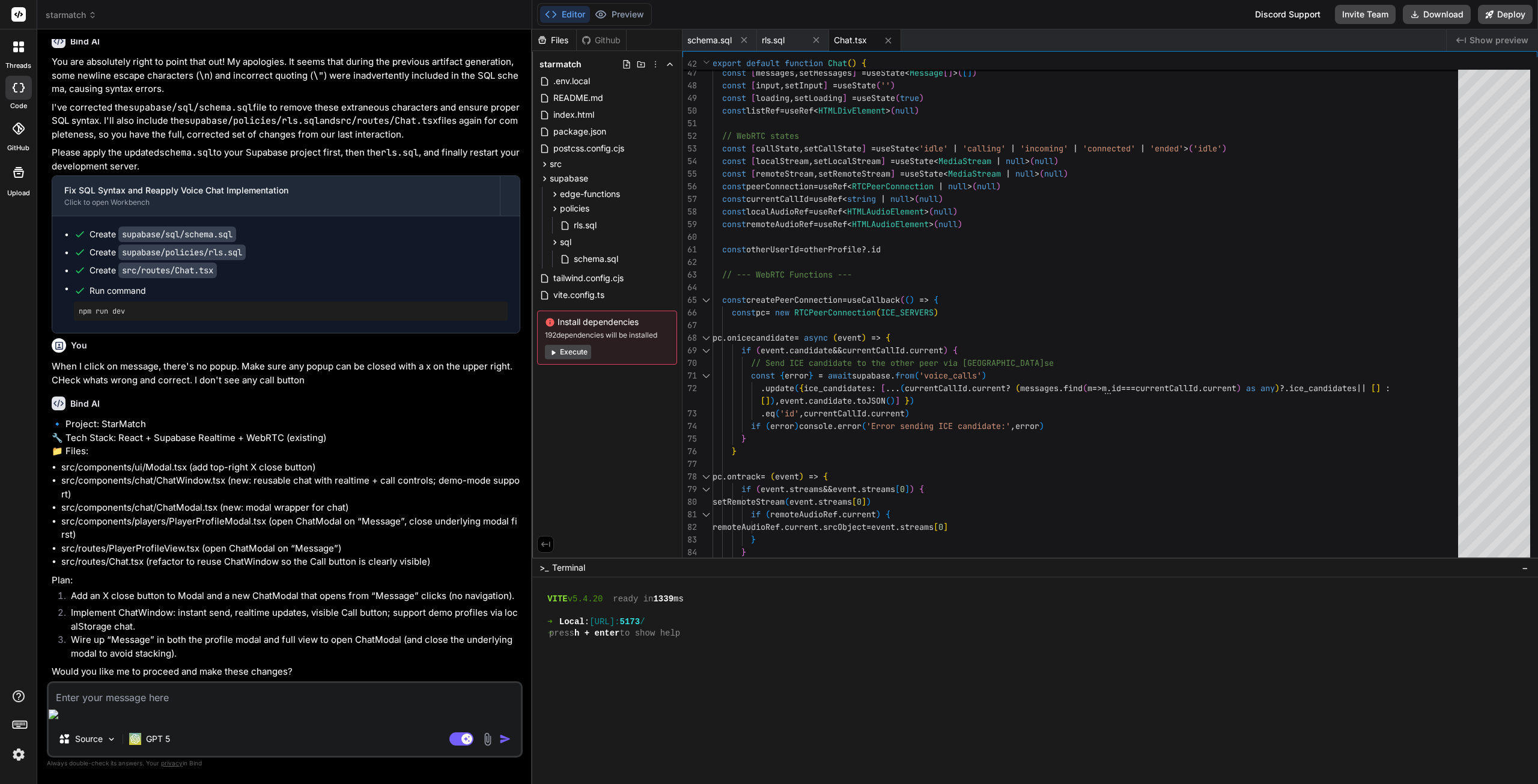
click at [98, 704] on textarea at bounding box center [285, 694] width 473 height 21
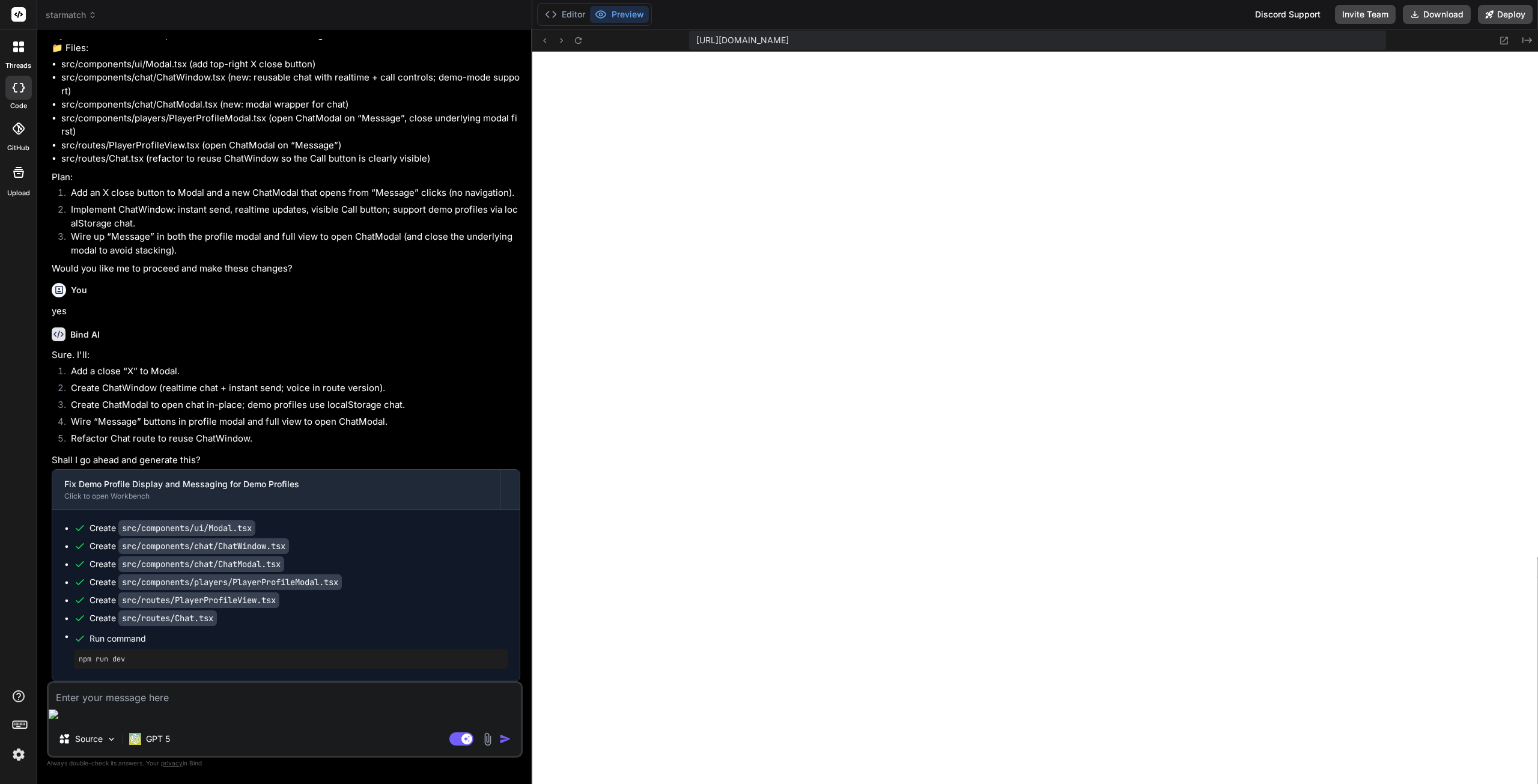
scroll to position [3552, 0]
click at [154, 704] on textarea at bounding box center [285, 694] width 473 height 21
paste textarea "Failed to start call. Please ensure microphone access is granted."
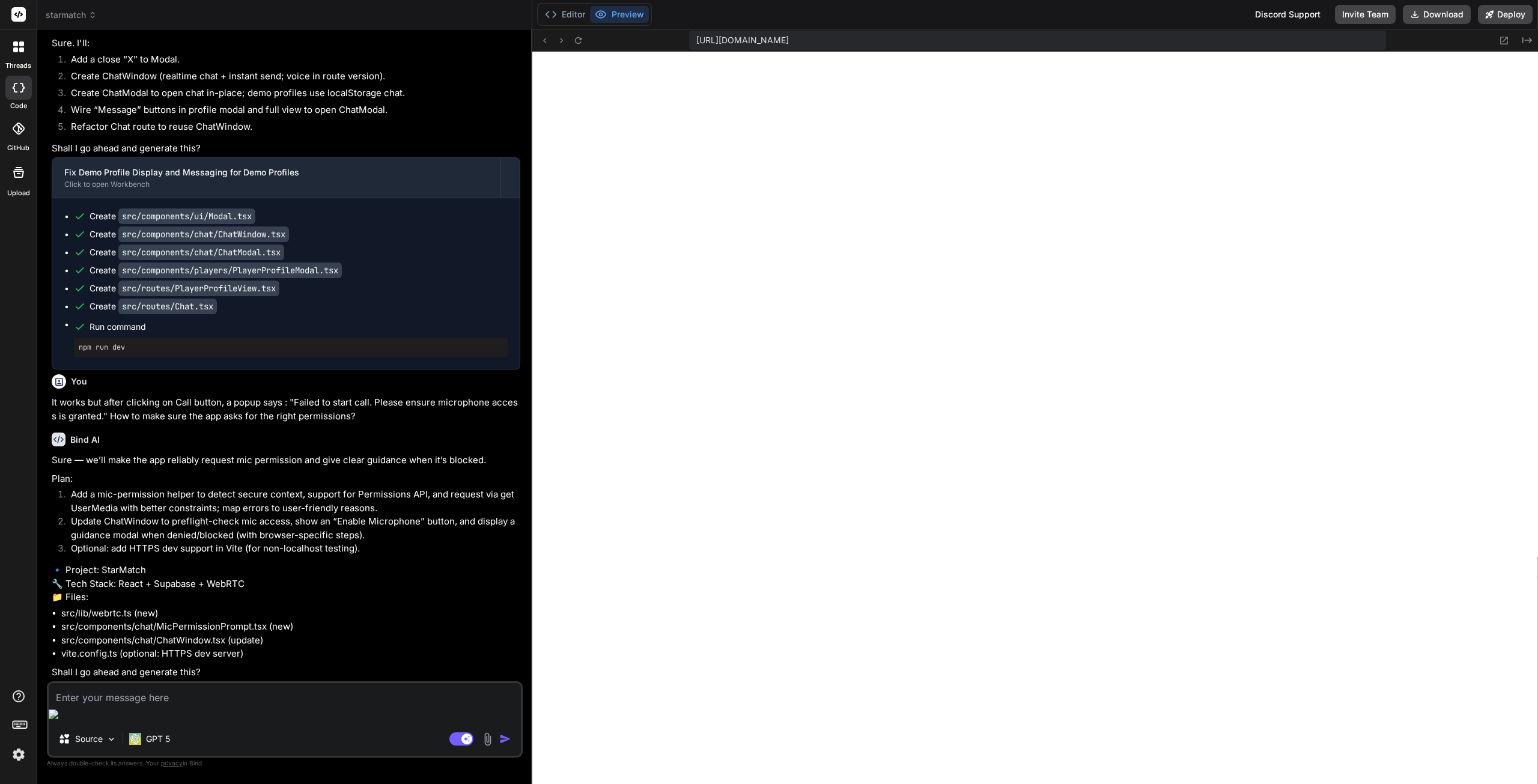
scroll to position [3890, 0]
click at [94, 704] on textarea at bounding box center [285, 694] width 473 height 21
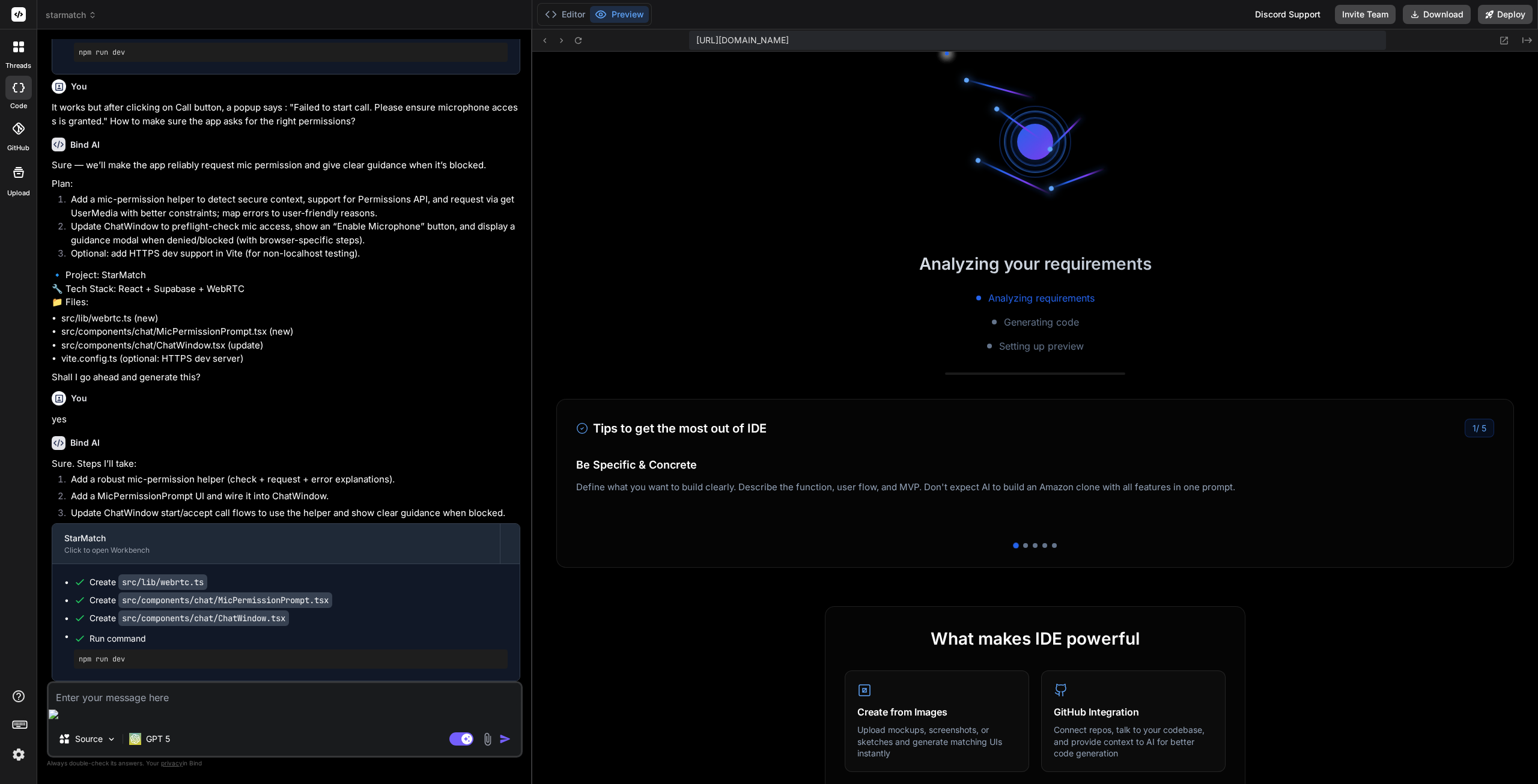
scroll to position [4186, 0]
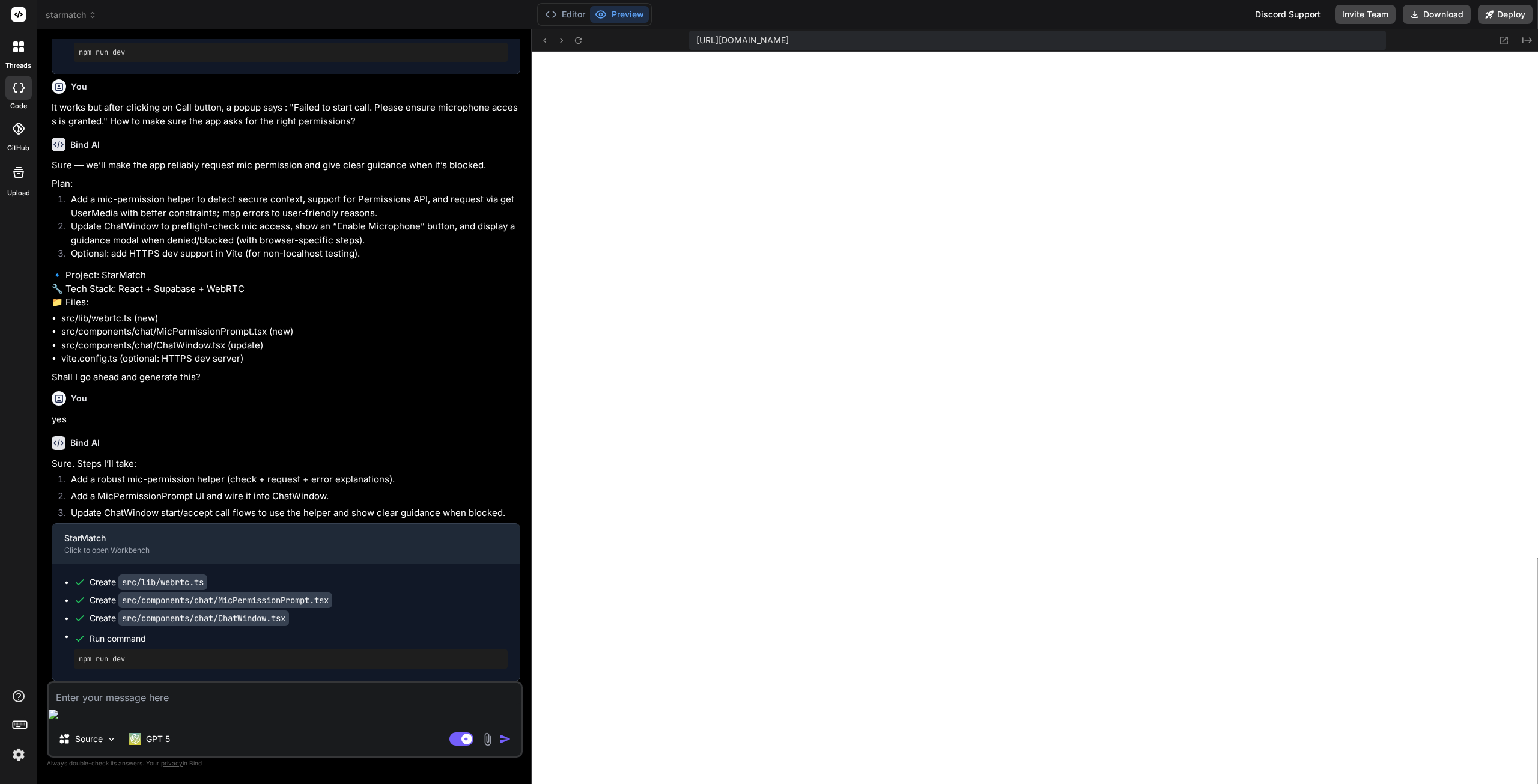
click at [223, 730] on div "Source GPT 5" at bounding box center [285, 741] width 473 height 29
click at [199, 704] on textarea at bounding box center [285, 694] width 473 height 21
paste textarea "Sites can ask to use your microphone"
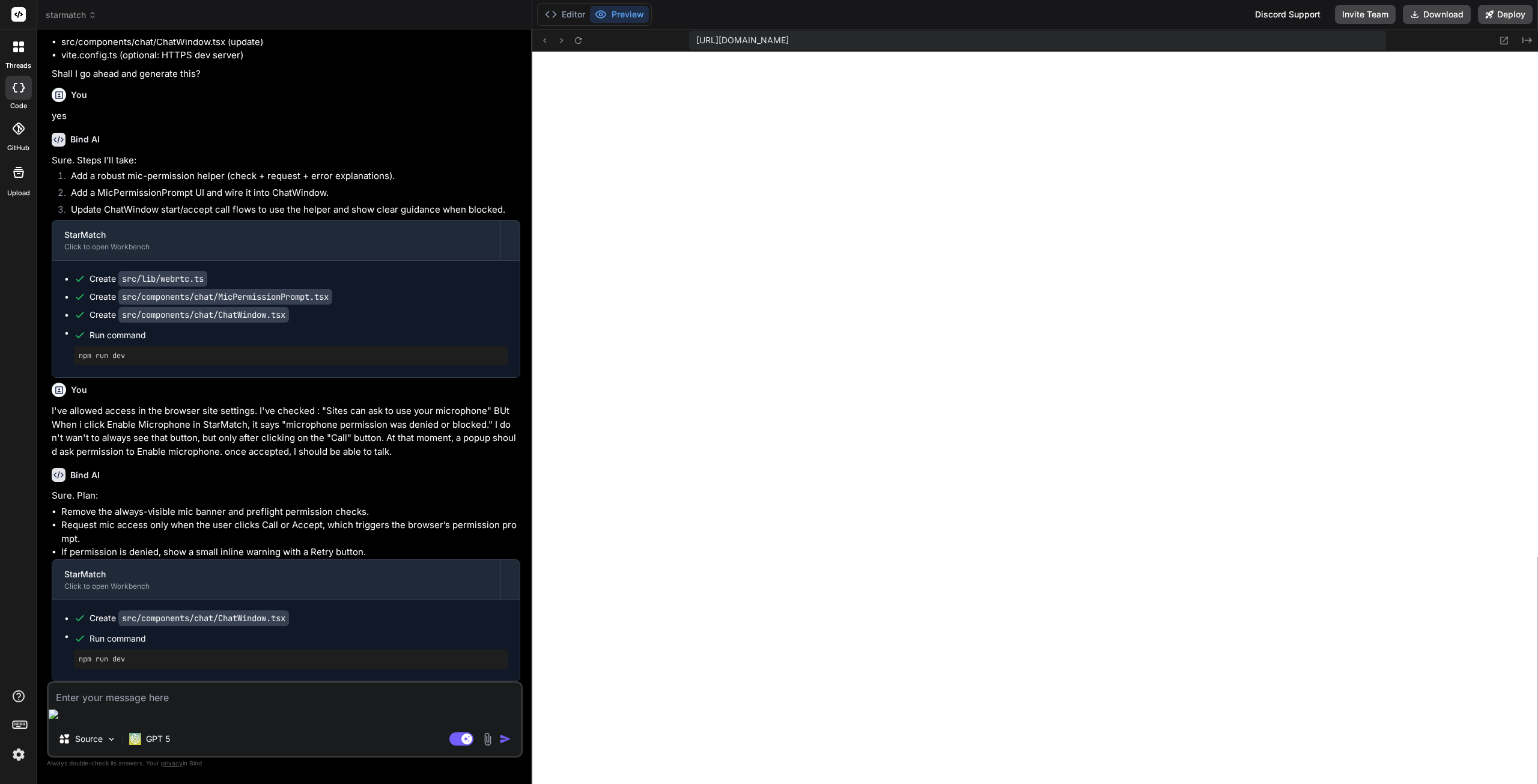
scroll to position [4489, 0]
